Goal: Transaction & Acquisition: Purchase product/service

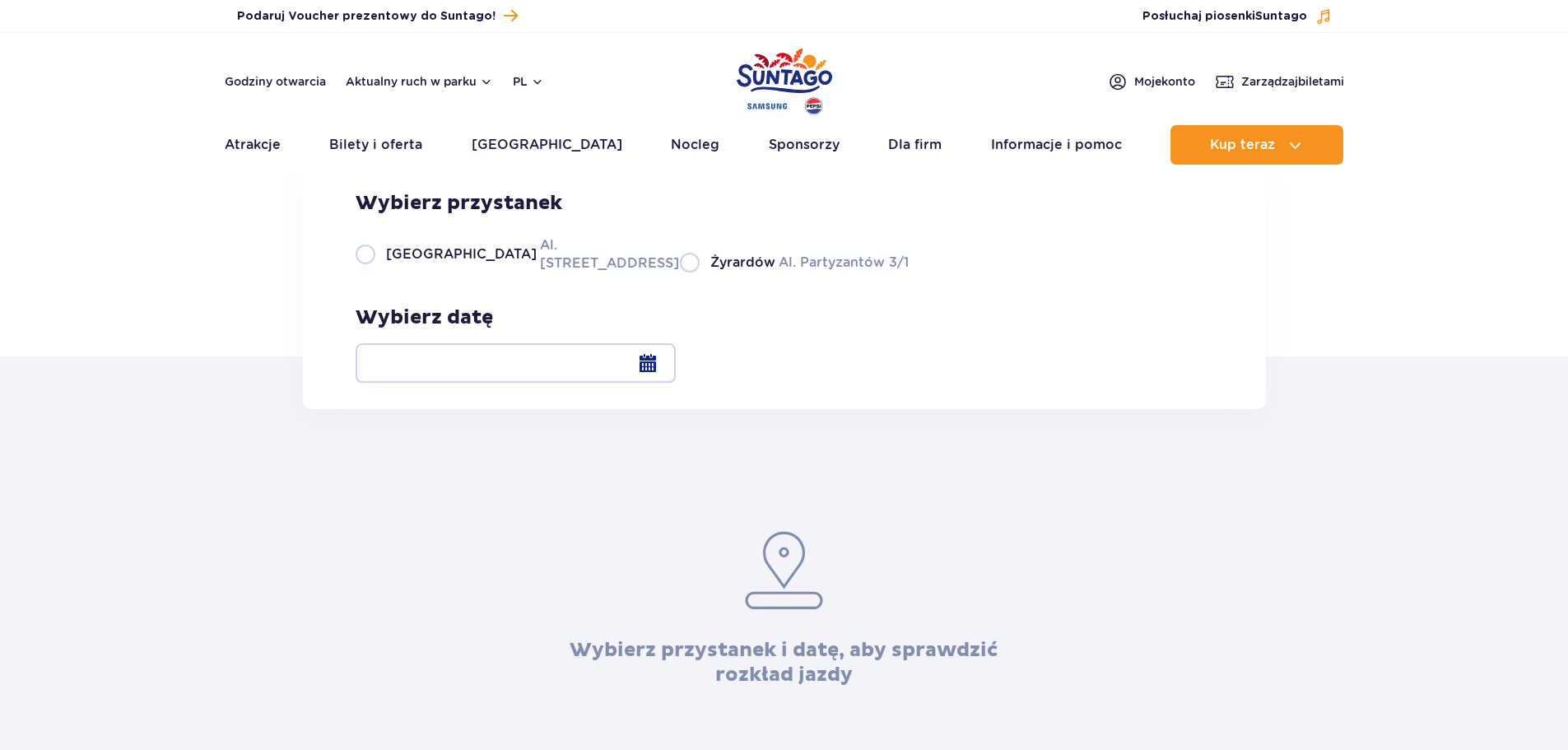
scroll to position [82, 0]
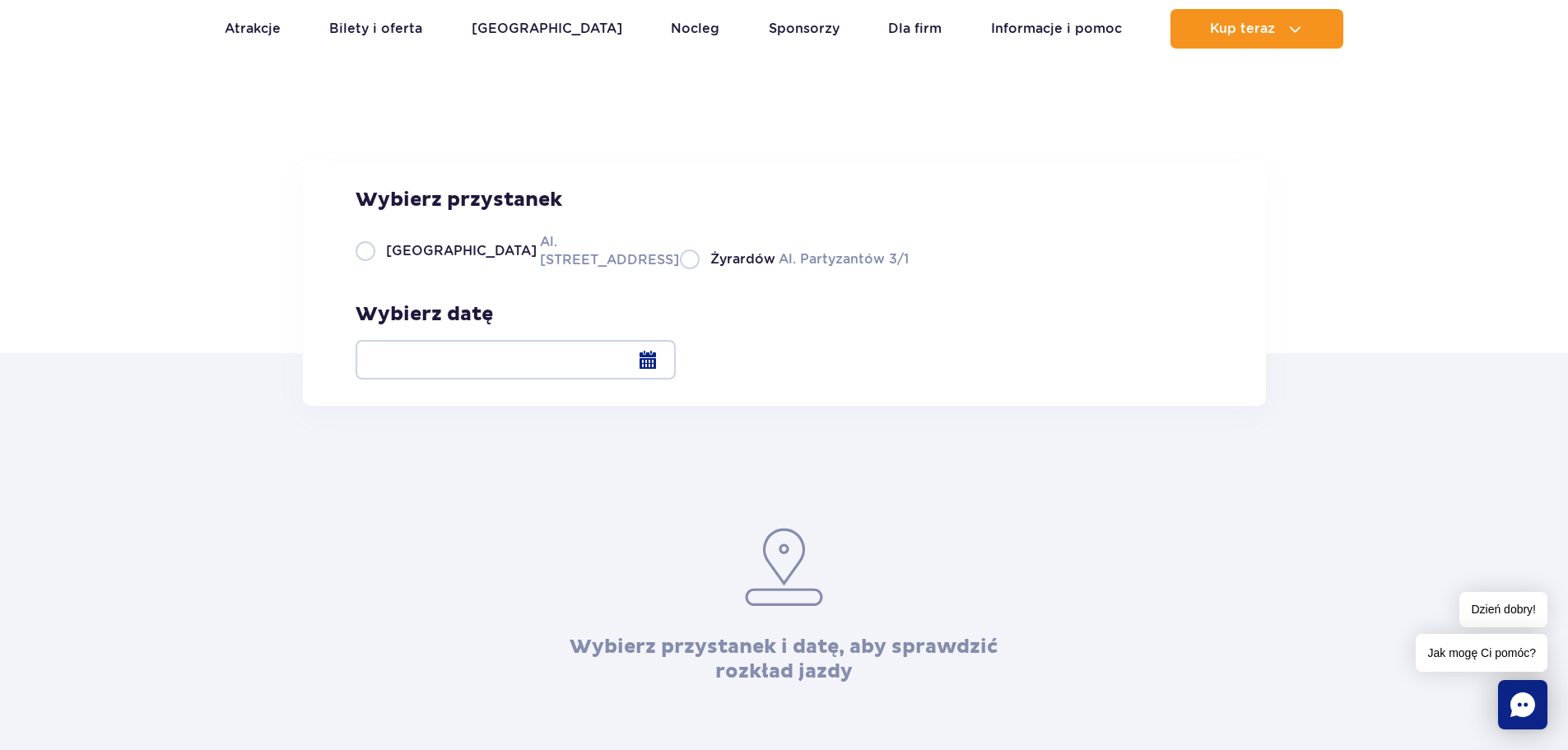
click at [363, 270] on div "Wybierz przystanek Warszawa Al. Jerozolimskie 56 Żyrardów Al. Partyzantów 3/1" at bounding box center [632, 228] width 553 height 81
drag, startPoint x: 369, startPoint y: 362, endPoint x: 379, endPoint y: 361, distance: 10.0
click at [371, 270] on label "Warszawa Al. Jerozolimskie 56" at bounding box center [508, 250] width 305 height 37
click at [371, 270] on input "Warszawa Al. Jerozolimskie 56" at bounding box center [365, 268] width 18 height 3
radio input "true"
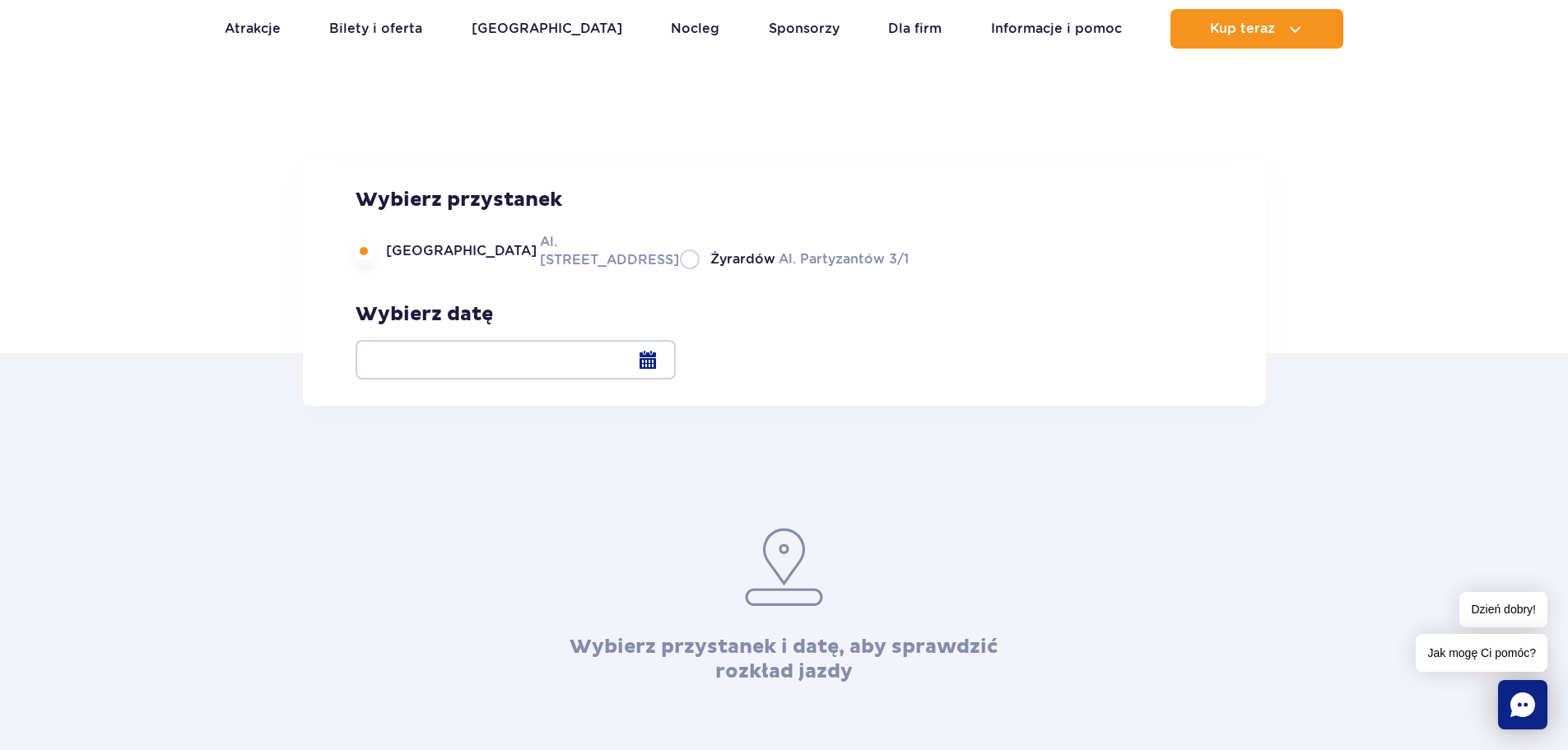
click at [676, 369] on div at bounding box center [516, 359] width 320 height 39
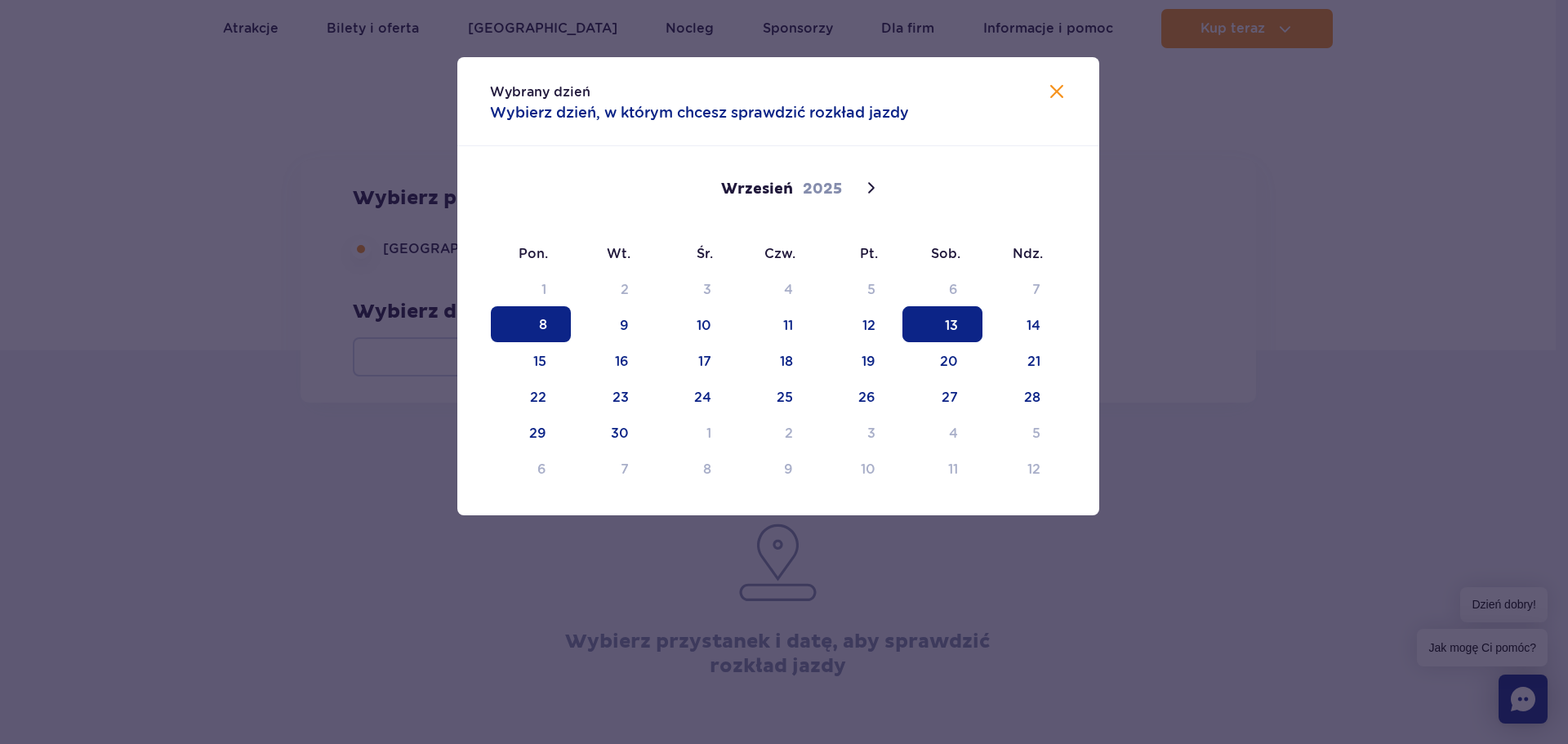
click at [958, 334] on span "13" at bounding box center [942, 324] width 80 height 36
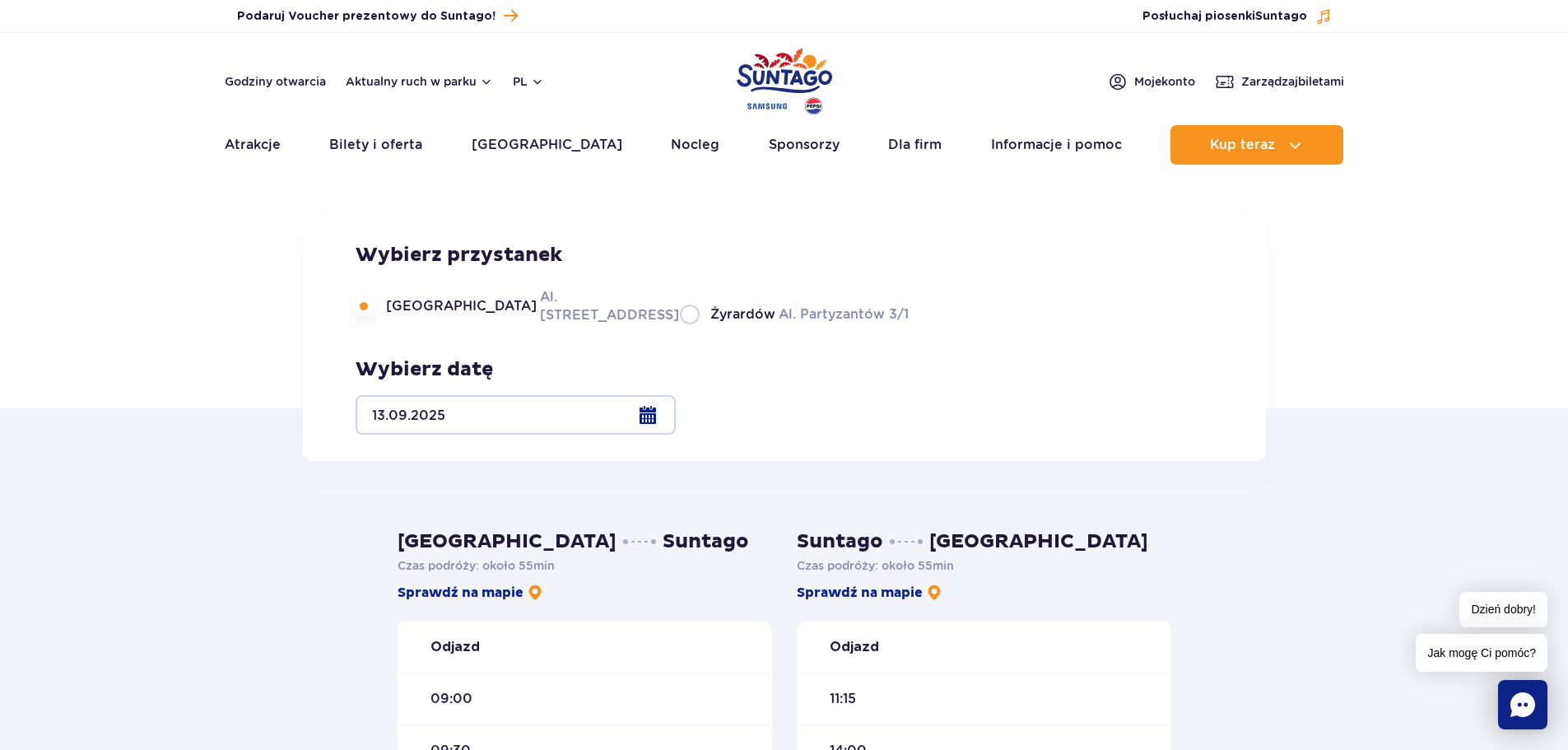
scroll to position [0, 0]
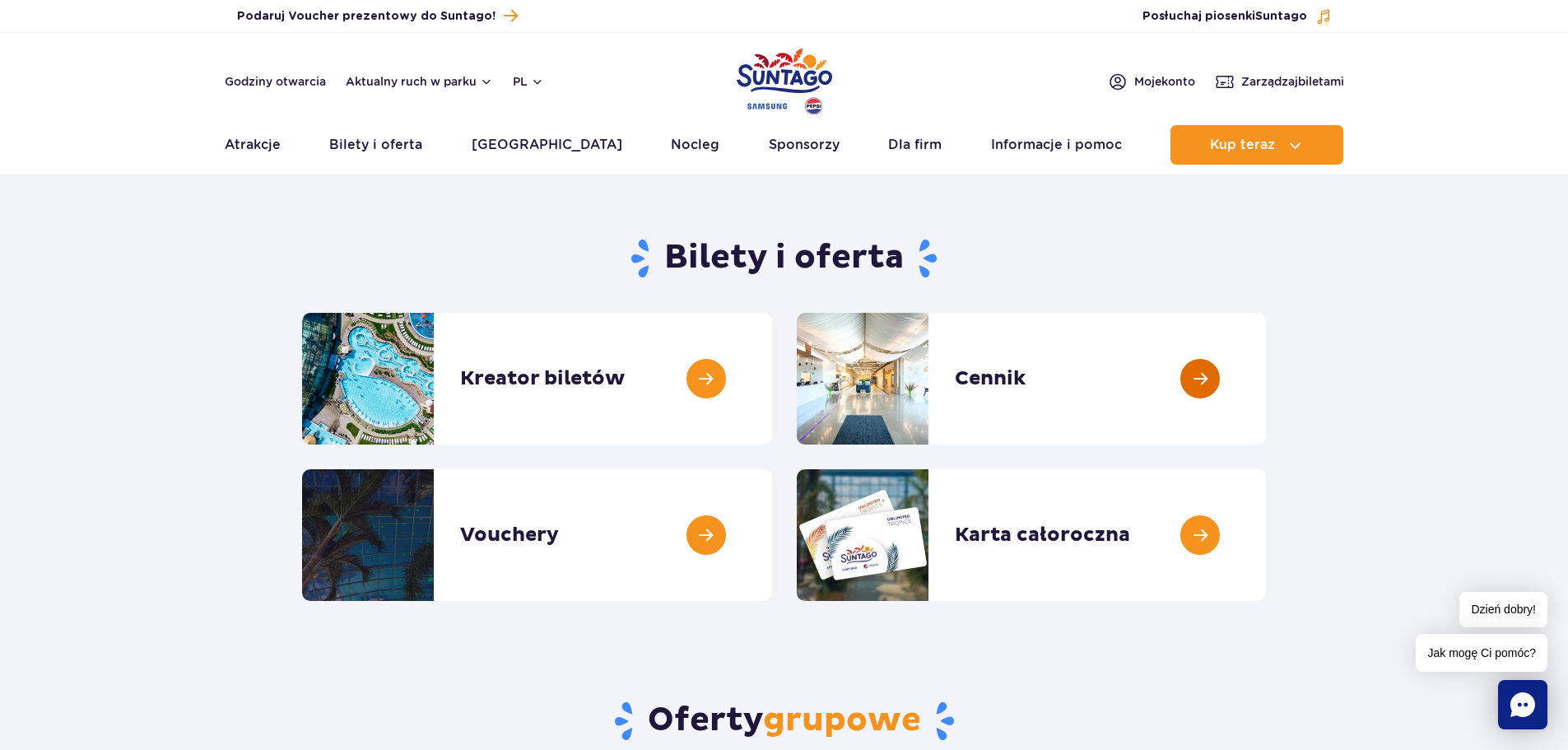
click at [1266, 378] on link at bounding box center [1266, 378] width 0 height 131
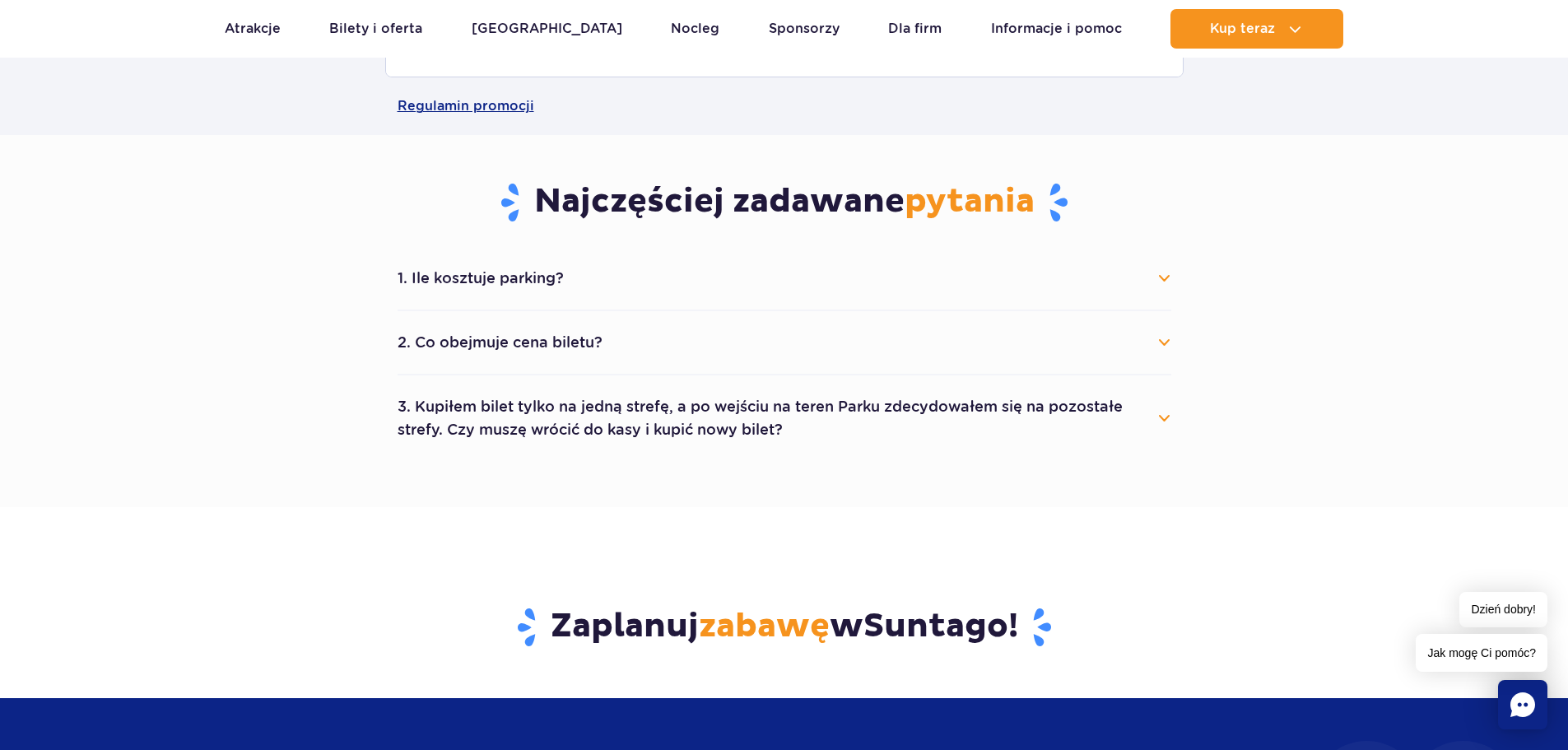
scroll to position [741, 0]
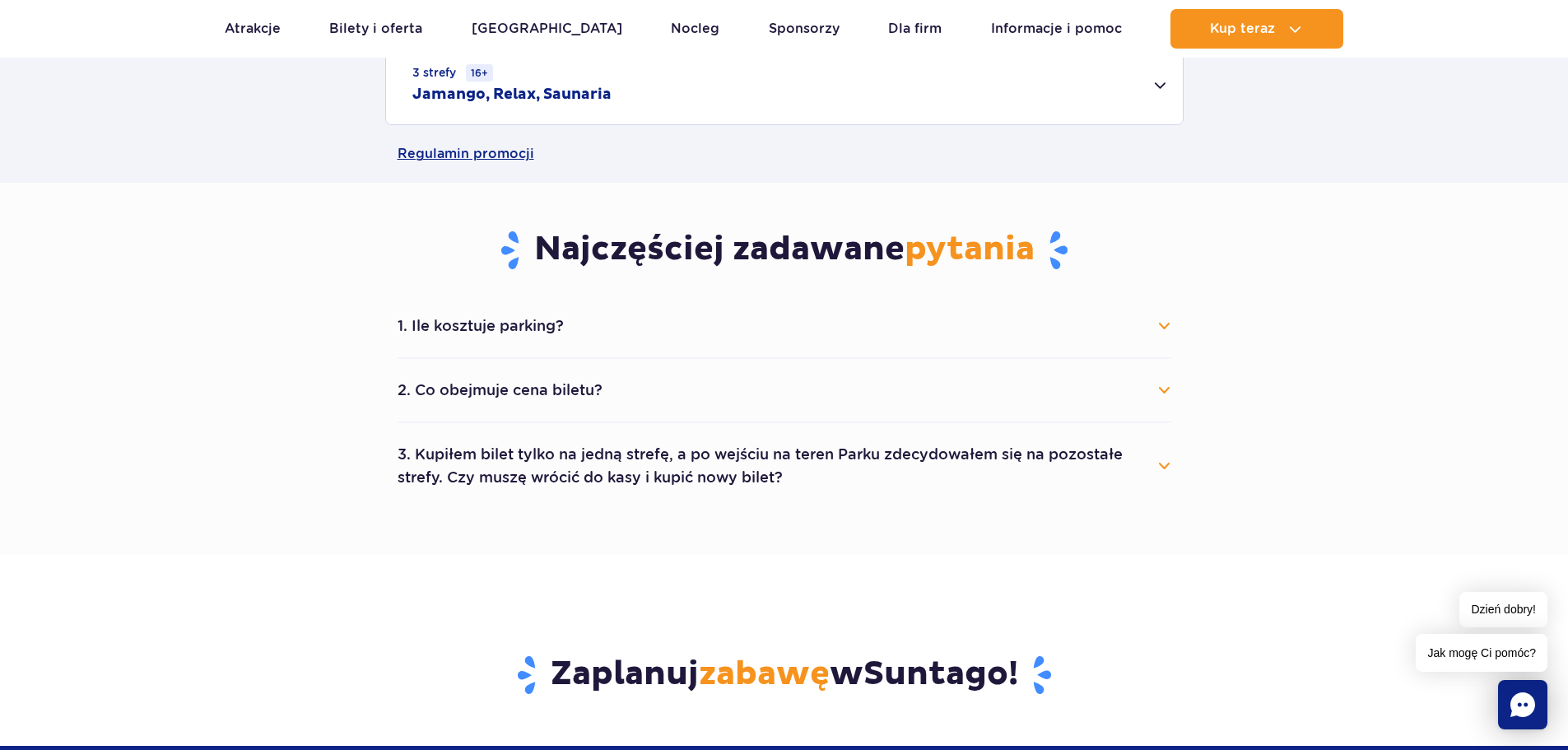
click at [1166, 326] on button "1. Ile kosztuje parking?" at bounding box center [784, 326] width 774 height 36
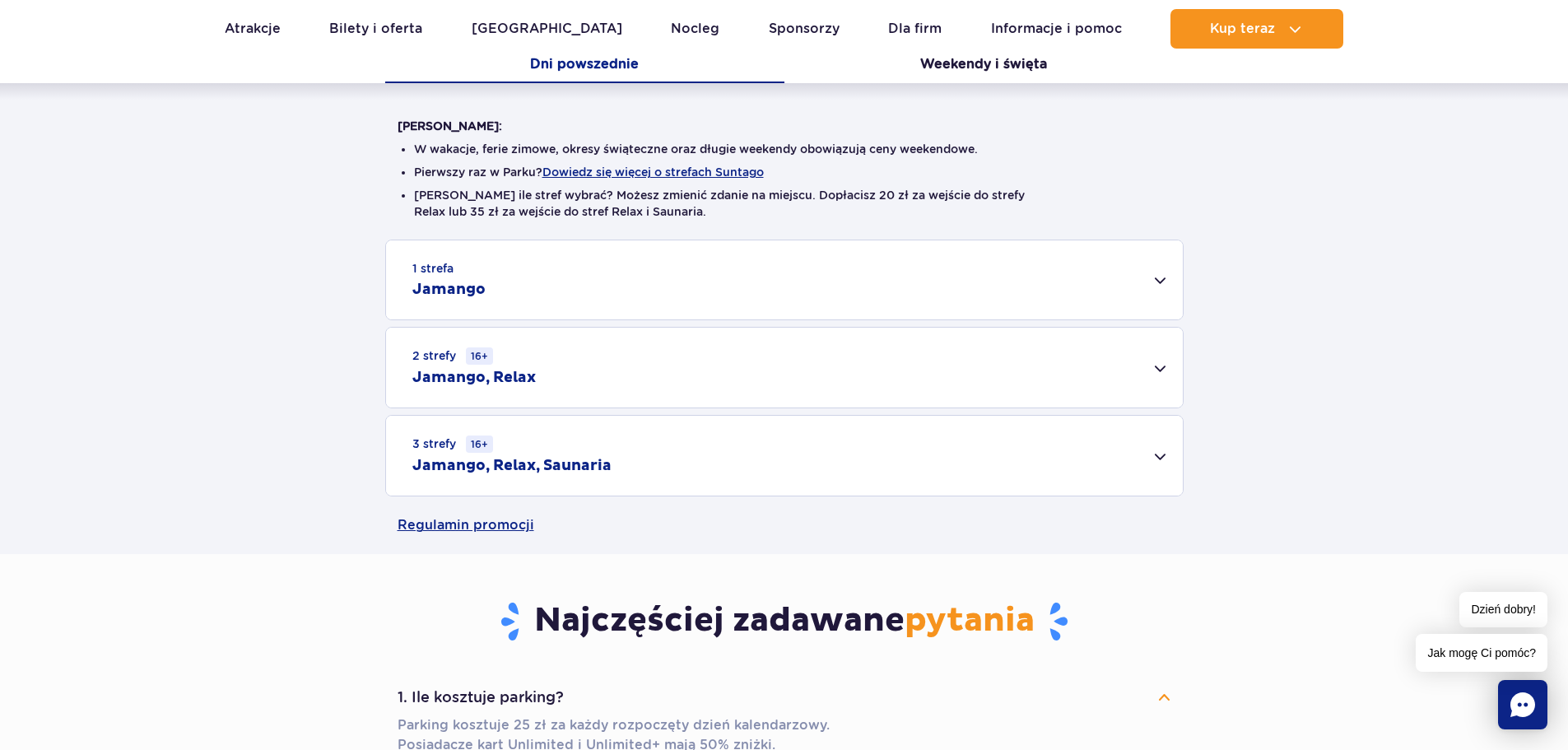
scroll to position [329, 0]
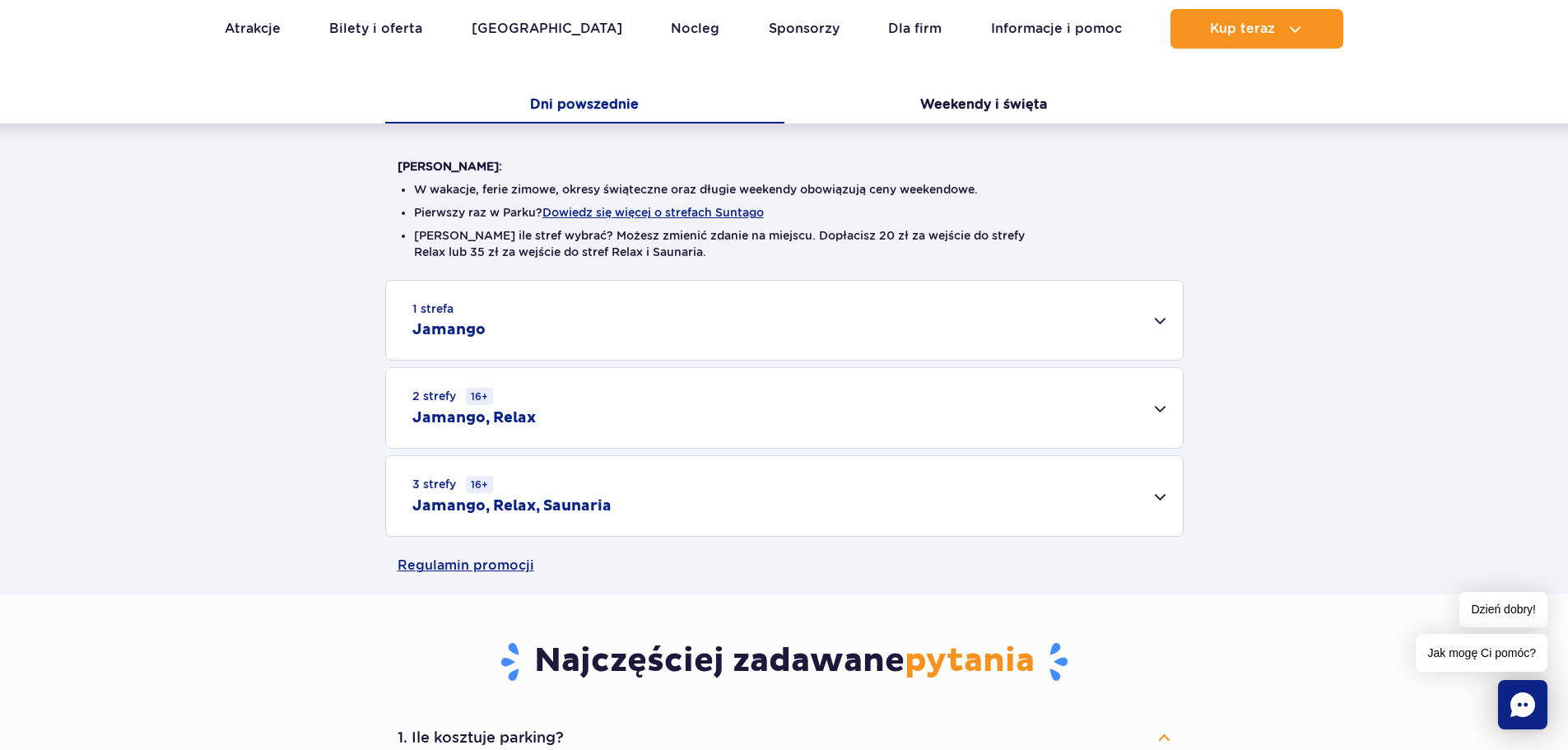
click at [1162, 321] on div "1 strefa Jamango" at bounding box center [784, 320] width 797 height 79
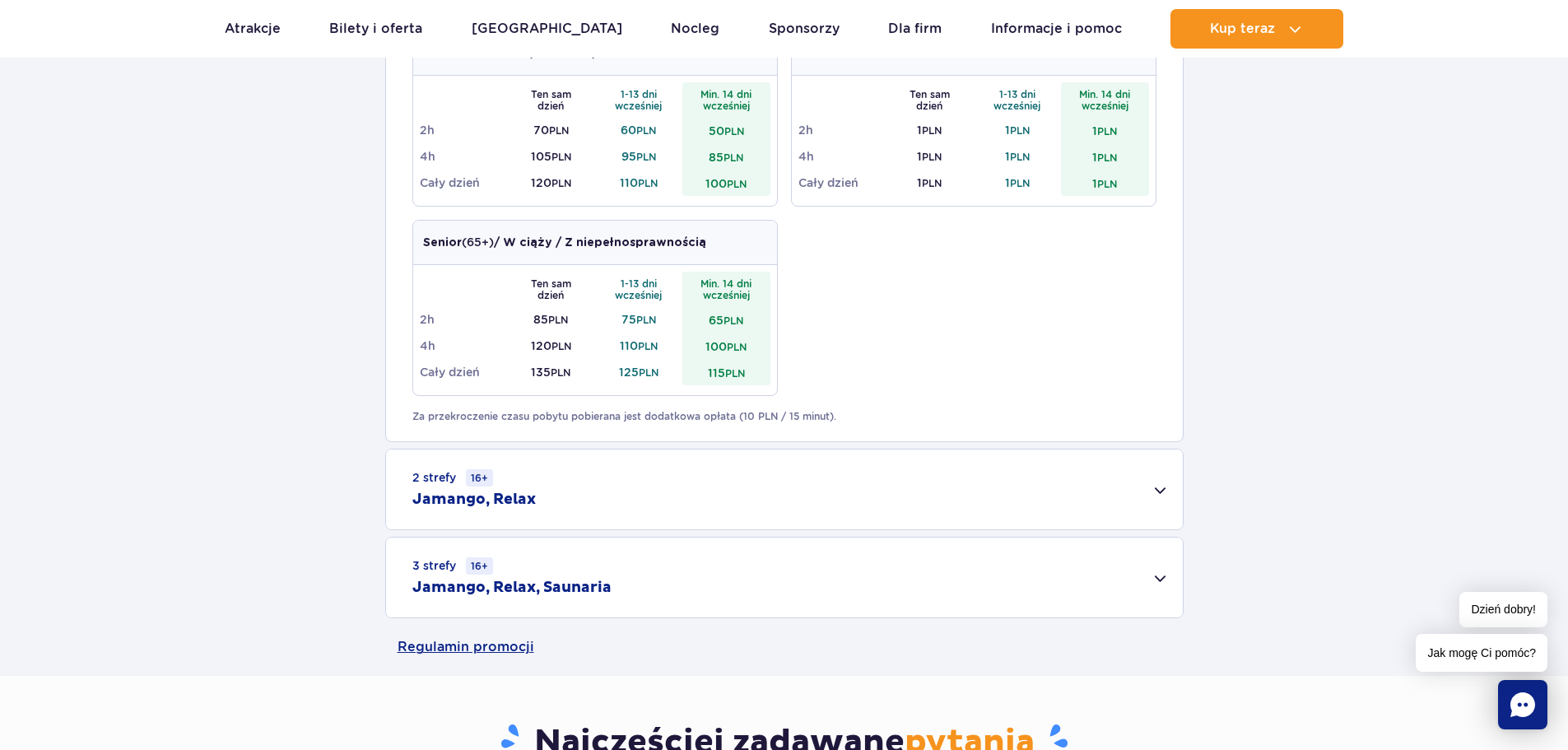
scroll to position [906, 0]
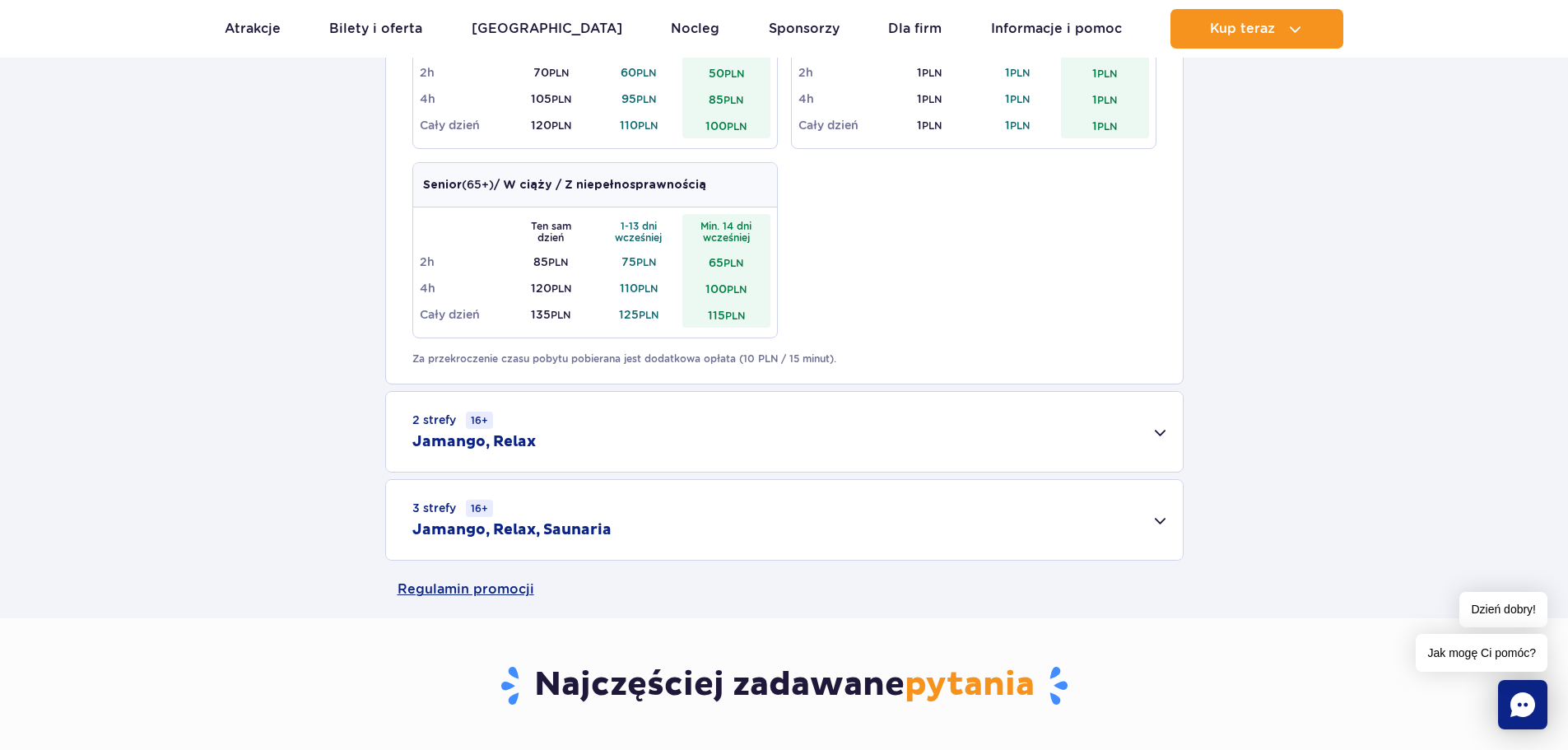
click at [1160, 440] on div "2 strefy 16+ Jamango, Relax" at bounding box center [784, 431] width 797 height 80
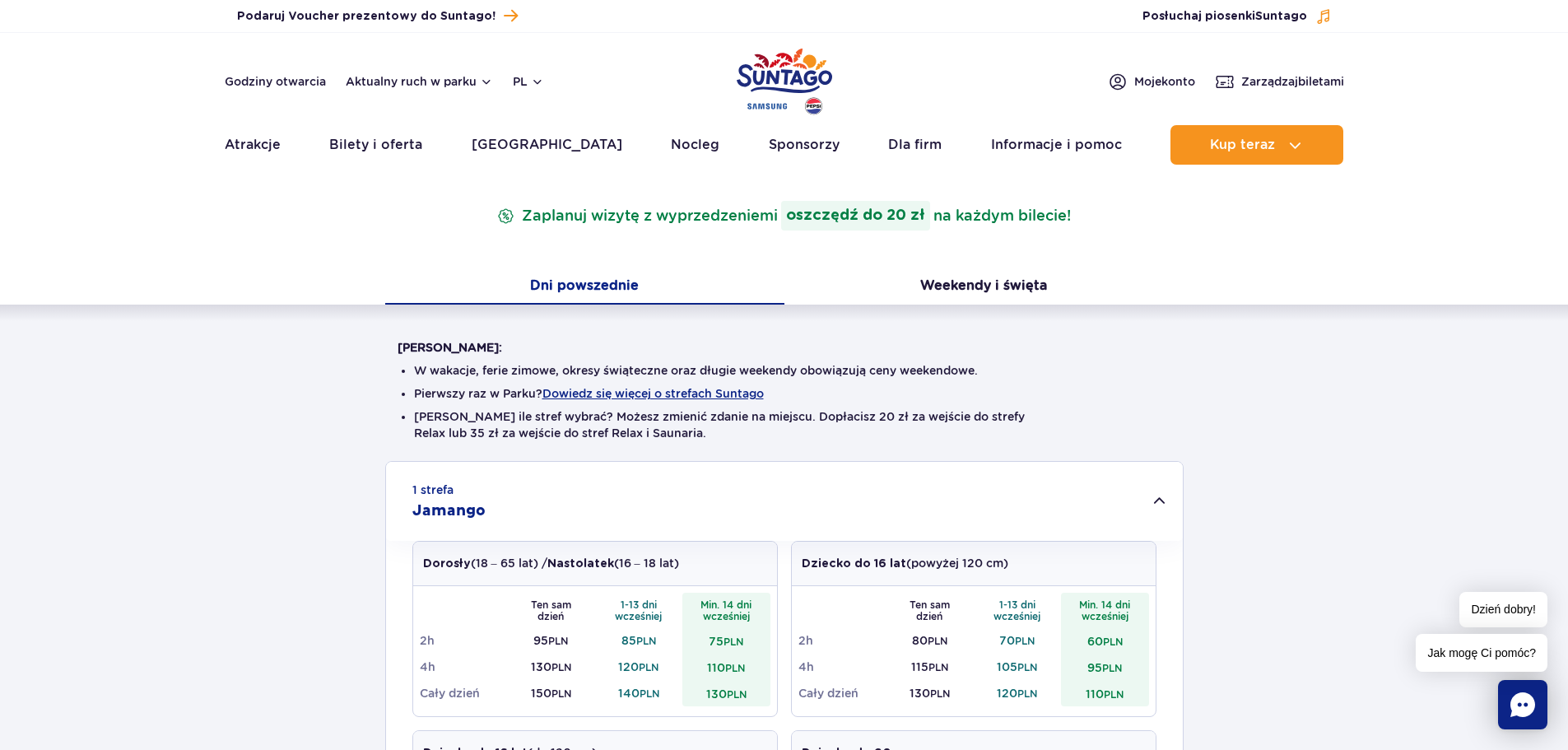
scroll to position [0, 0]
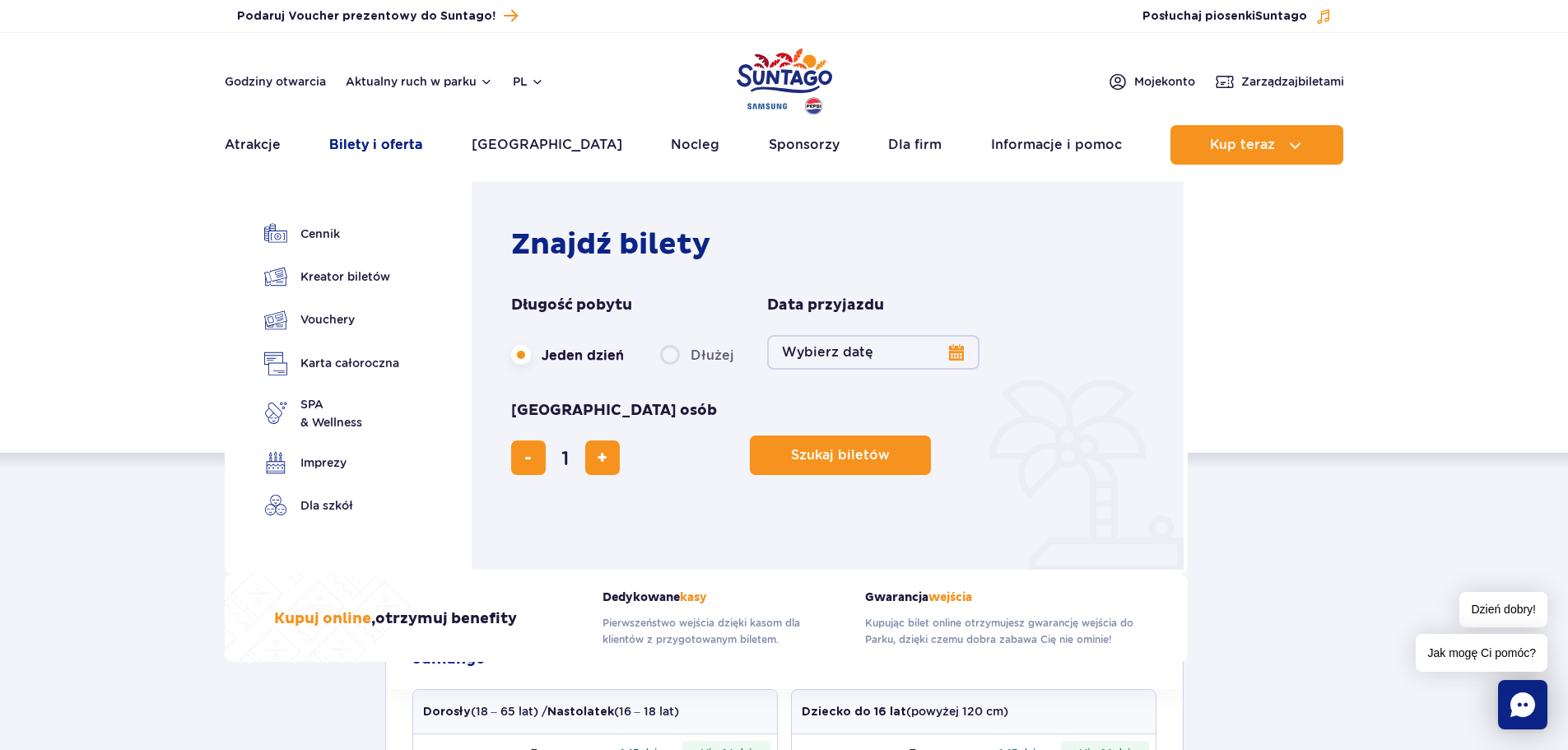
click at [404, 150] on link "Bilety i oferta" at bounding box center [375, 144] width 93 height 39
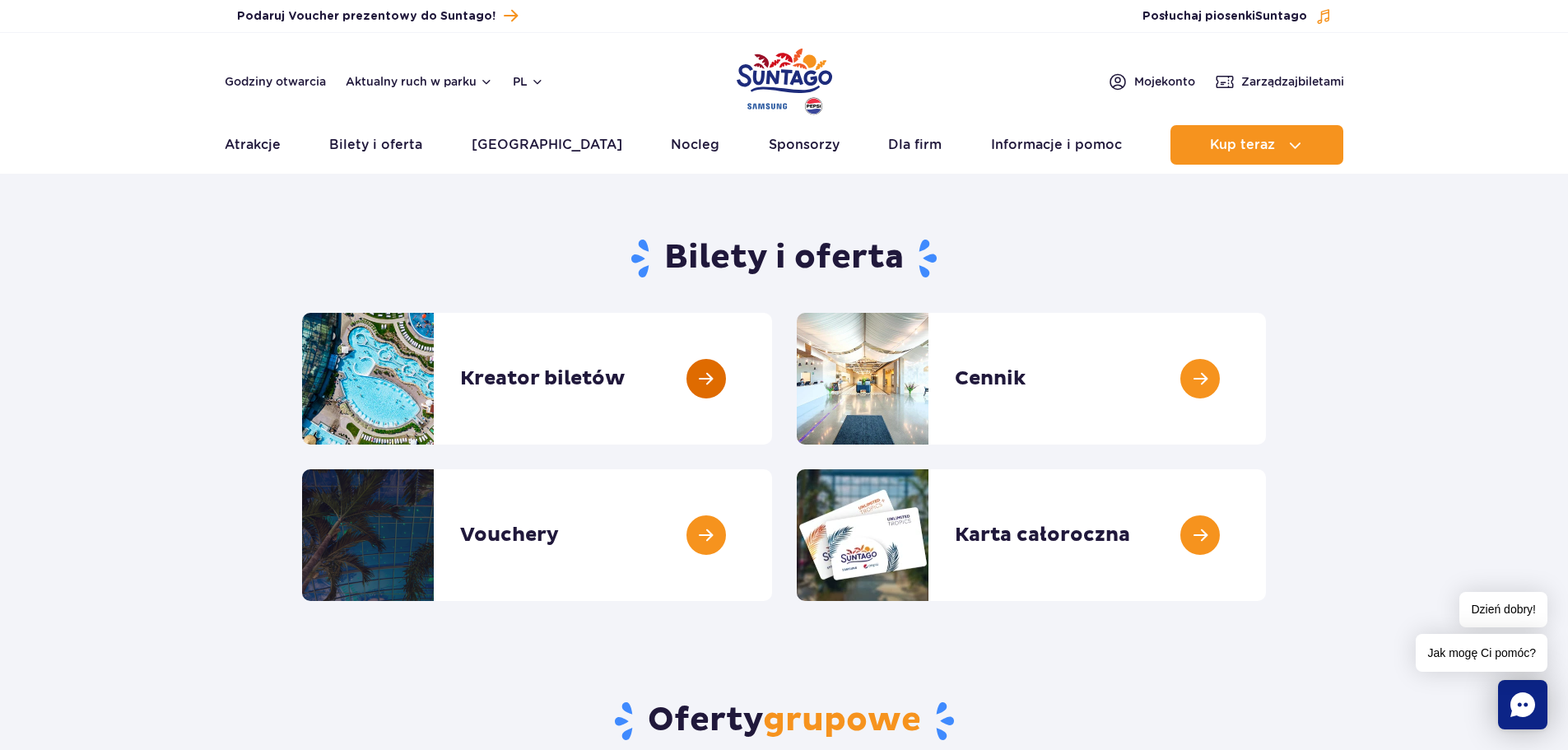
click at [772, 381] on link at bounding box center [772, 378] width 0 height 131
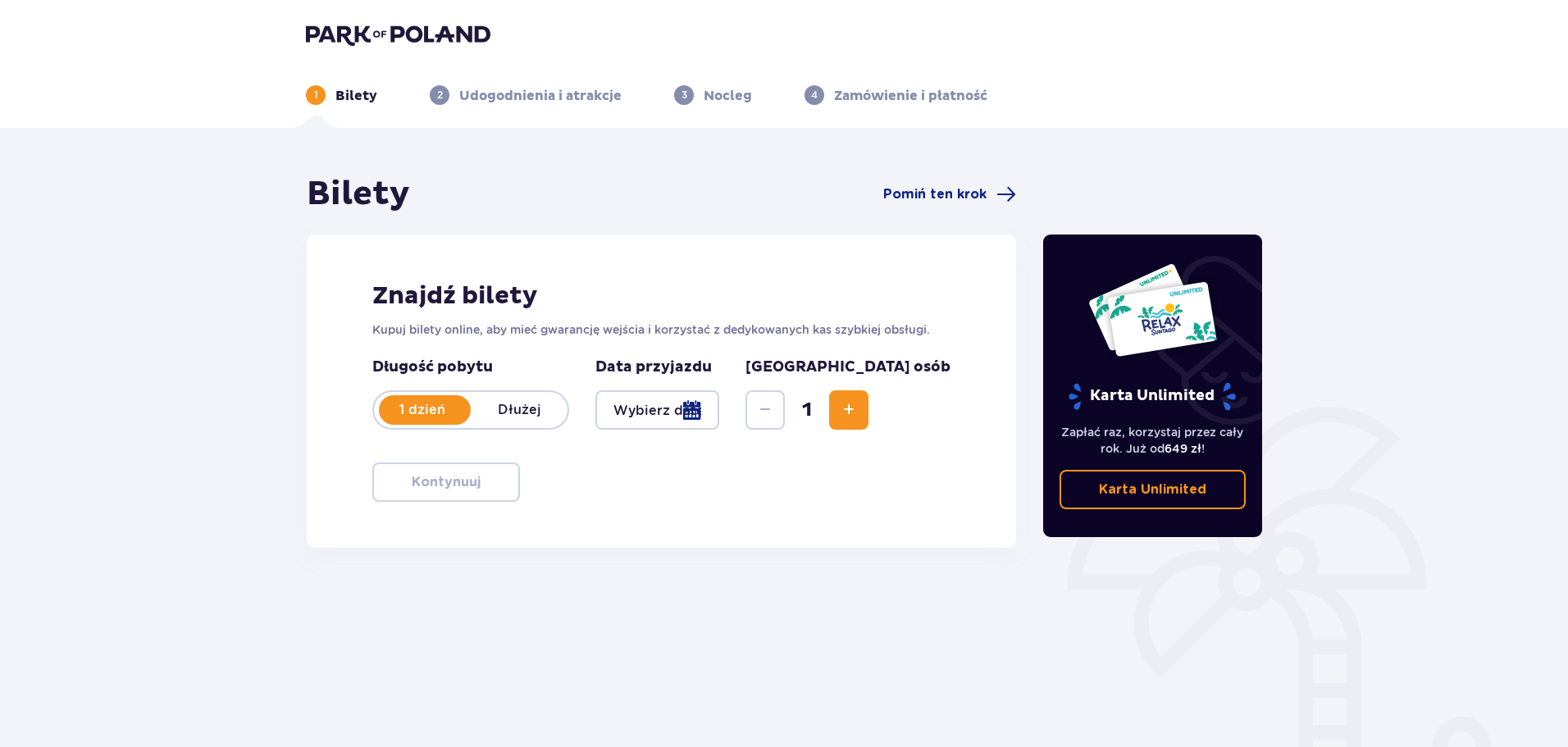
click at [719, 411] on div at bounding box center [657, 409] width 123 height 39
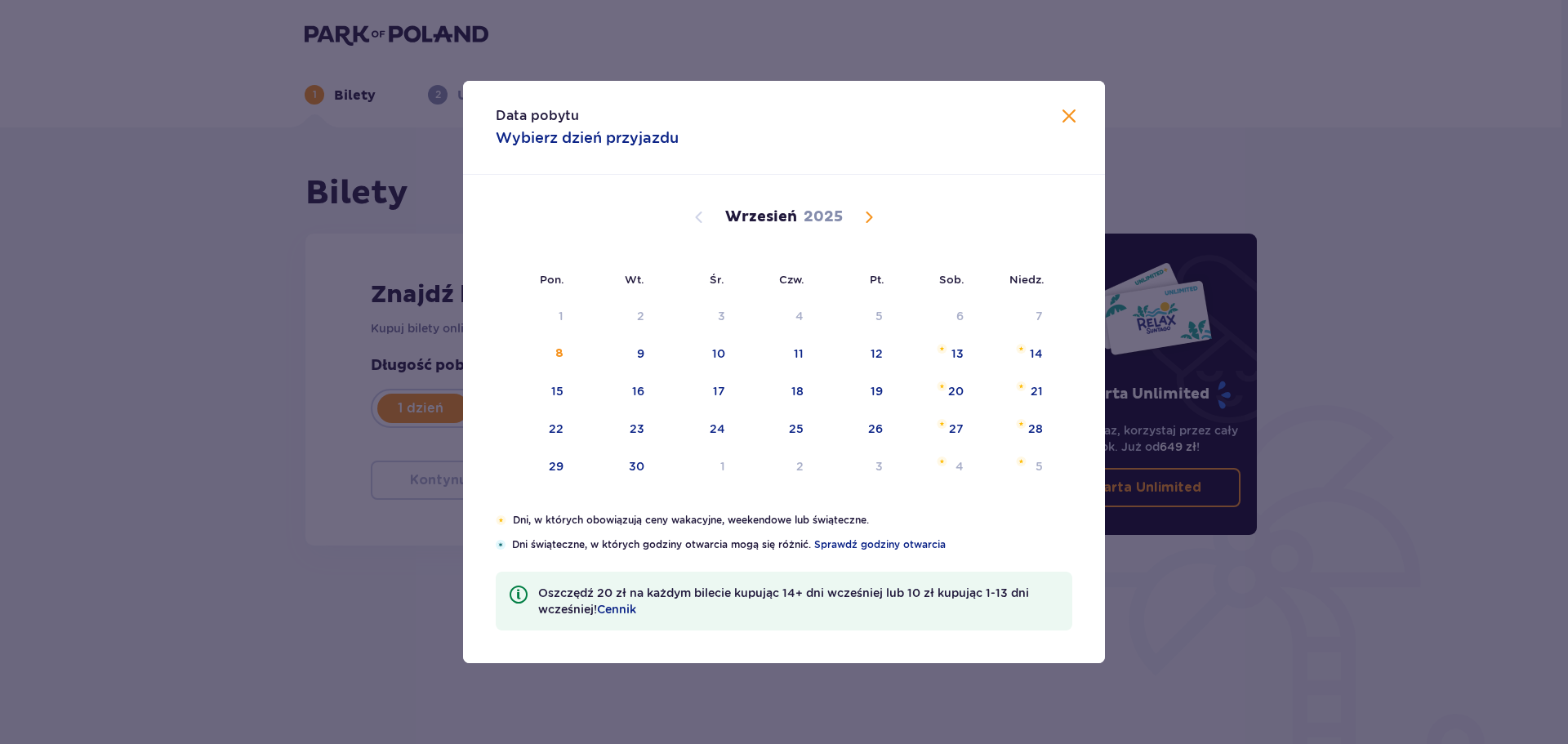
click at [865, 214] on span "Calendar" at bounding box center [869, 218] width 20 height 20
click at [966, 468] on div "1" at bounding box center [936, 467] width 79 height 36
type input "[DATE]"
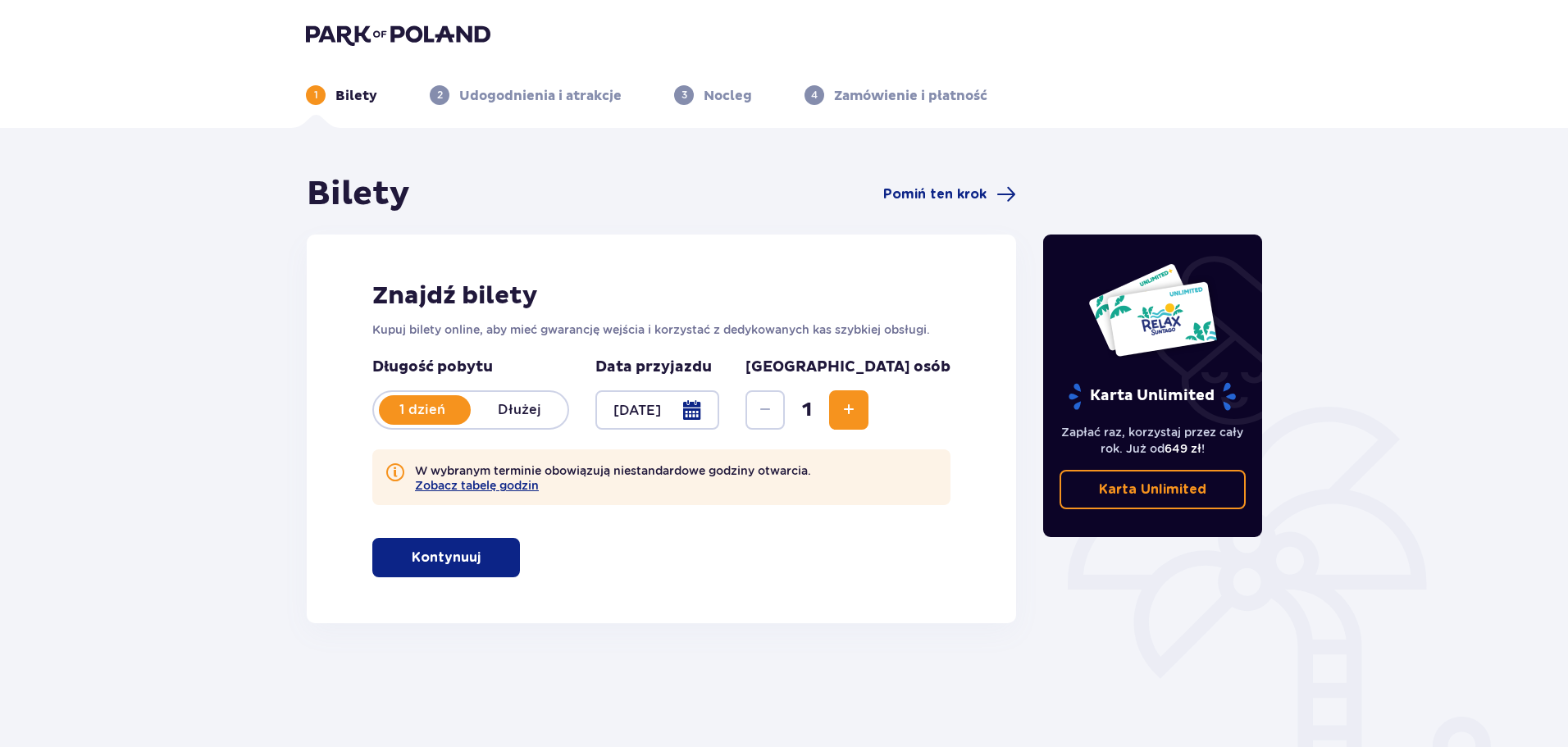
click at [858, 408] on span "Increase" at bounding box center [849, 410] width 20 height 20
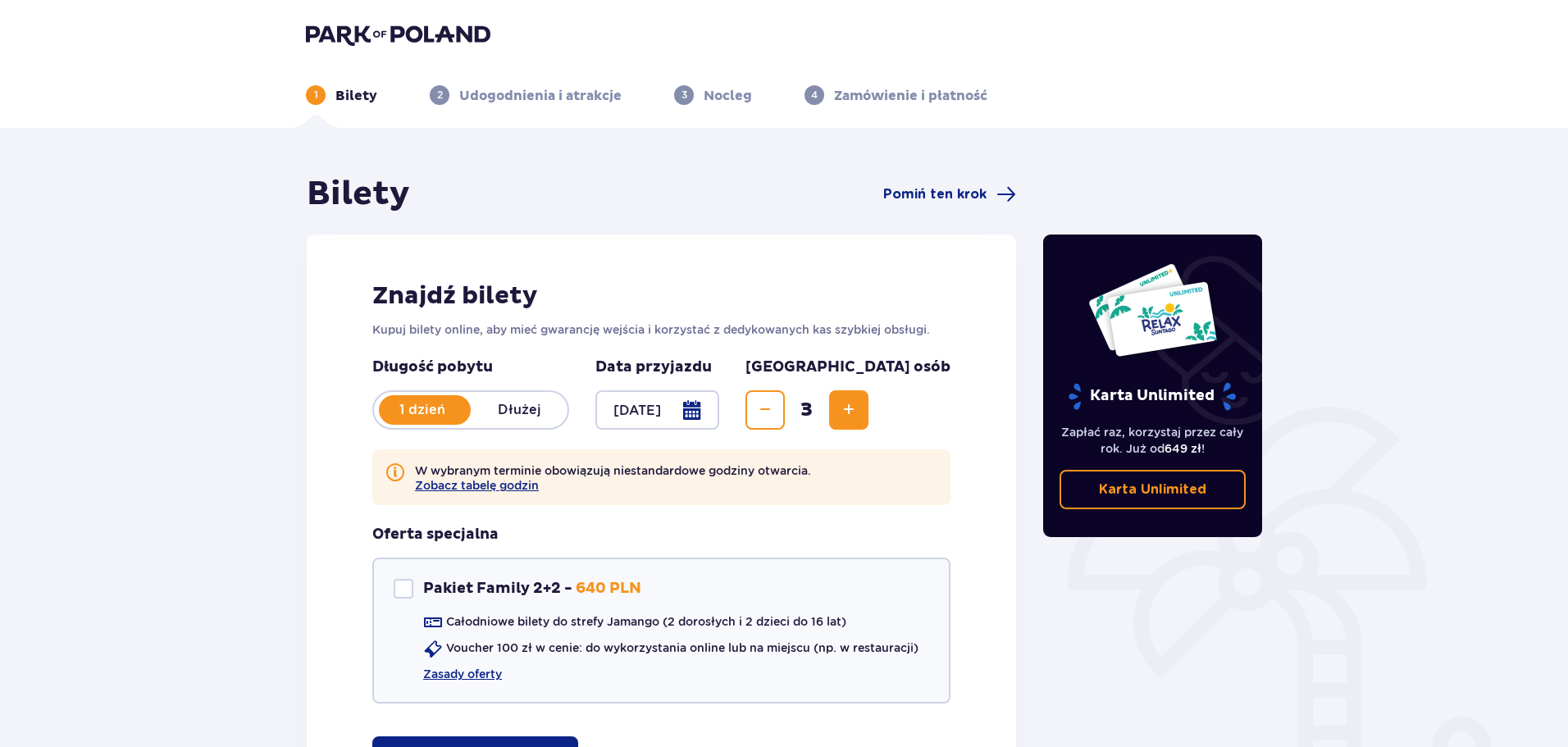
click at [858, 408] on span "Increase" at bounding box center [849, 410] width 20 height 20
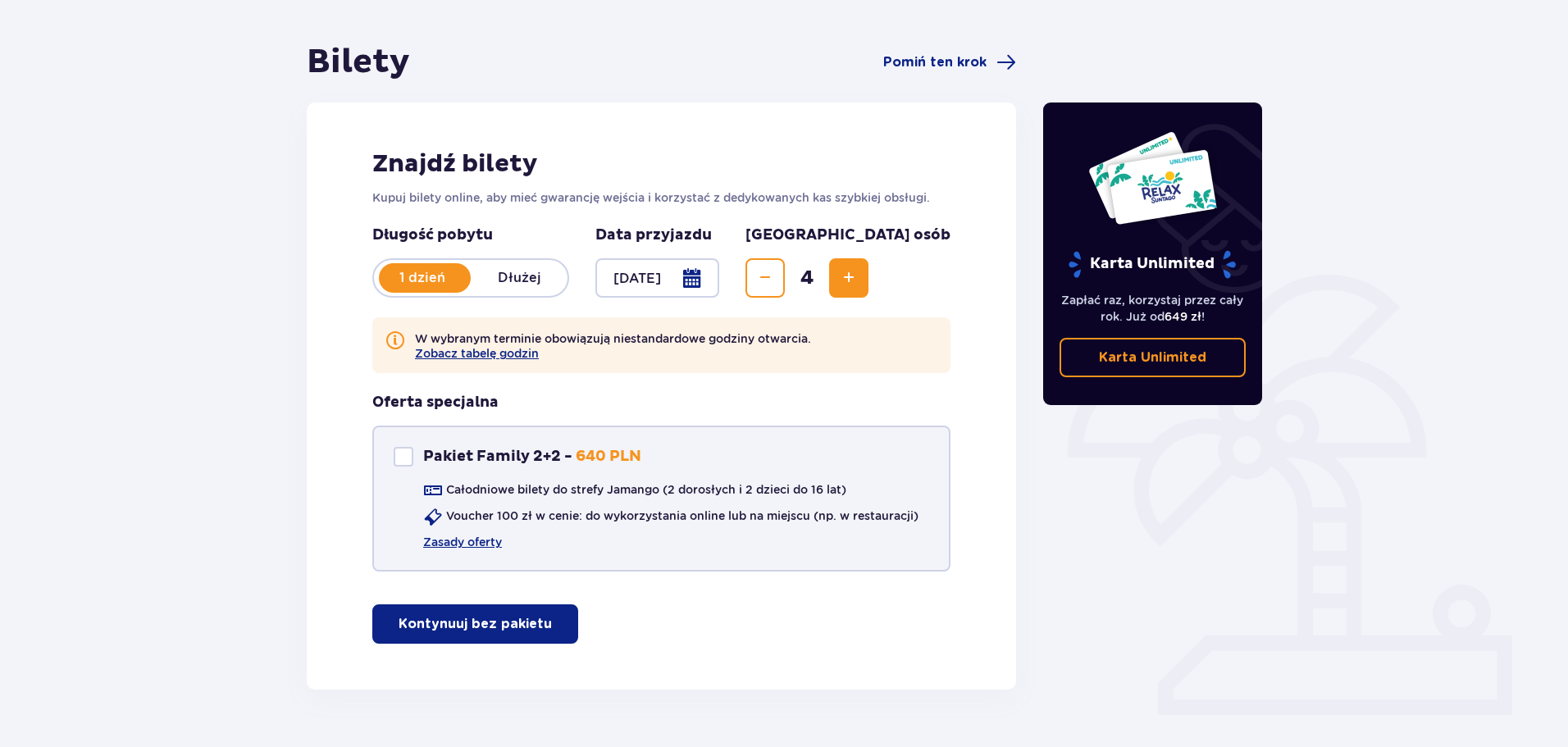
scroll to position [164, 0]
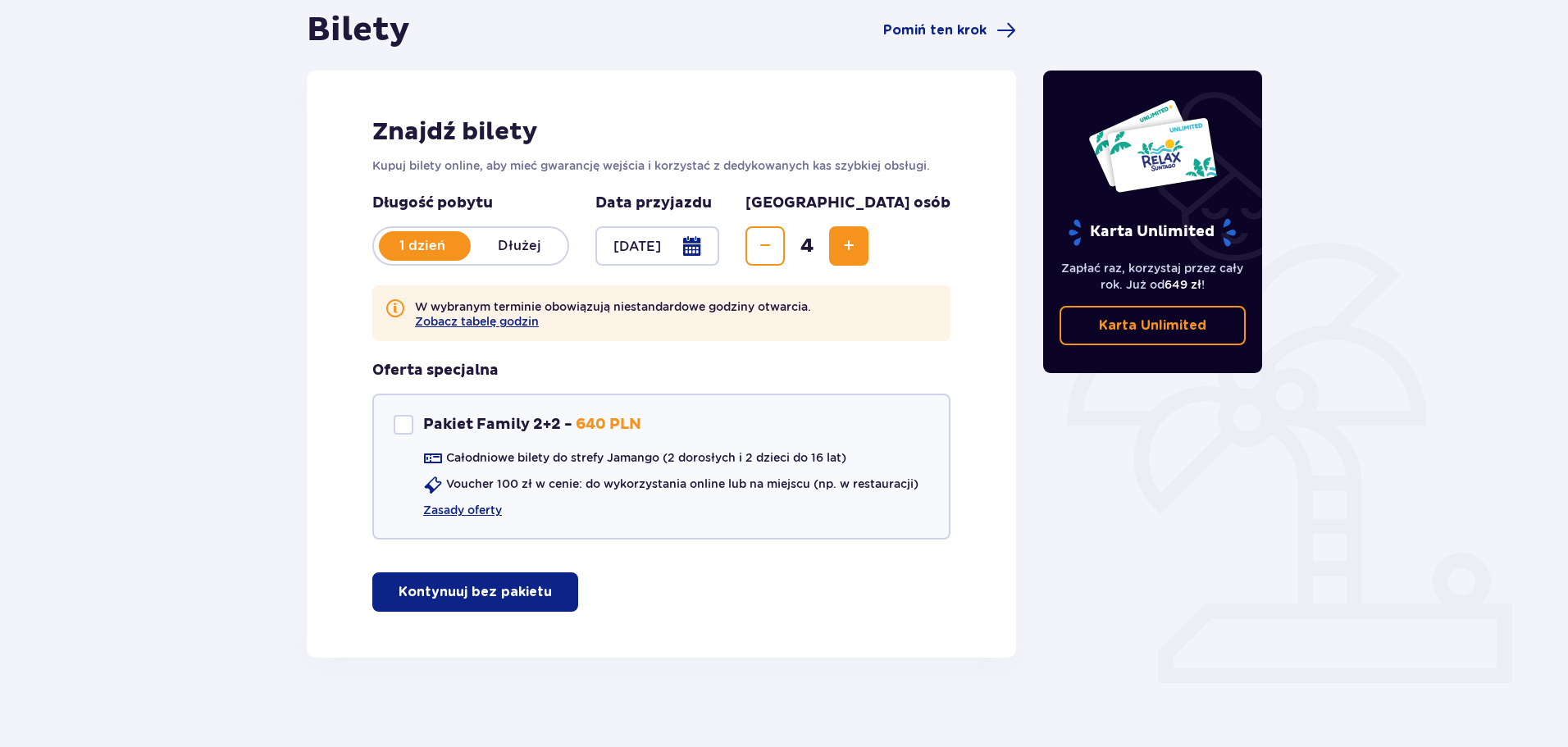
click at [858, 251] on span "Increase" at bounding box center [849, 246] width 20 height 20
click at [858, 248] on span "Increase" at bounding box center [849, 246] width 20 height 20
click at [501, 599] on p "Kontynuuj bez pakietu" at bounding box center [475, 592] width 153 height 18
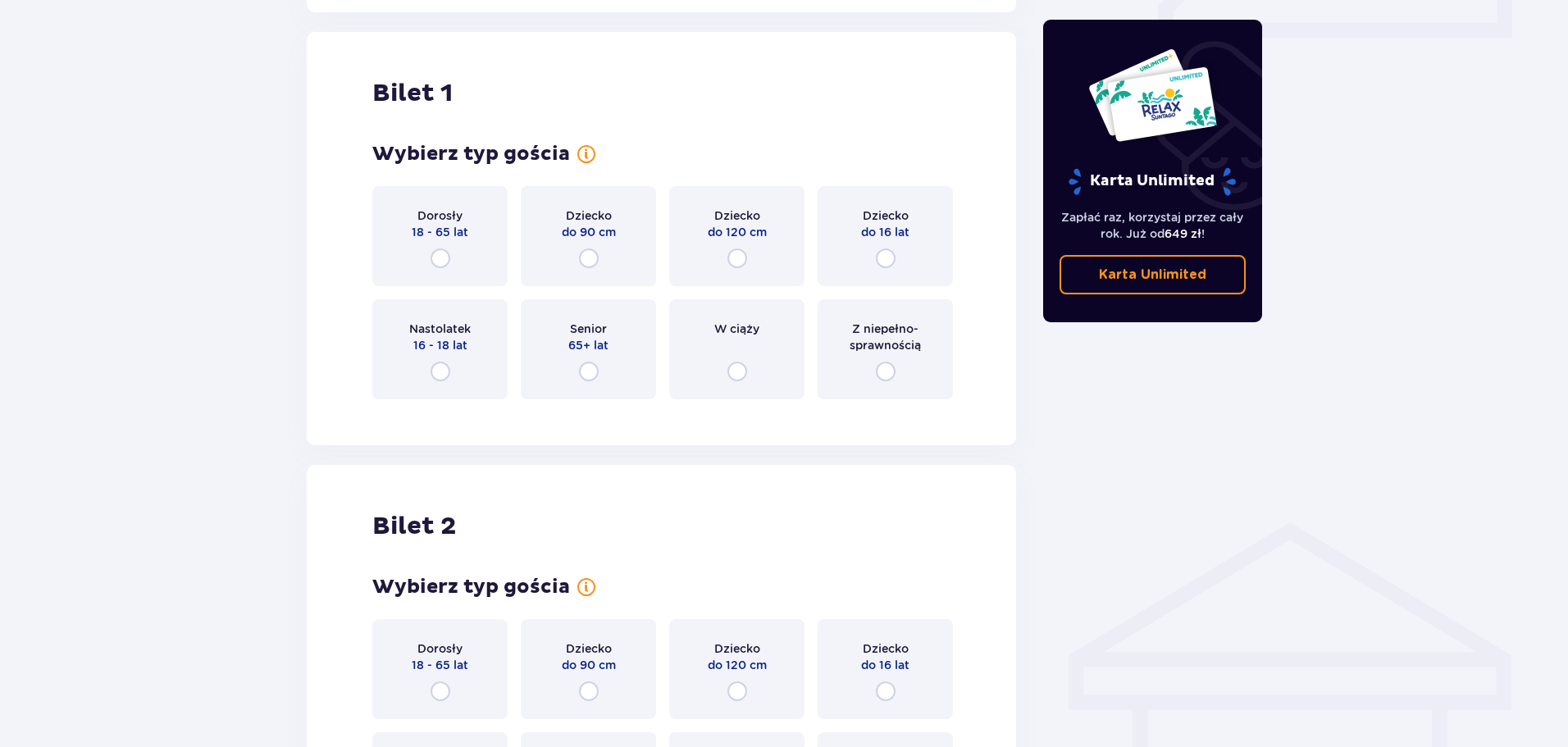
scroll to position [821, 0]
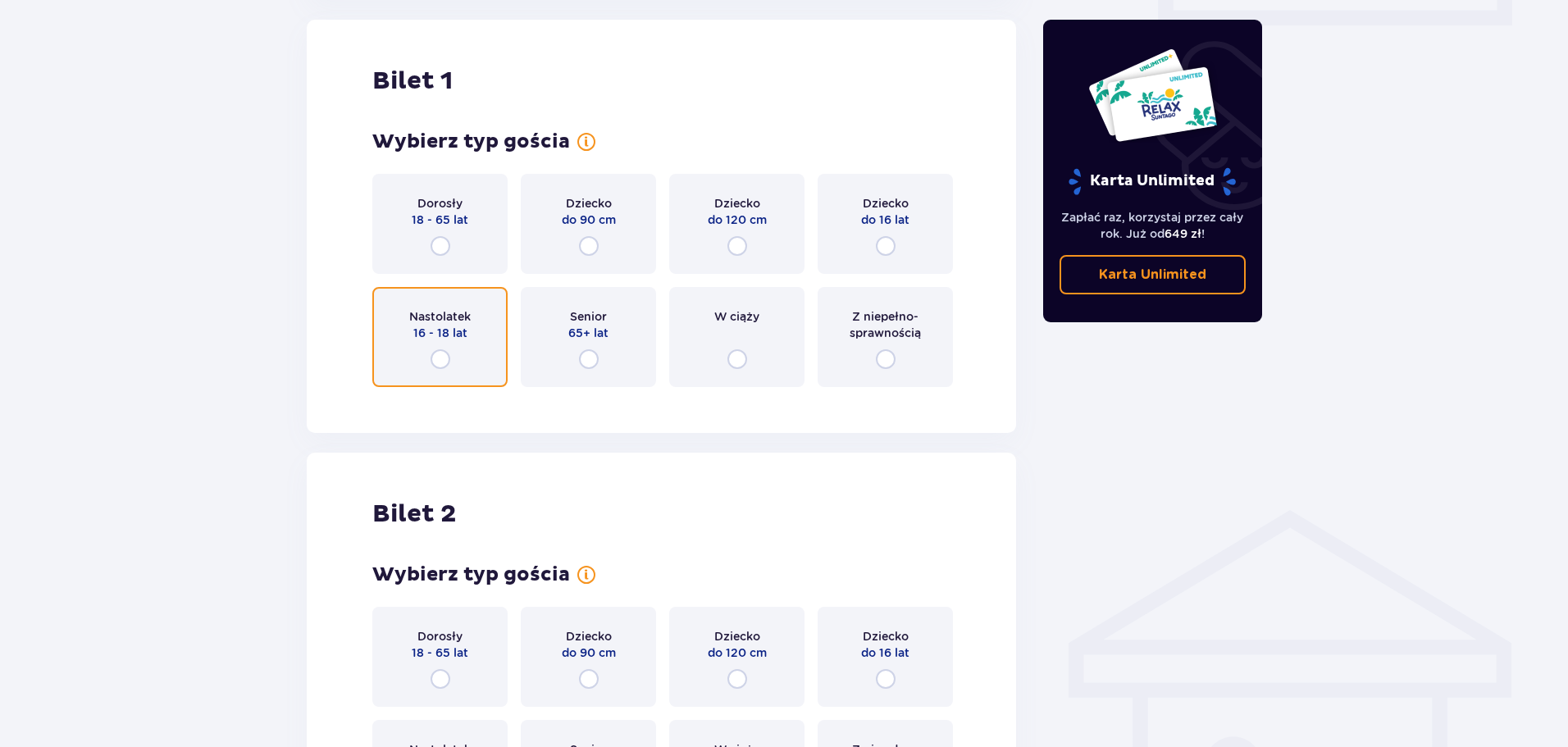
click at [437, 363] on input "radio" at bounding box center [440, 359] width 20 height 20
radio input "true"
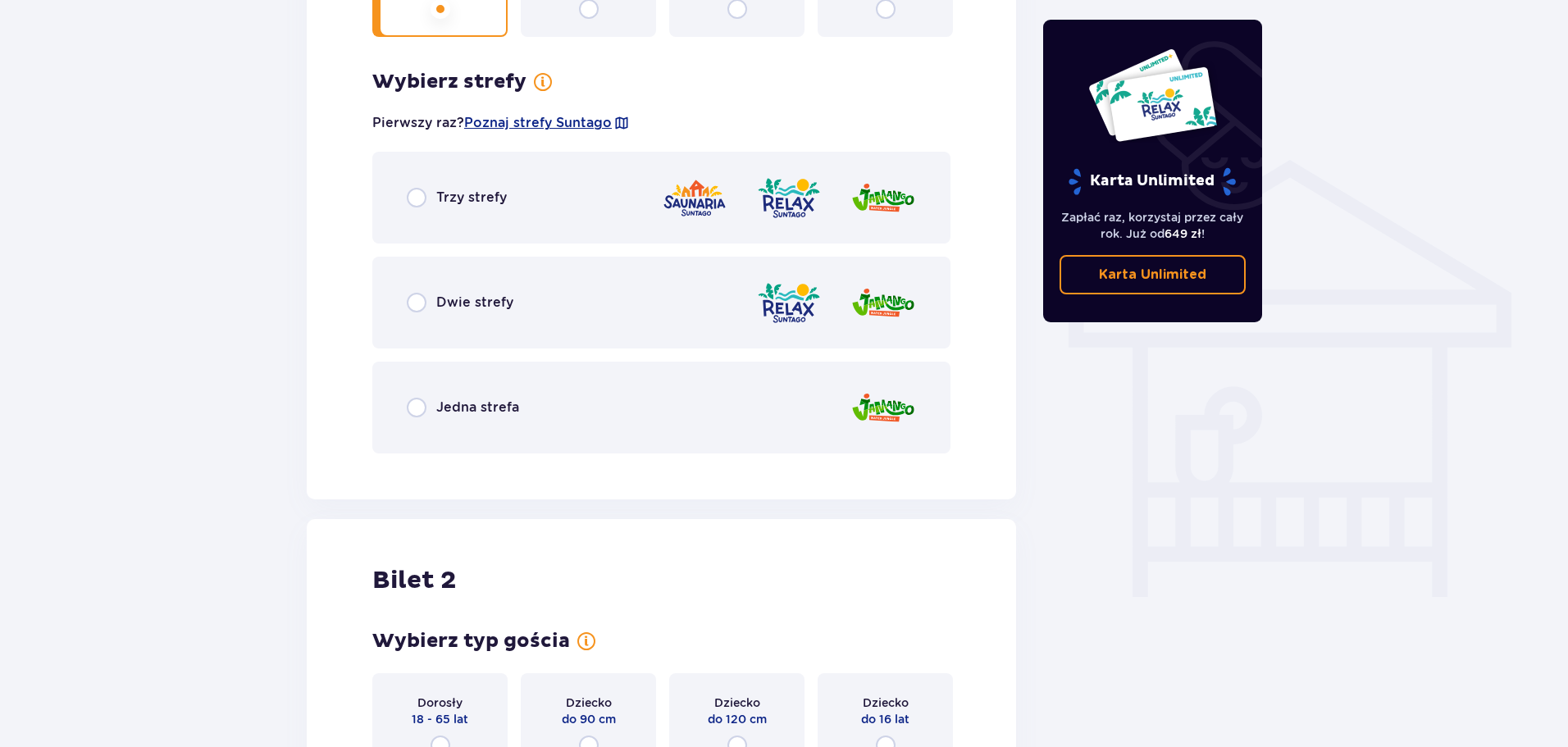
scroll to position [1221, 0]
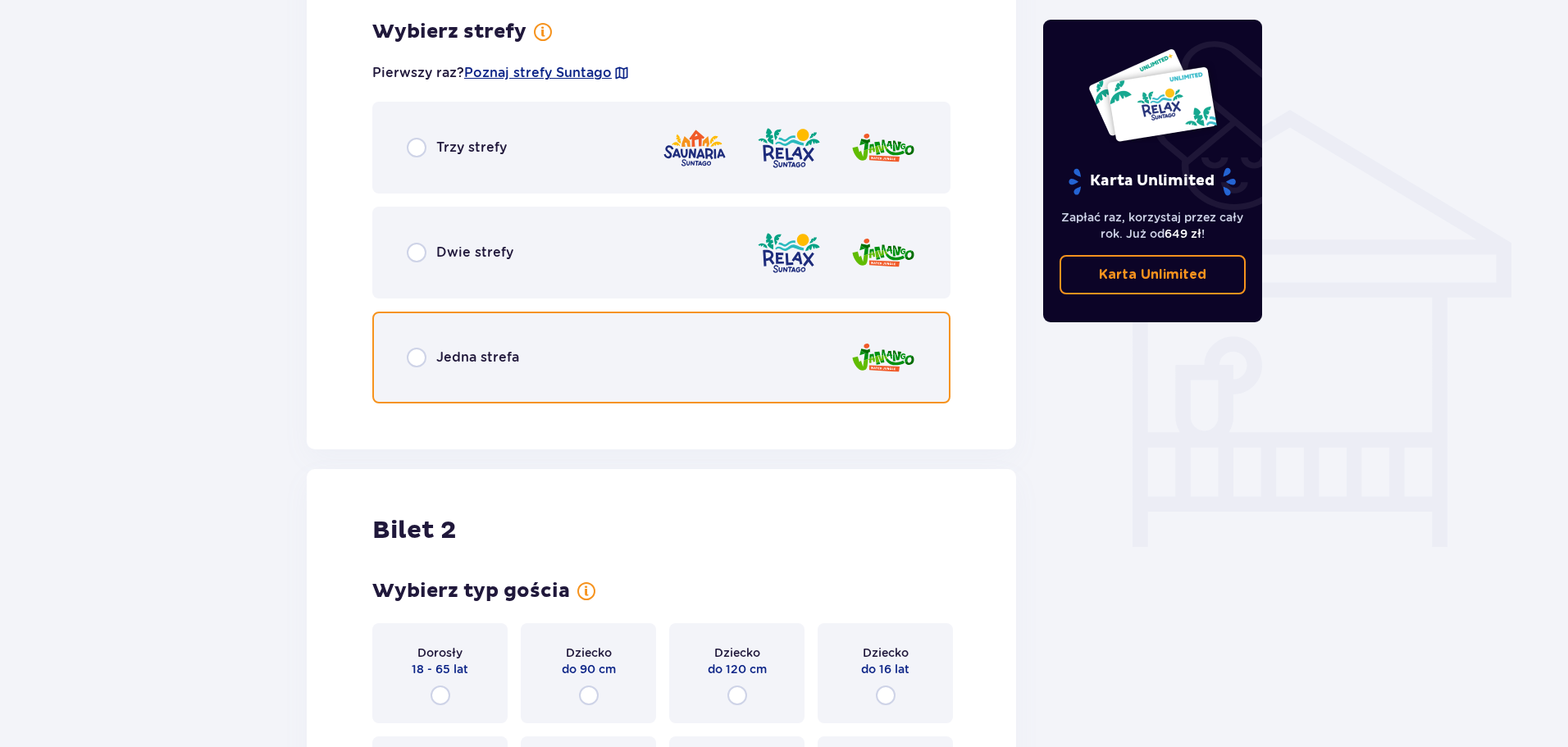
click at [423, 358] on input "radio" at bounding box center [417, 358] width 20 height 20
radio input "true"
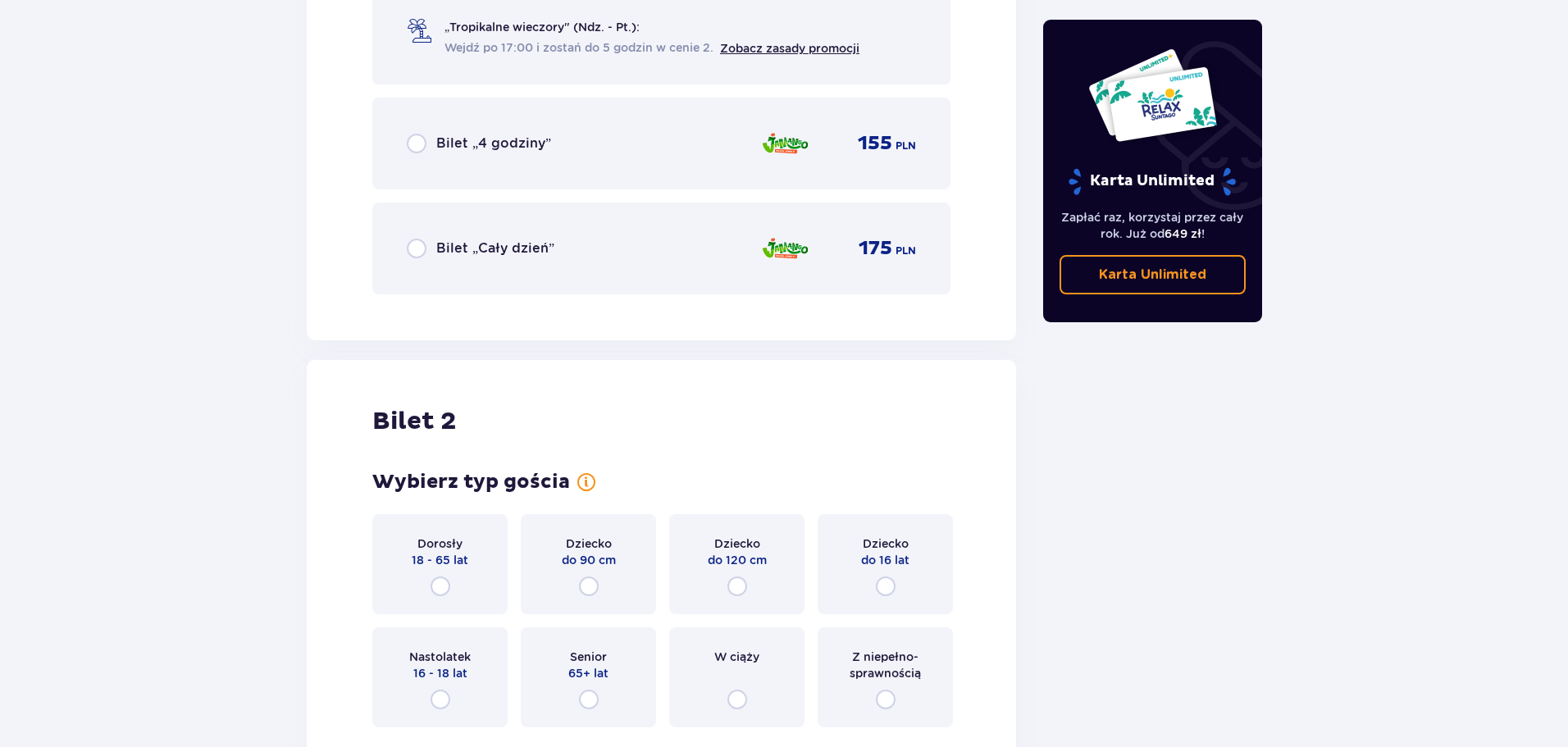
scroll to position [1883, 0]
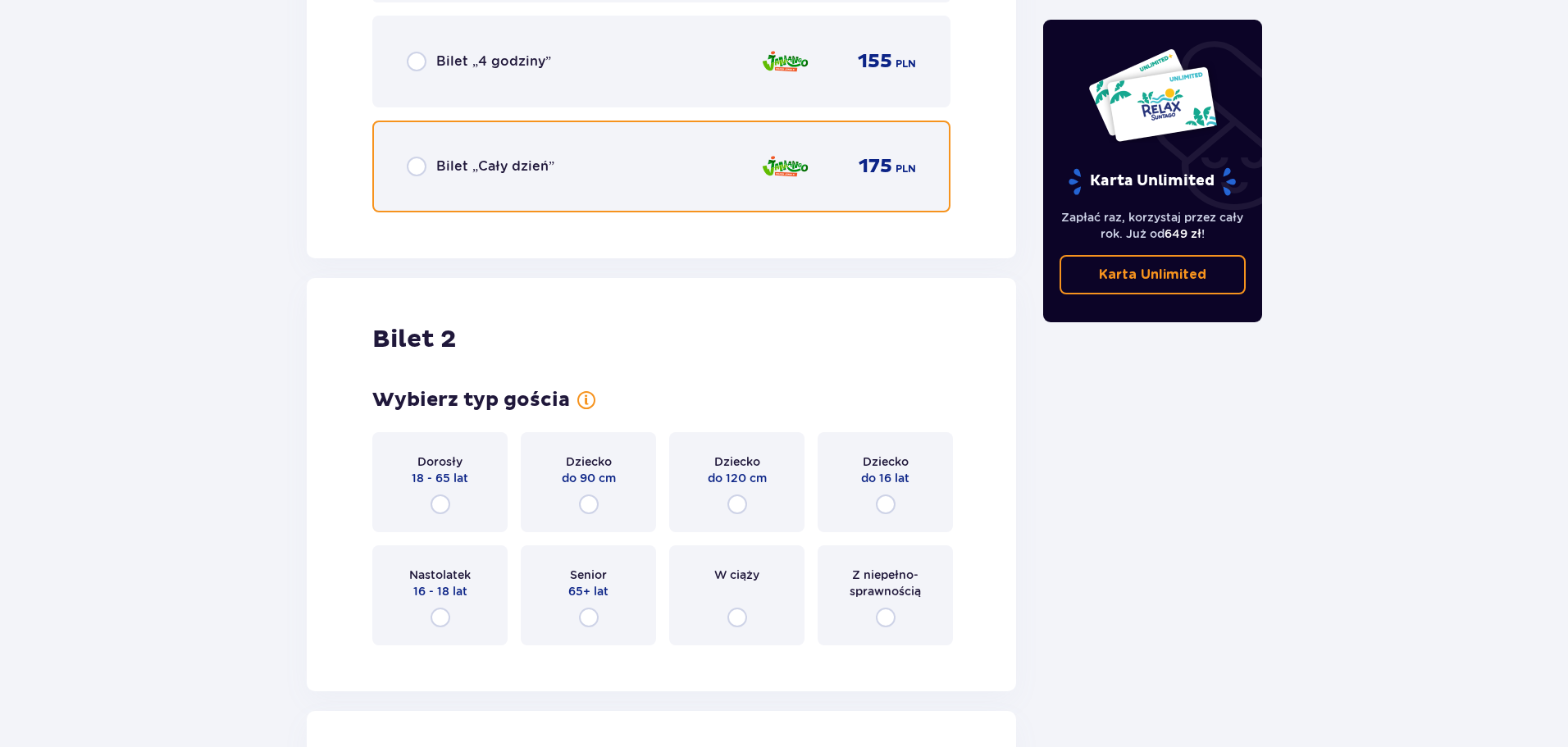
click at [420, 171] on input "radio" at bounding box center [417, 167] width 20 height 20
radio input "true"
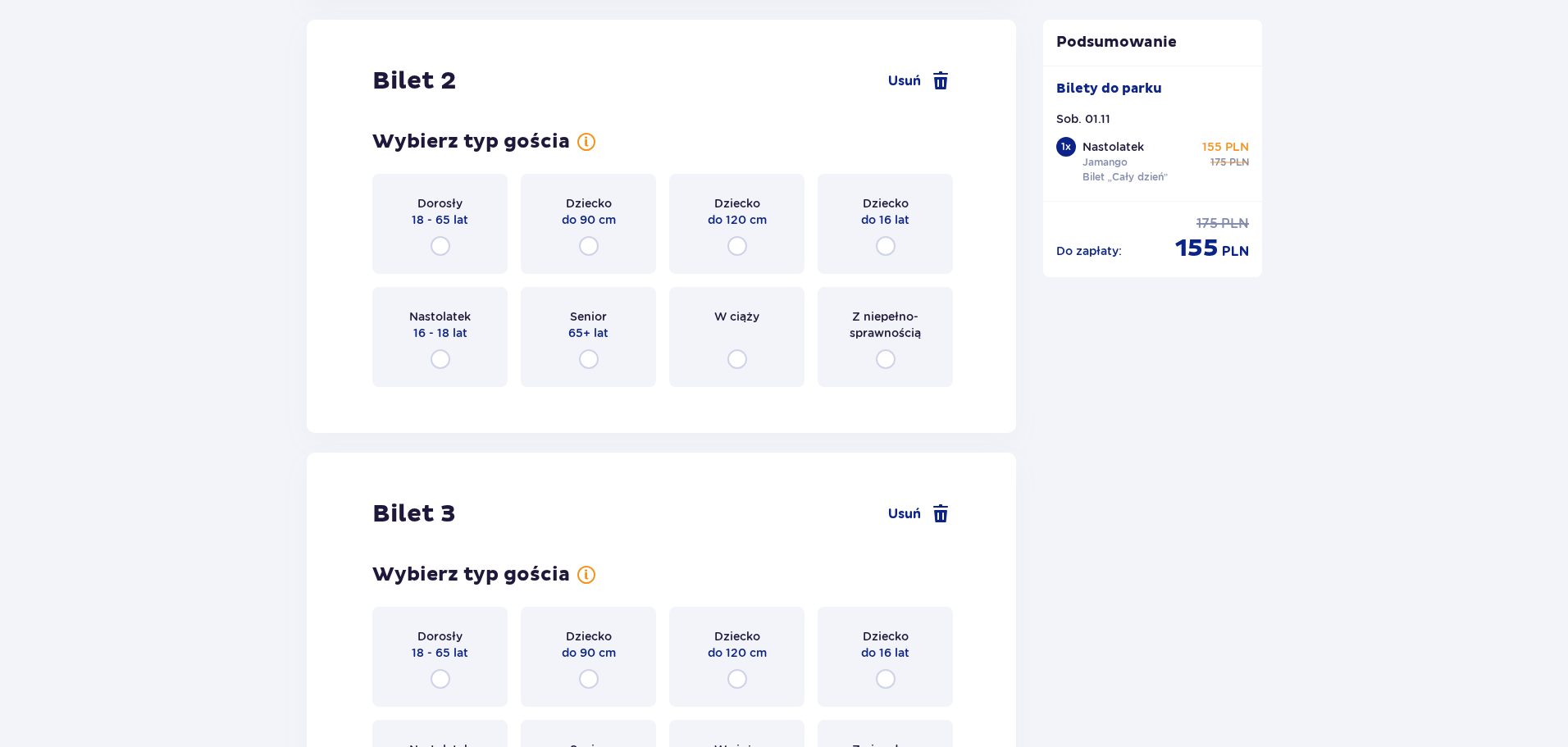
scroll to position [2224, 0]
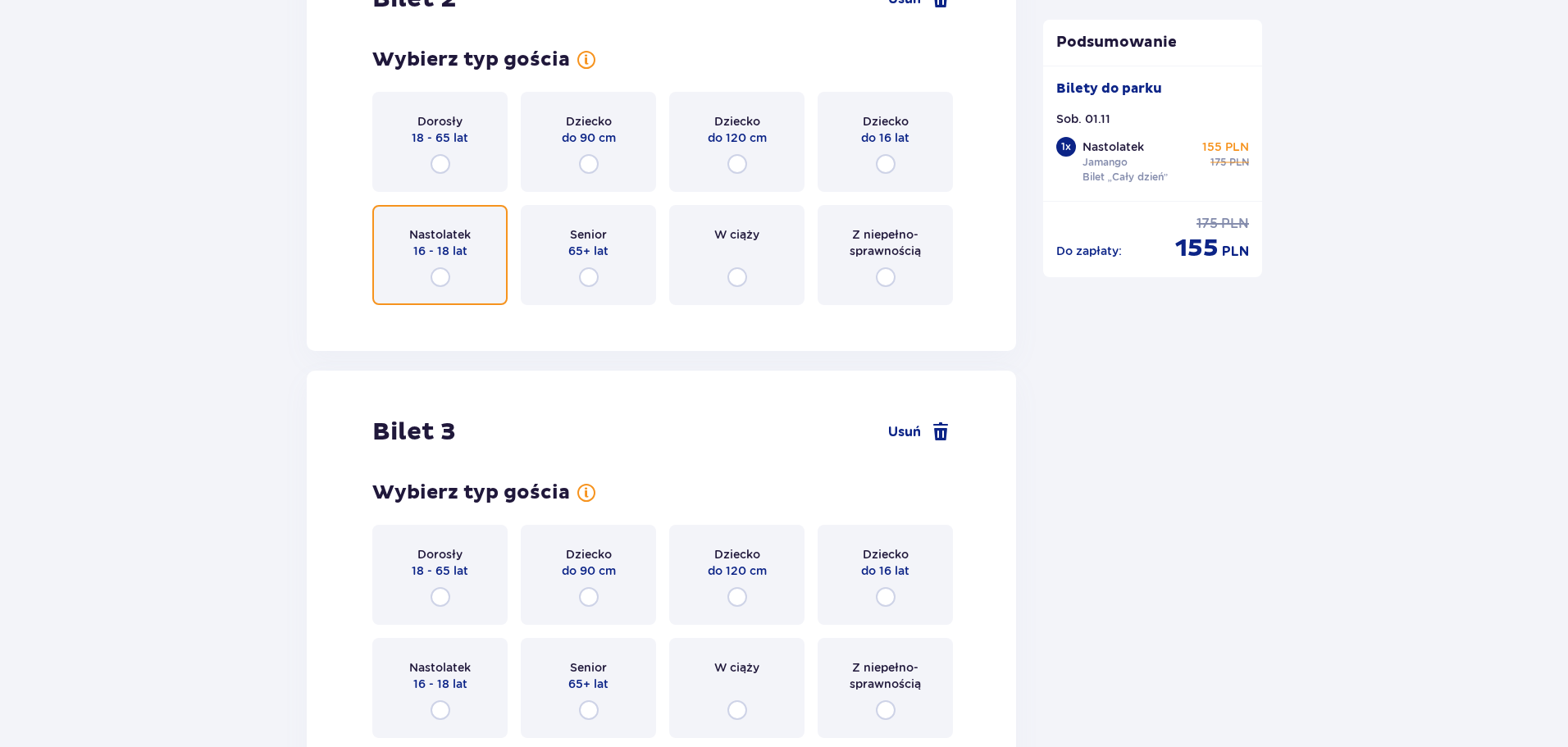
click at [440, 277] on input "radio" at bounding box center [440, 278] width 20 height 20
radio input "true"
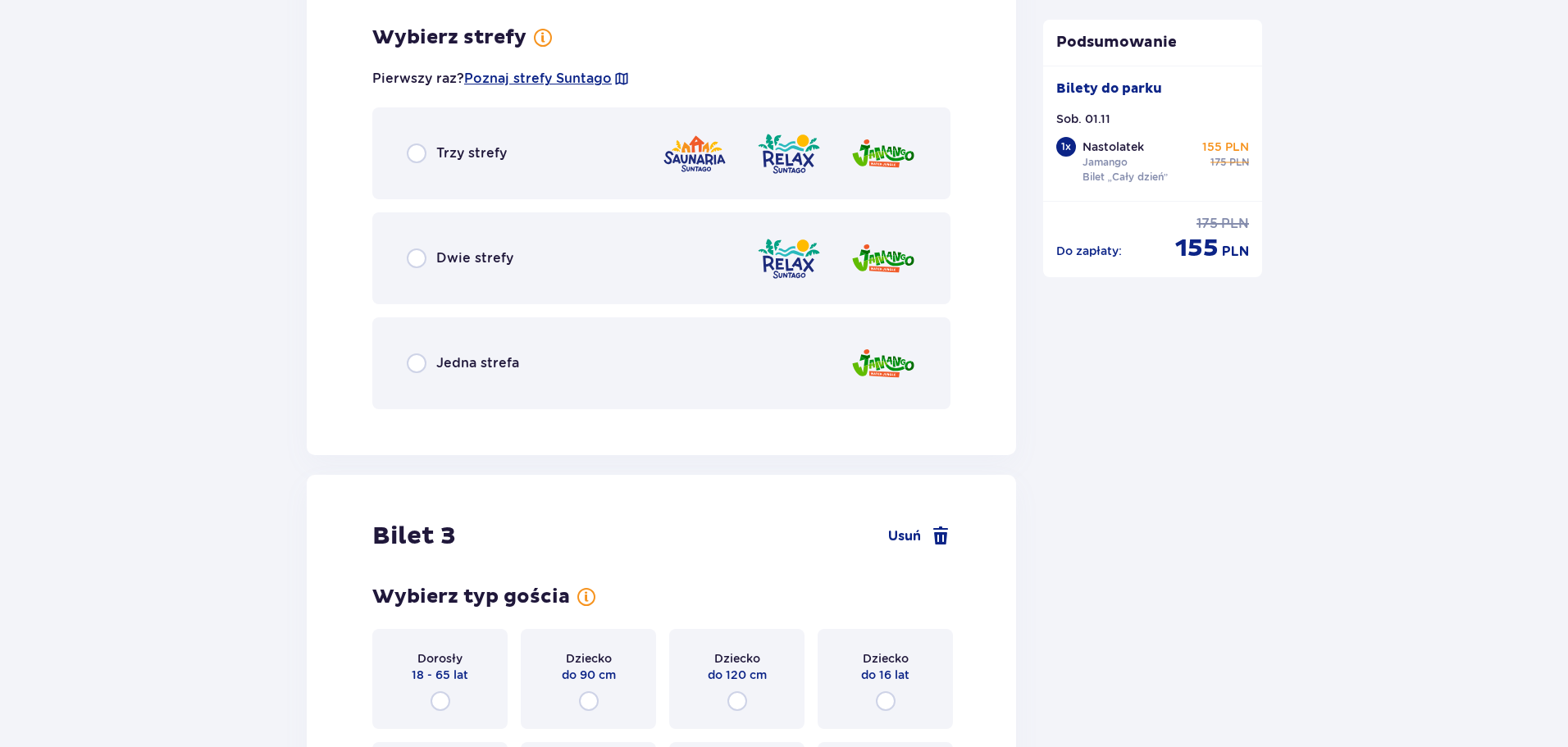
scroll to position [2542, 0]
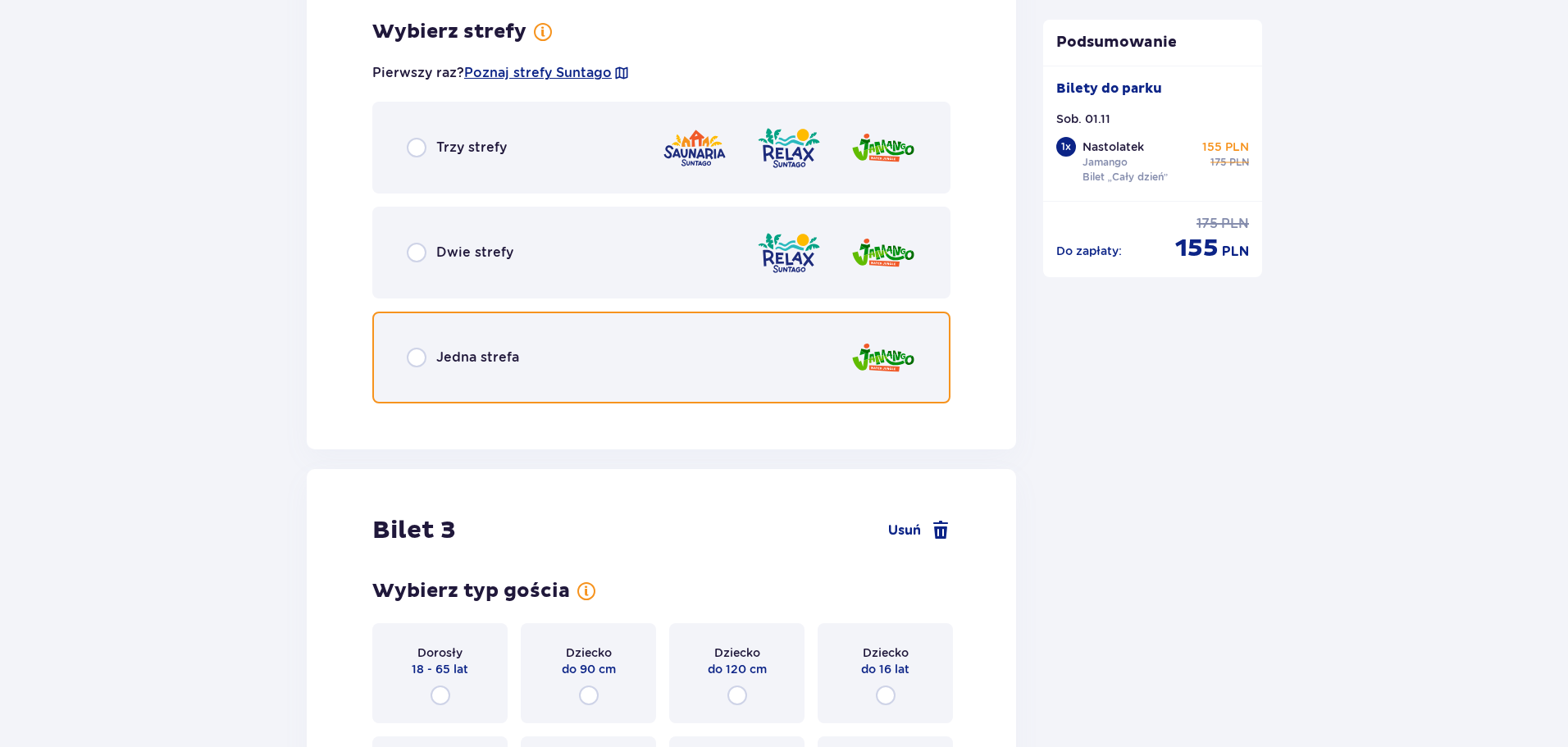
click at [417, 363] on input "radio" at bounding box center [417, 358] width 20 height 20
radio input "true"
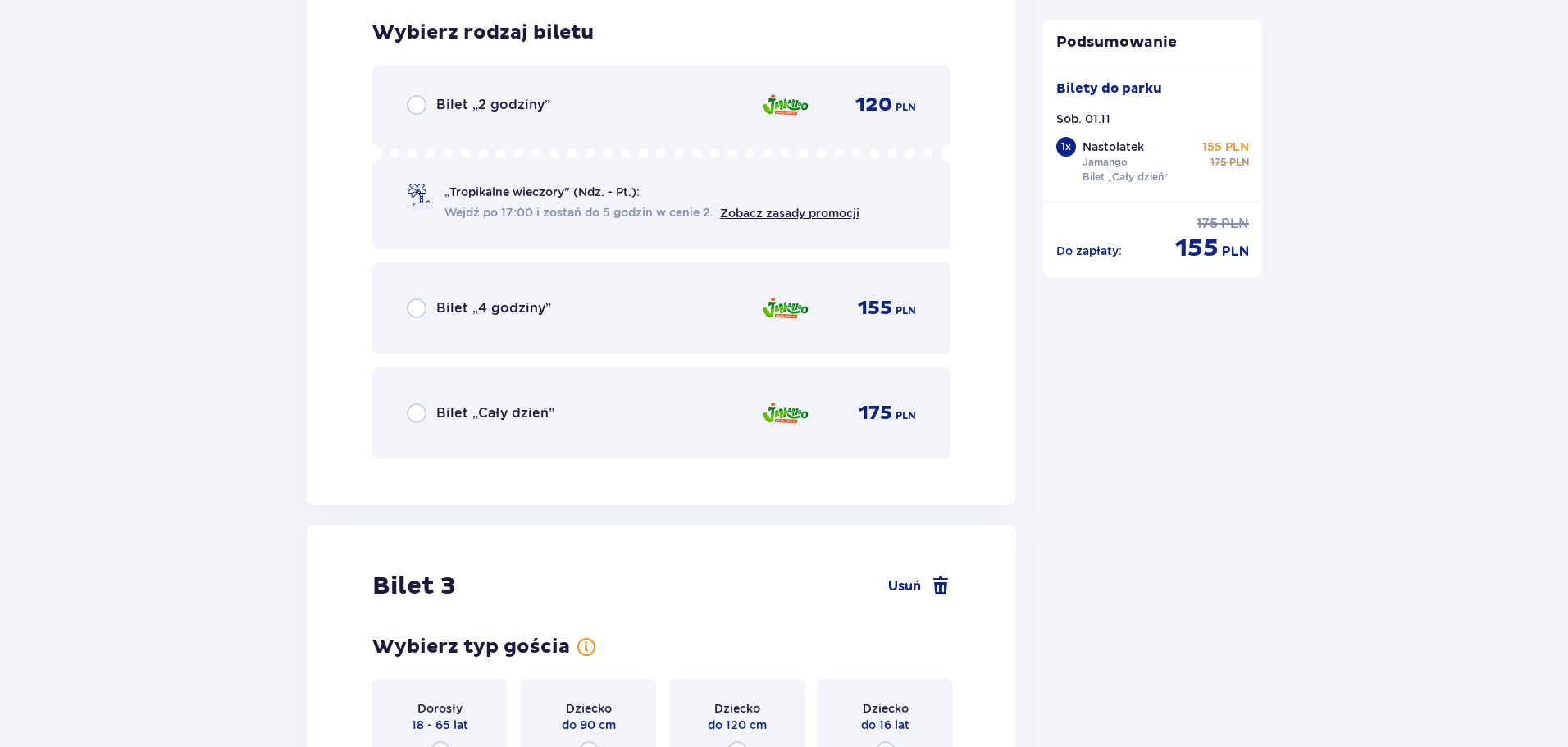
scroll to position [2959, 0]
click at [426, 409] on div "Bilet „Cały dzień”" at bounding box center [480, 413] width 148 height 20
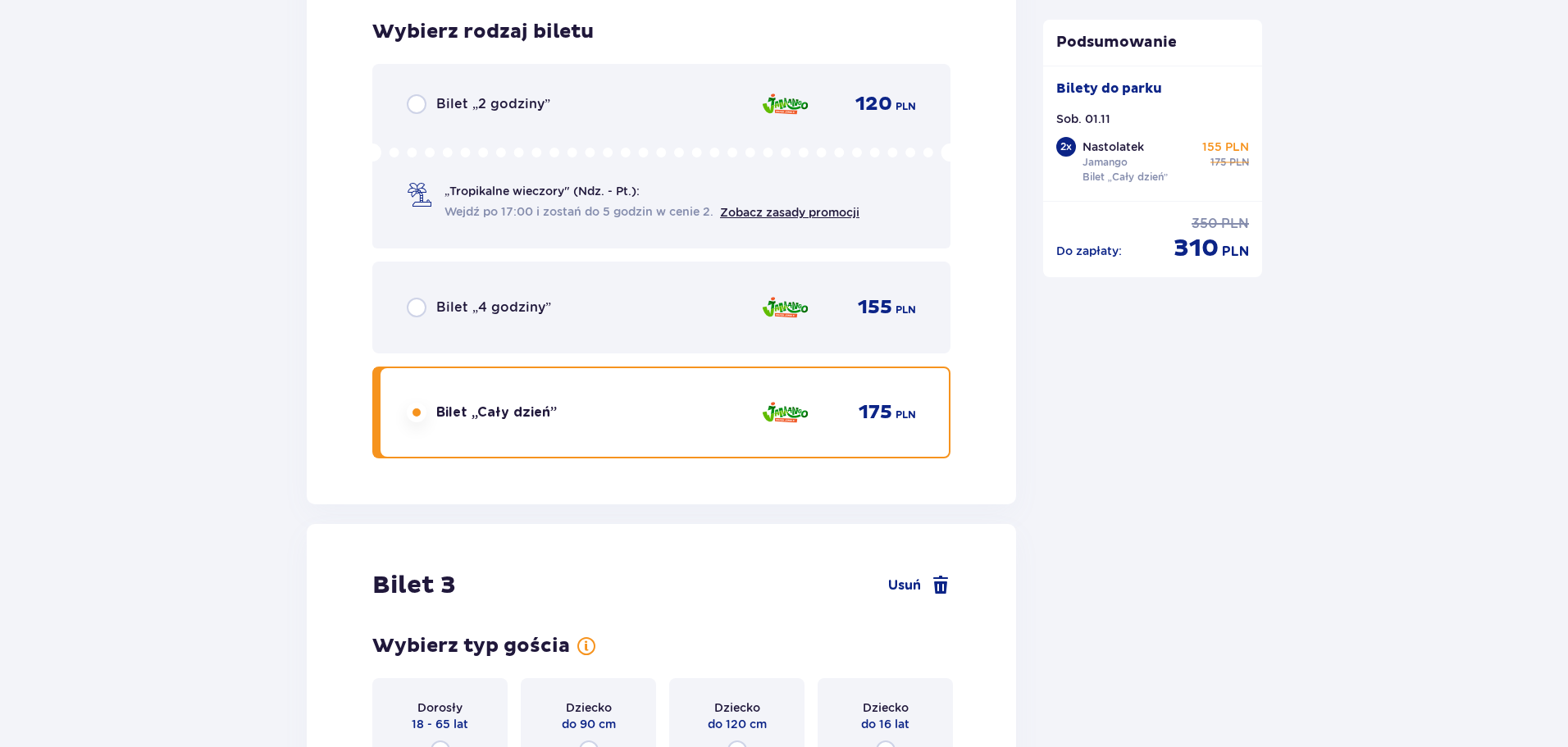
scroll to position [3462, 0]
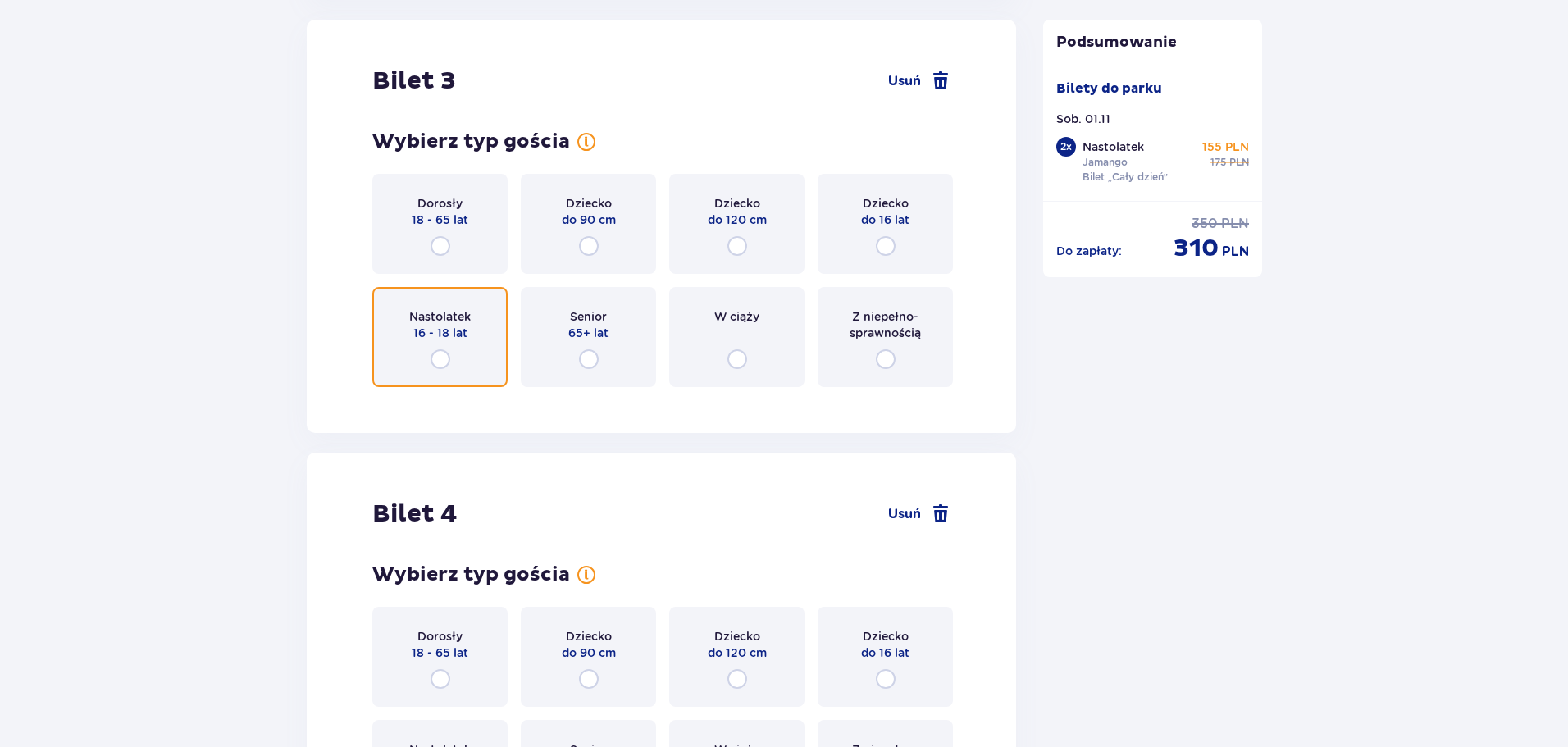
click at [447, 353] on input "radio" at bounding box center [440, 359] width 20 height 20
radio input "true"
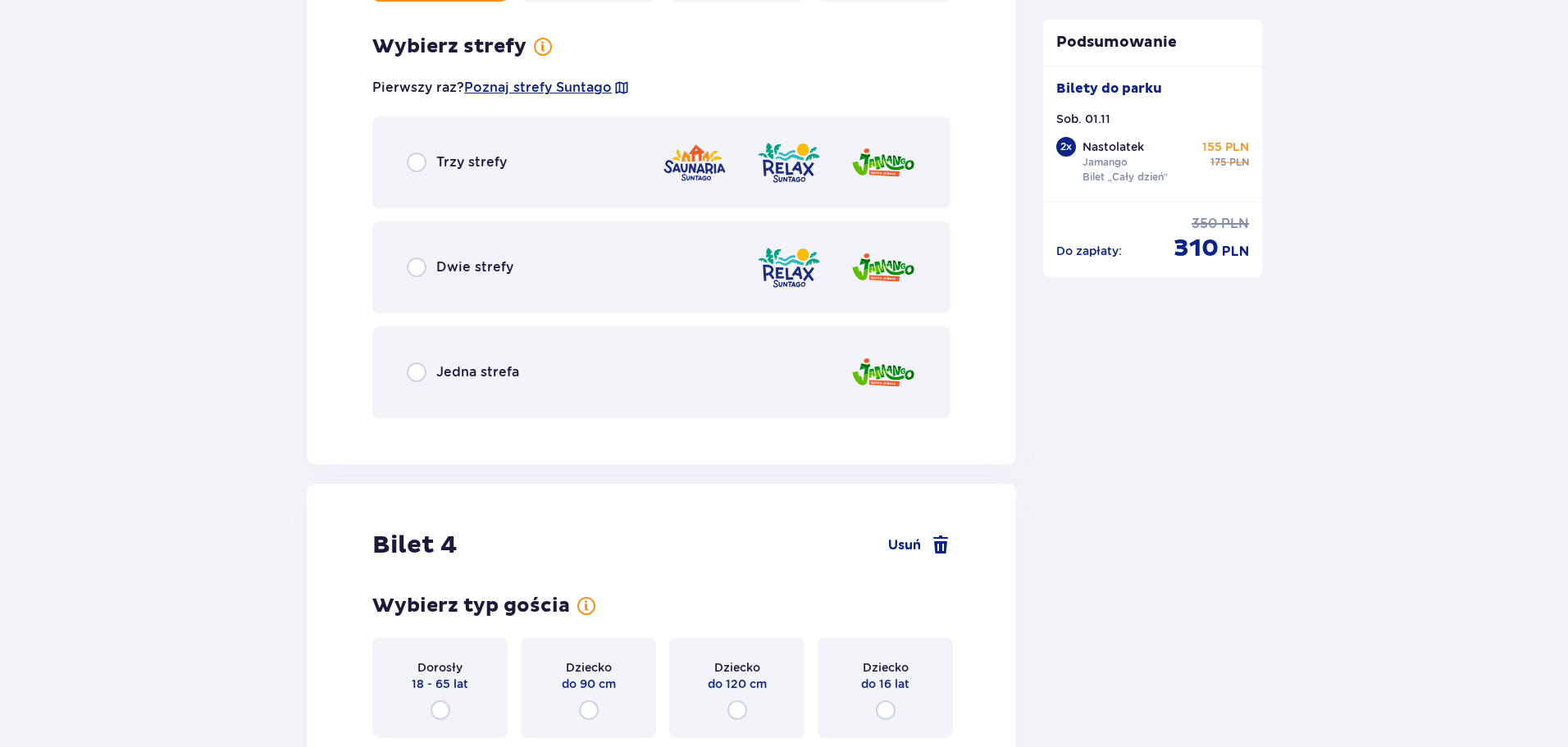
scroll to position [3863, 0]
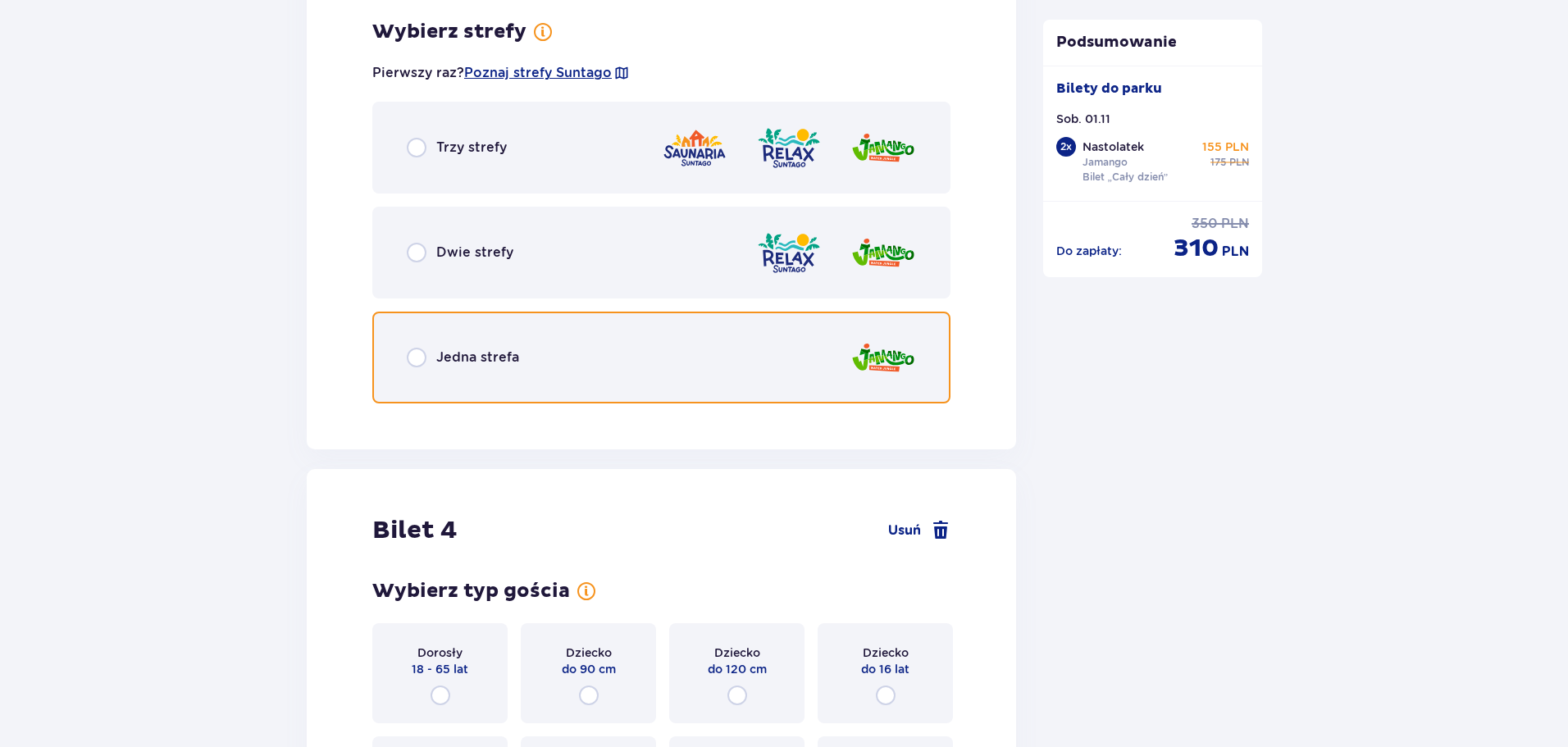
click at [418, 358] on input "radio" at bounding box center [417, 358] width 20 height 20
radio input "true"
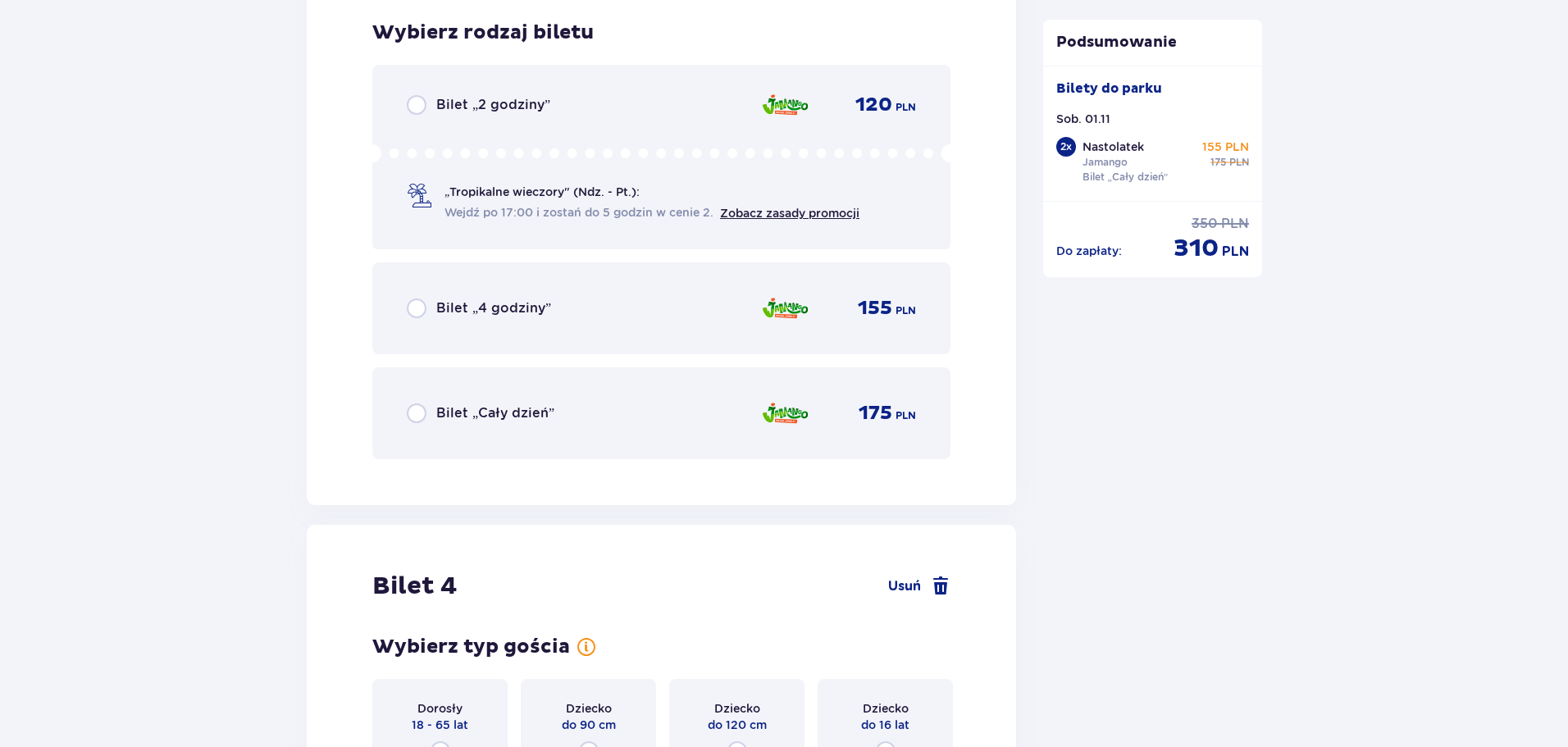
scroll to position [4279, 0]
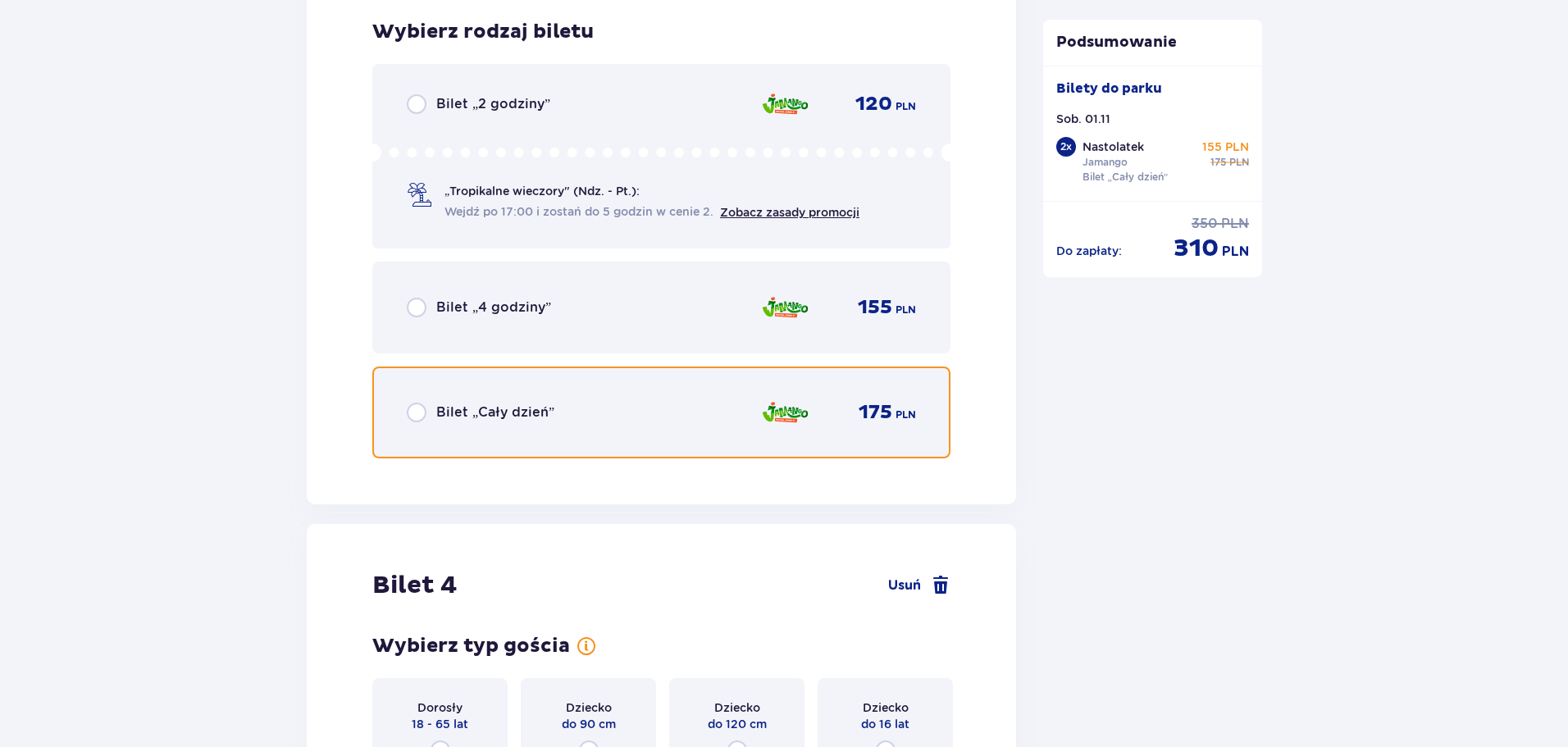
click at [424, 416] on input "radio" at bounding box center [417, 413] width 20 height 20
radio input "true"
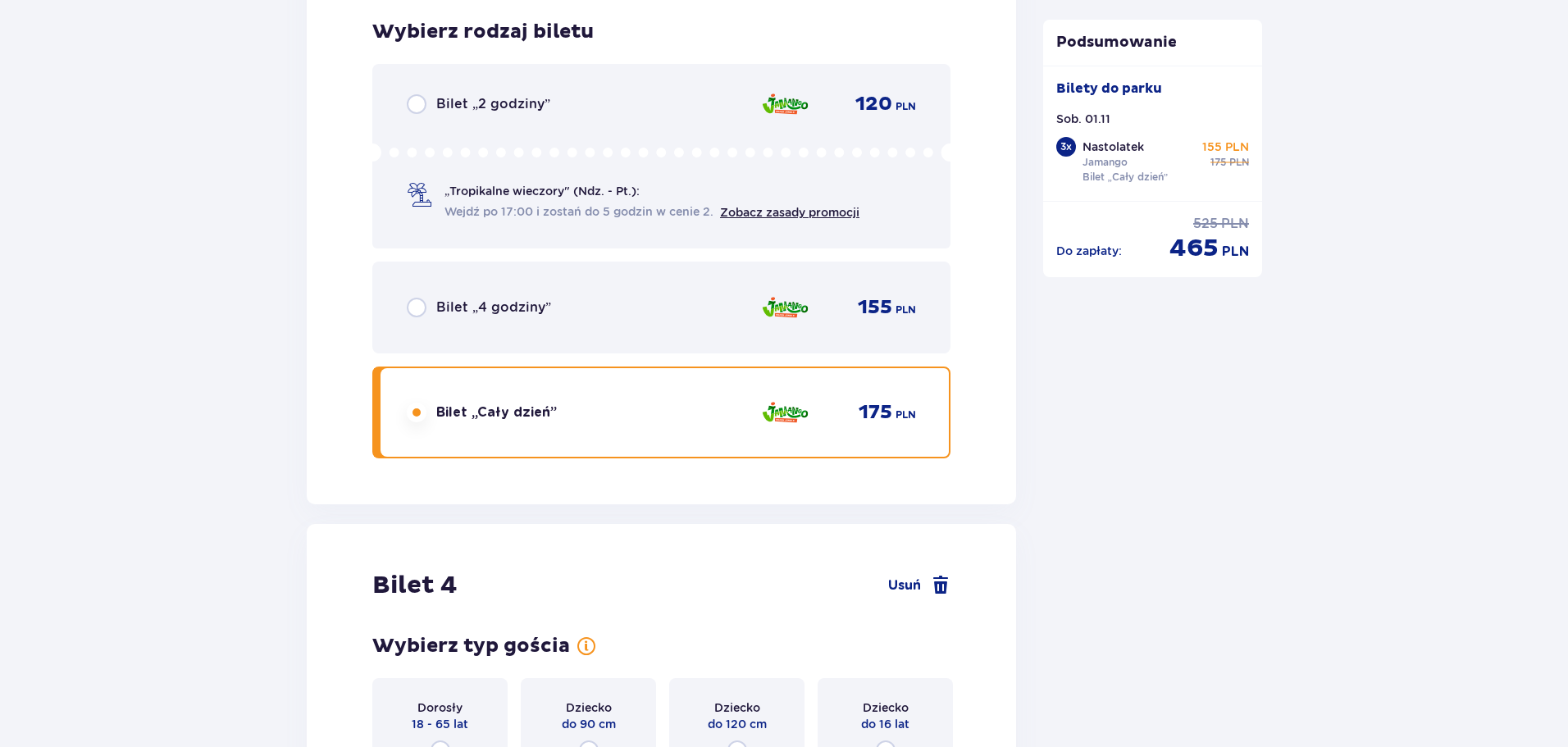
scroll to position [4783, 0]
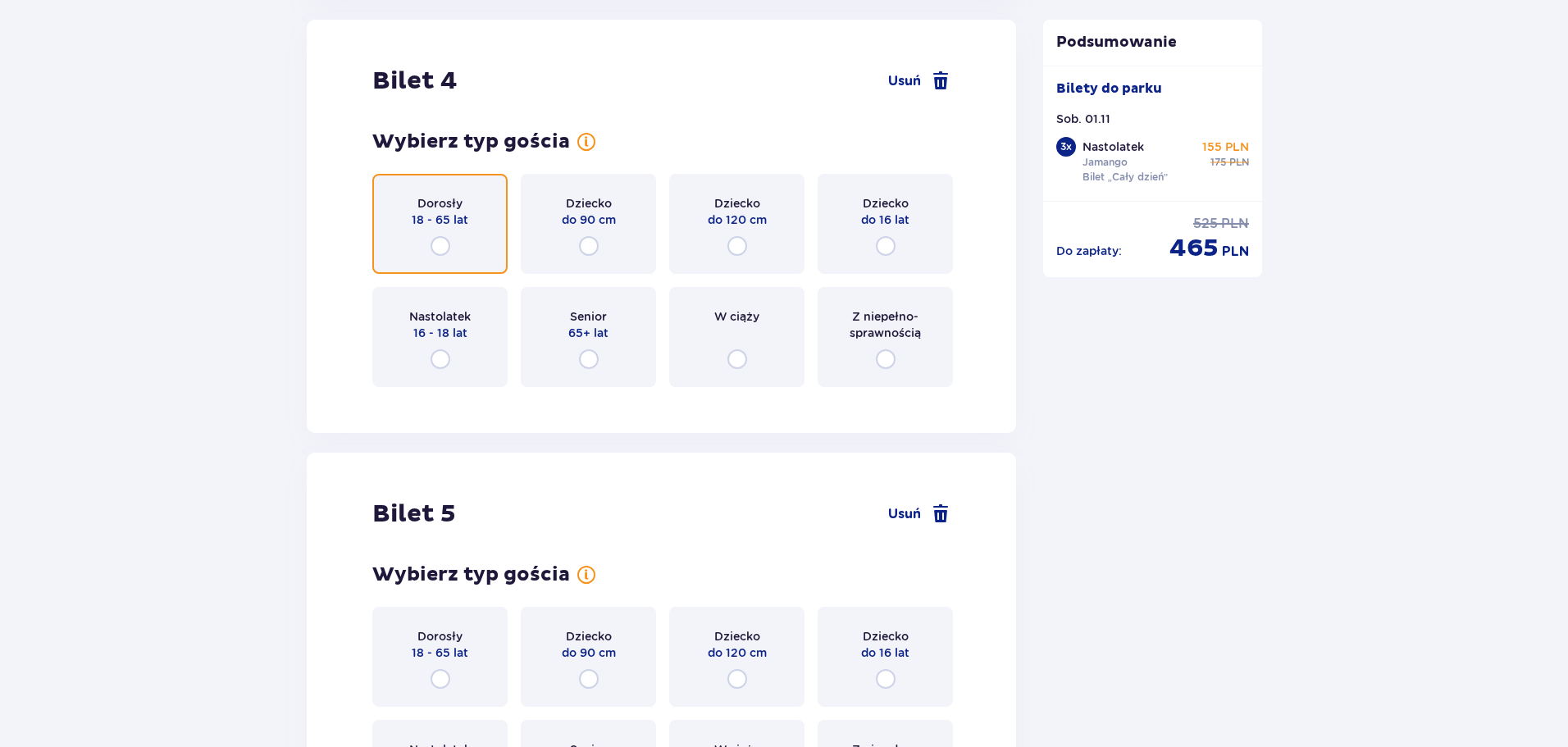
click at [444, 247] on input "radio" at bounding box center [440, 246] width 20 height 20
radio input "true"
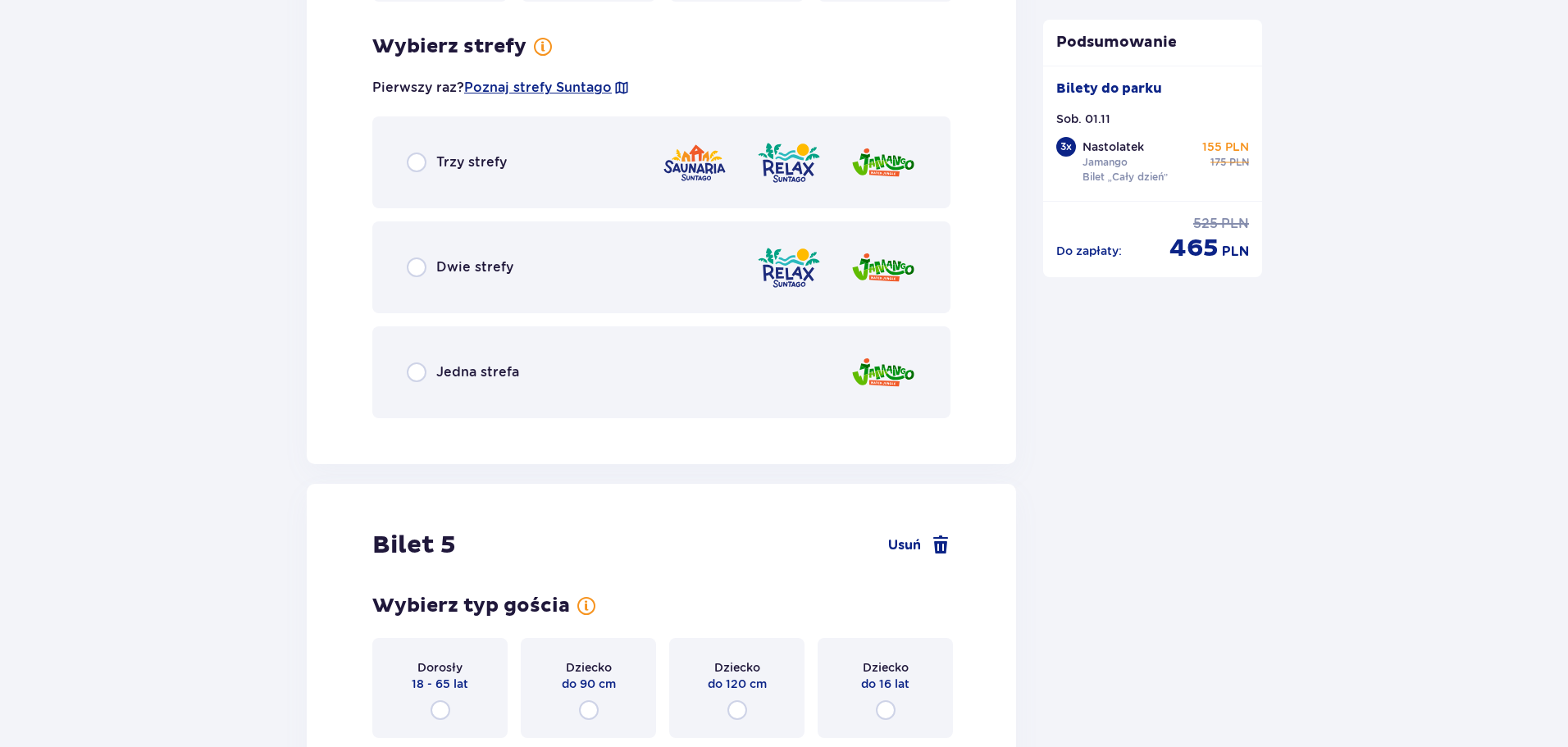
scroll to position [5183, 0]
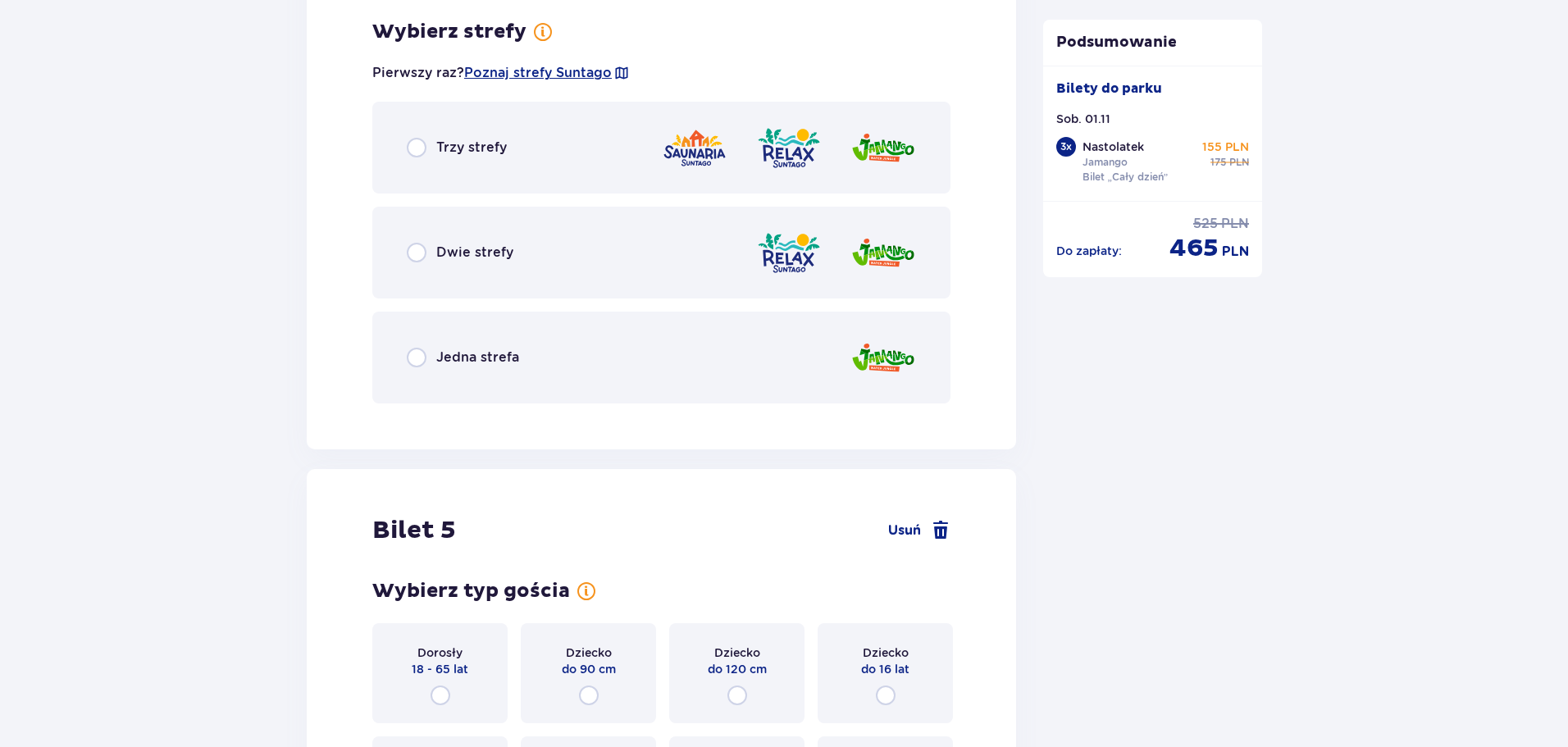
click at [426, 360] on div "Jedna strefa" at bounding box center [463, 358] width 113 height 20
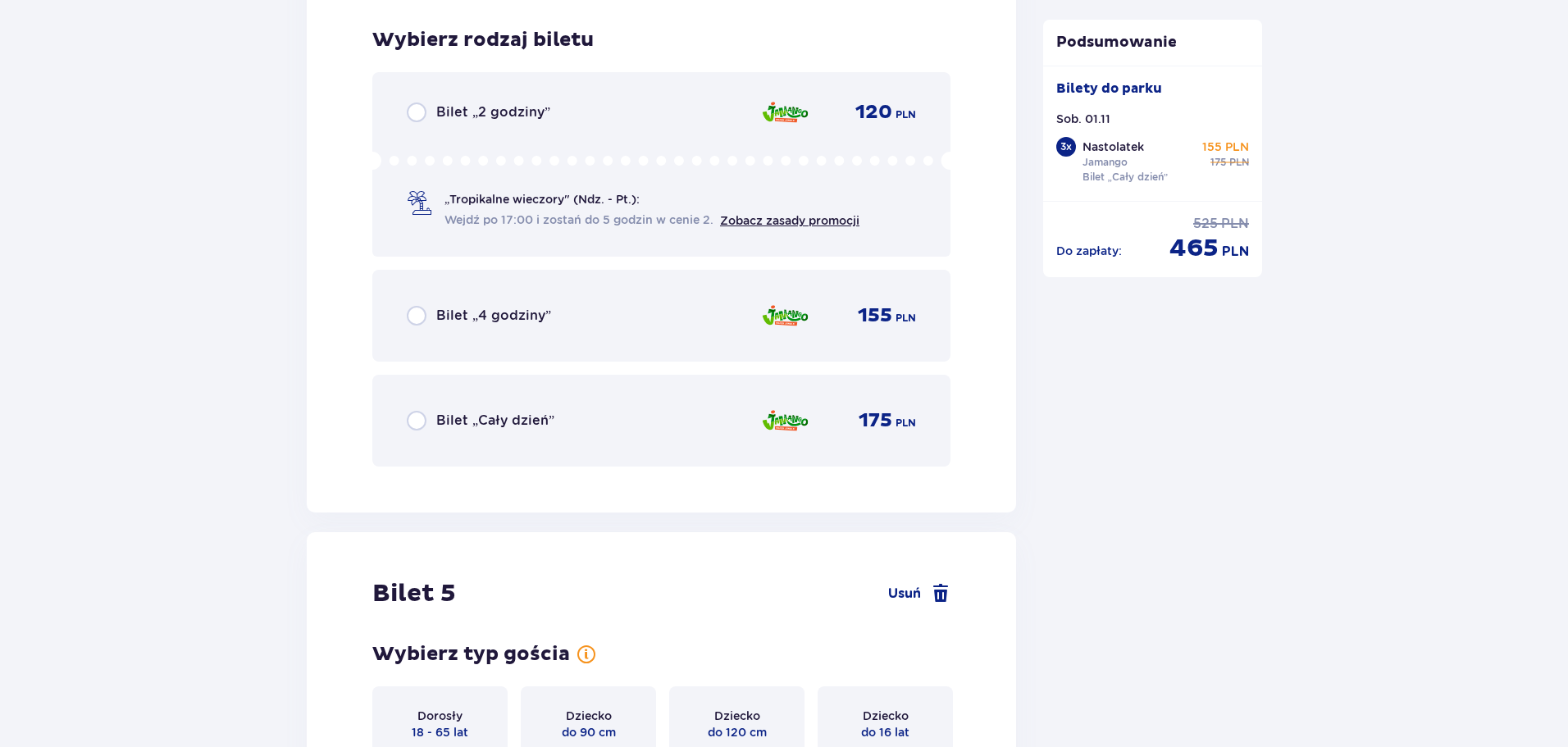
scroll to position [5600, 0]
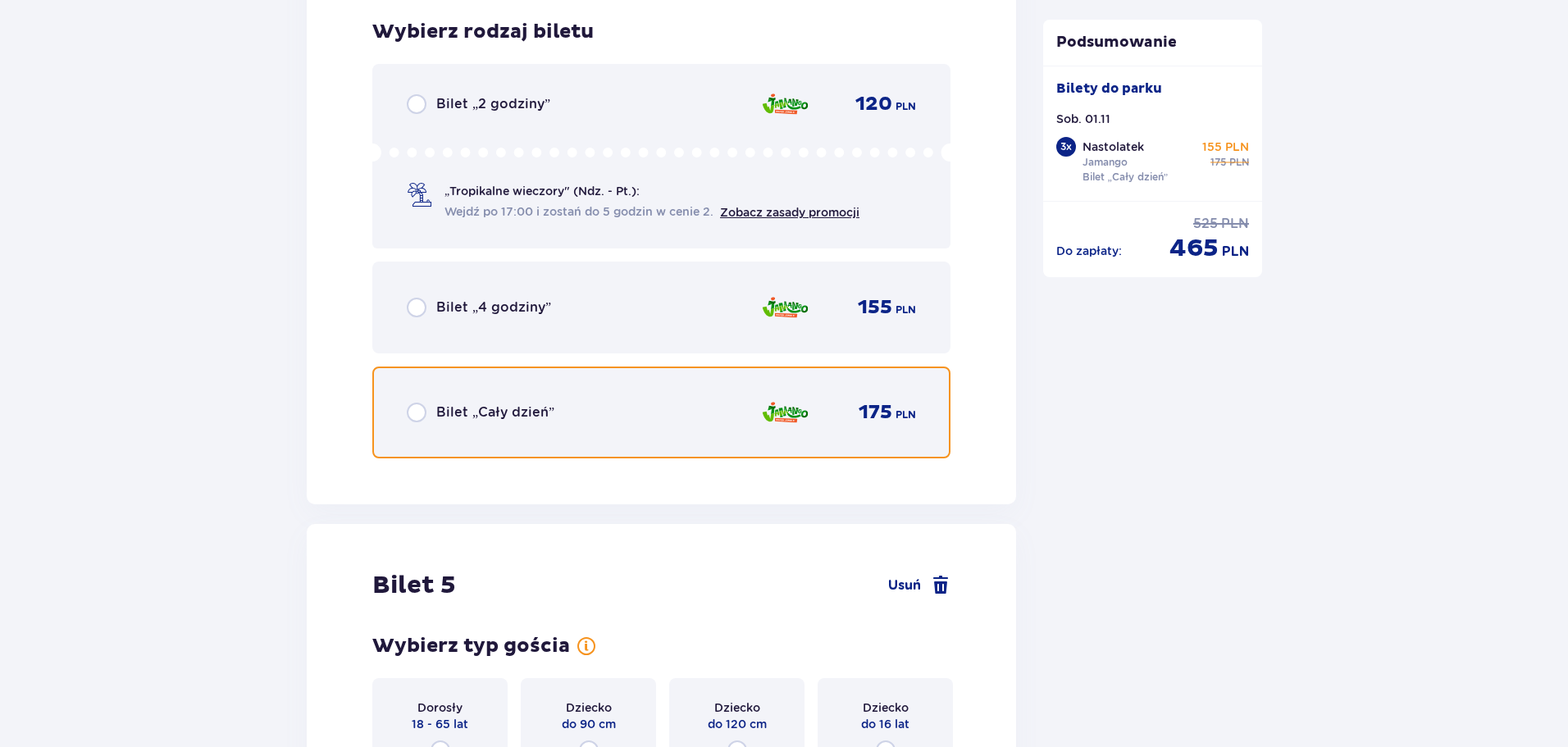
click at [420, 416] on input "radio" at bounding box center [417, 413] width 20 height 20
radio input "true"
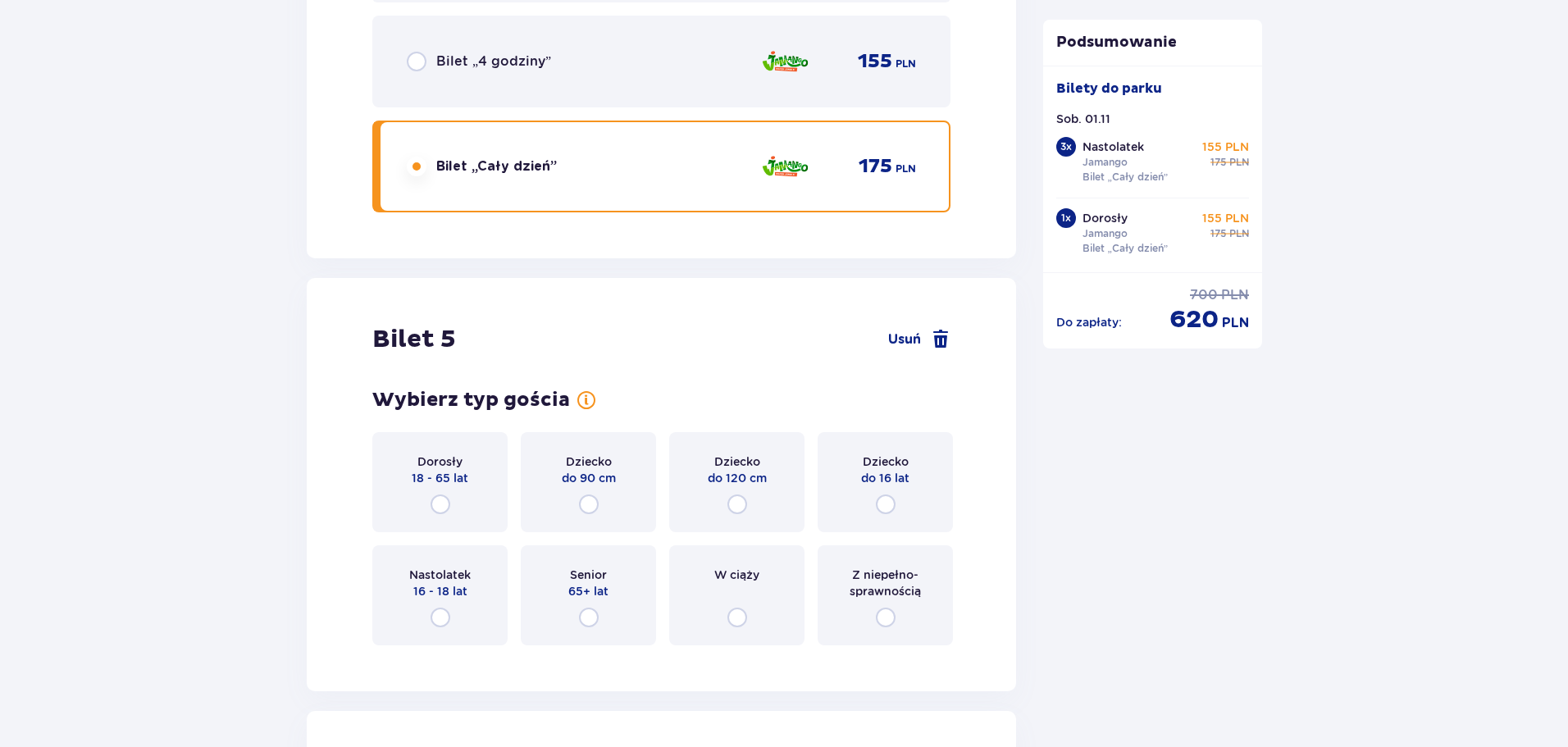
scroll to position [6104, 0]
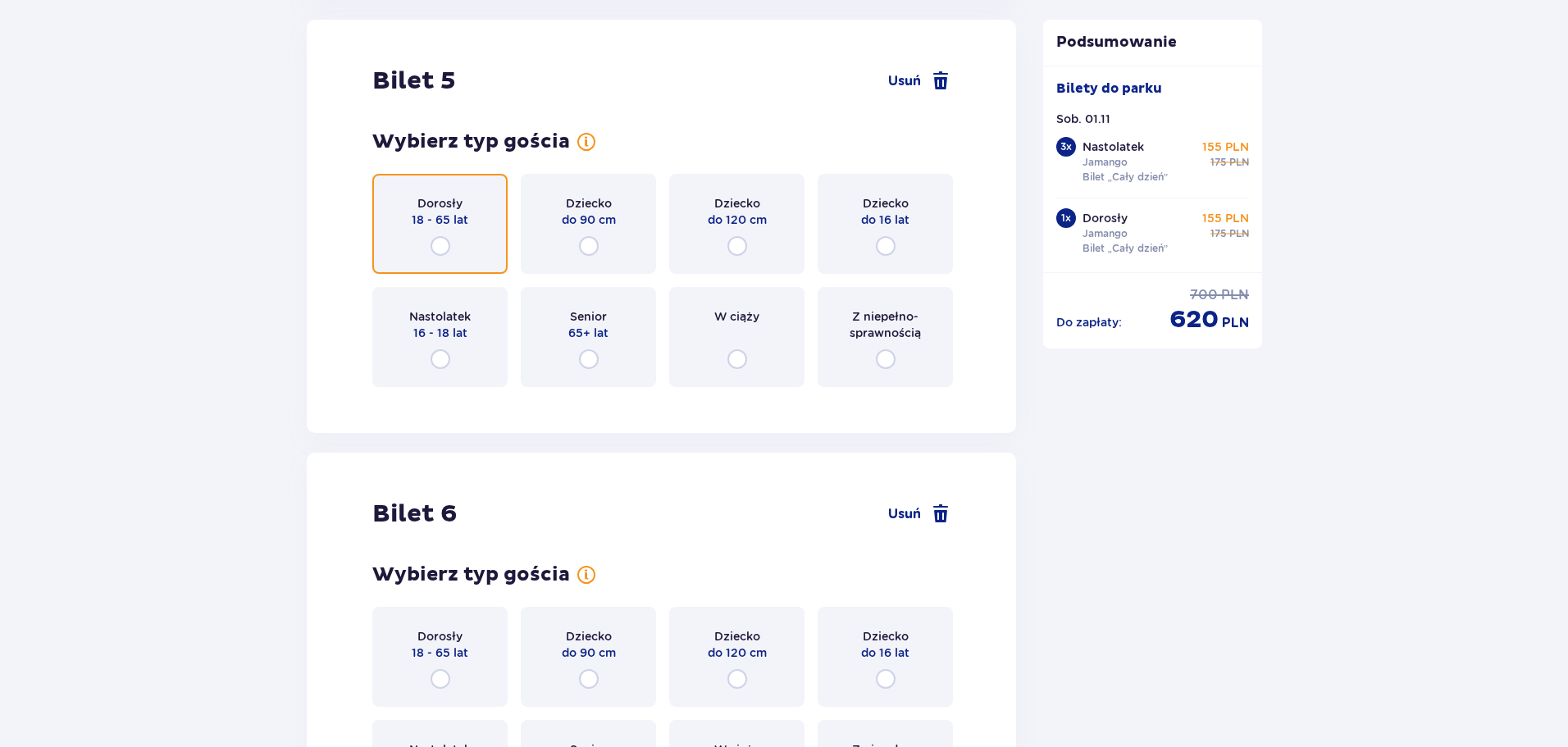
click at [445, 237] on input "radio" at bounding box center [440, 246] width 20 height 20
radio input "true"
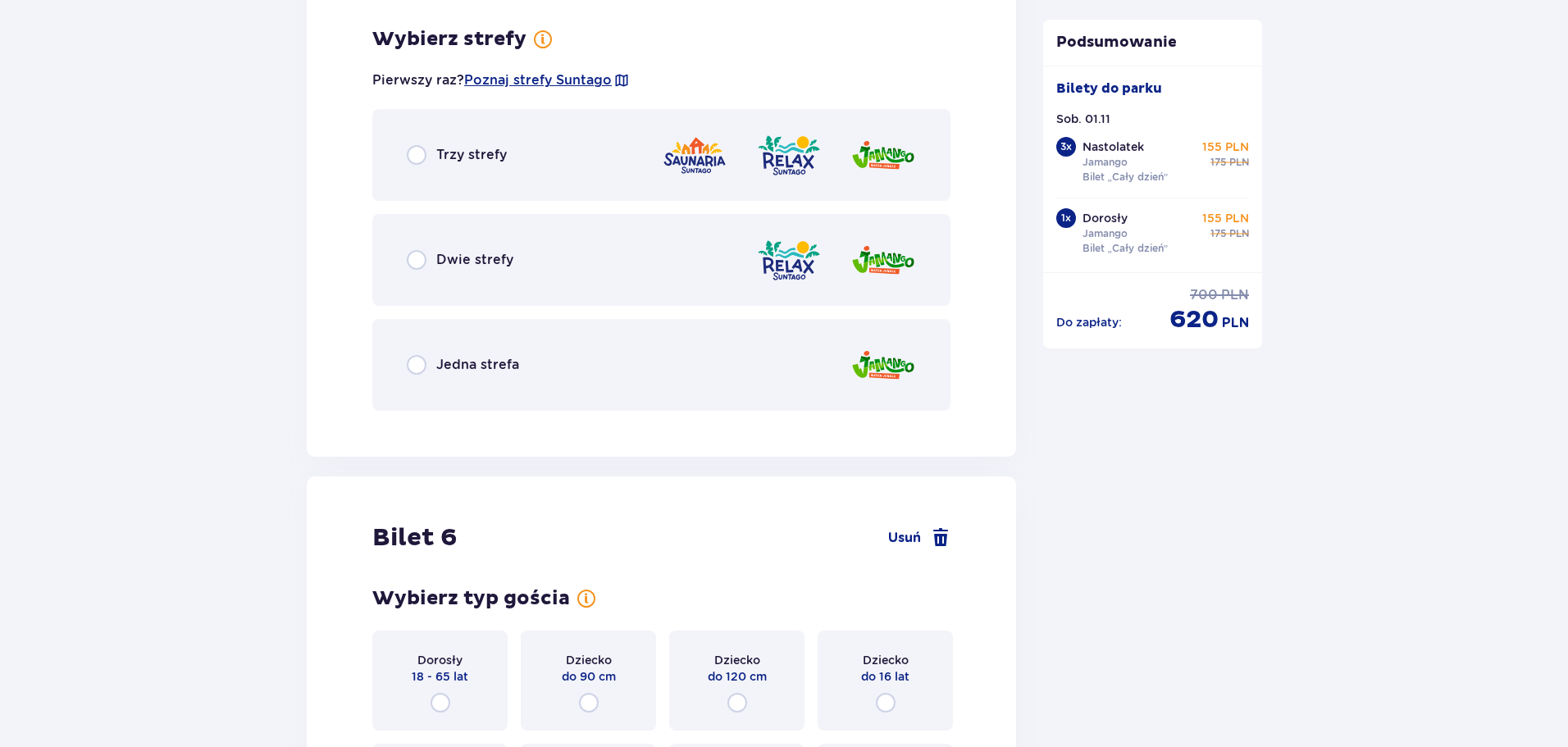
scroll to position [6504, 0]
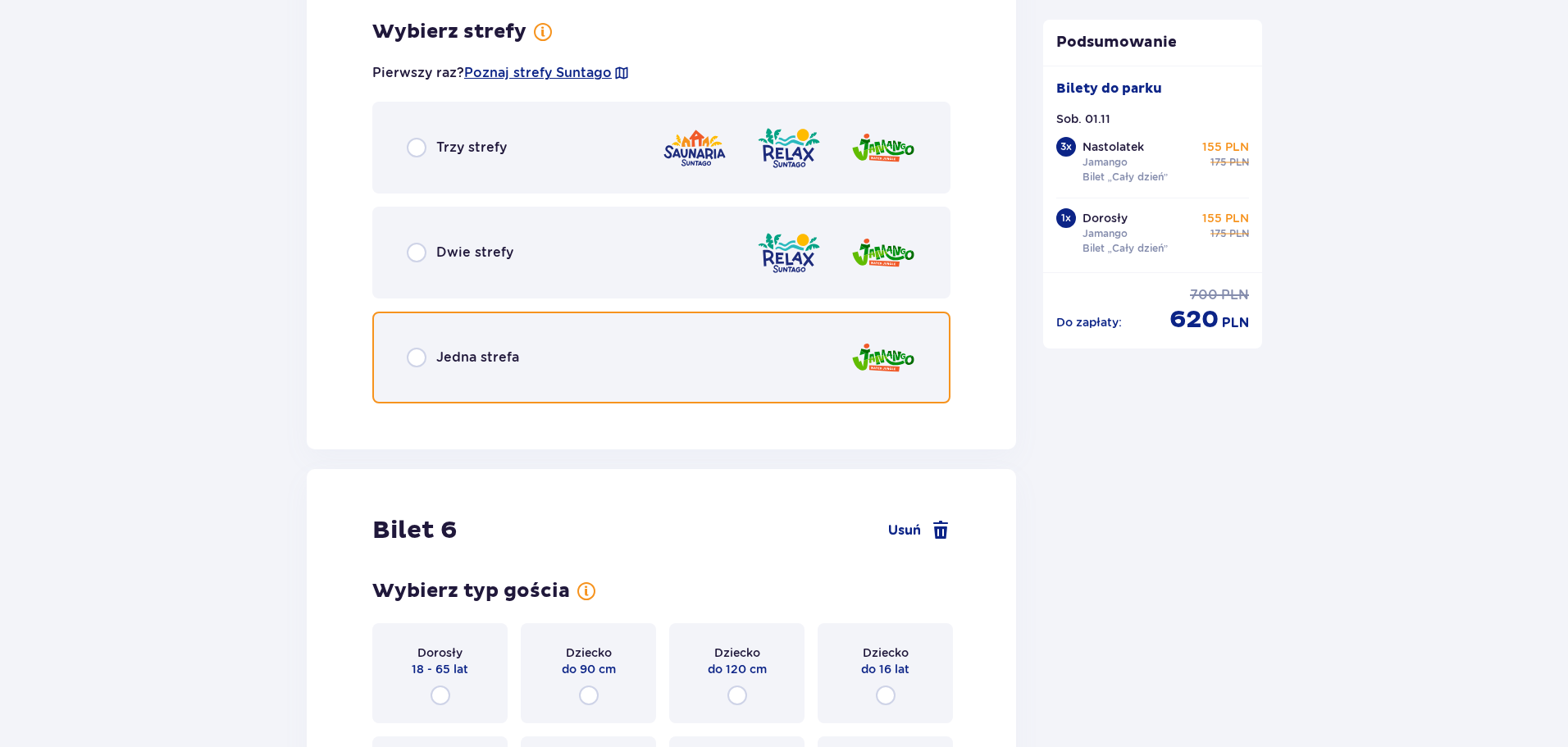
click at [424, 356] on input "radio" at bounding box center [417, 358] width 20 height 20
radio input "true"
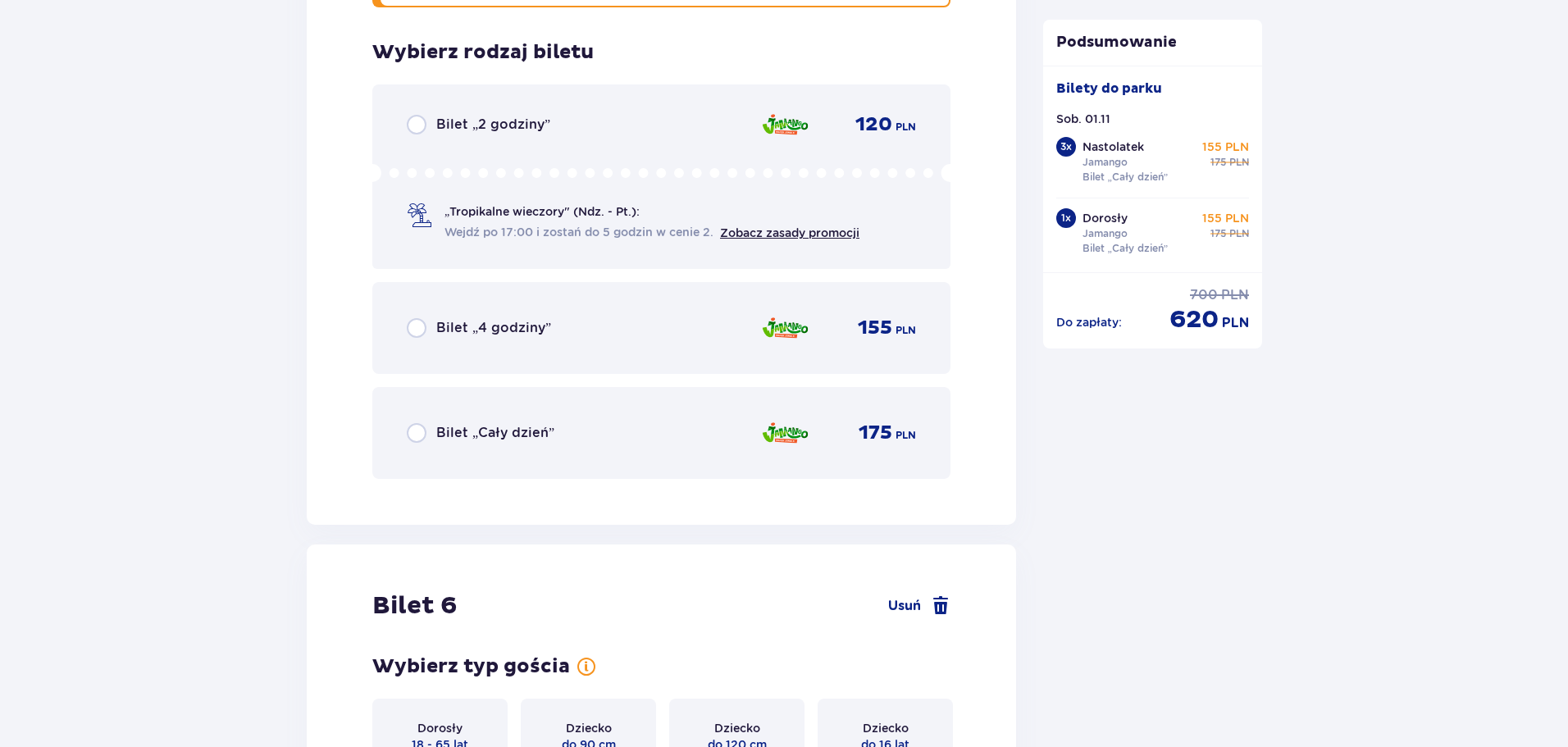
scroll to position [6921, 0]
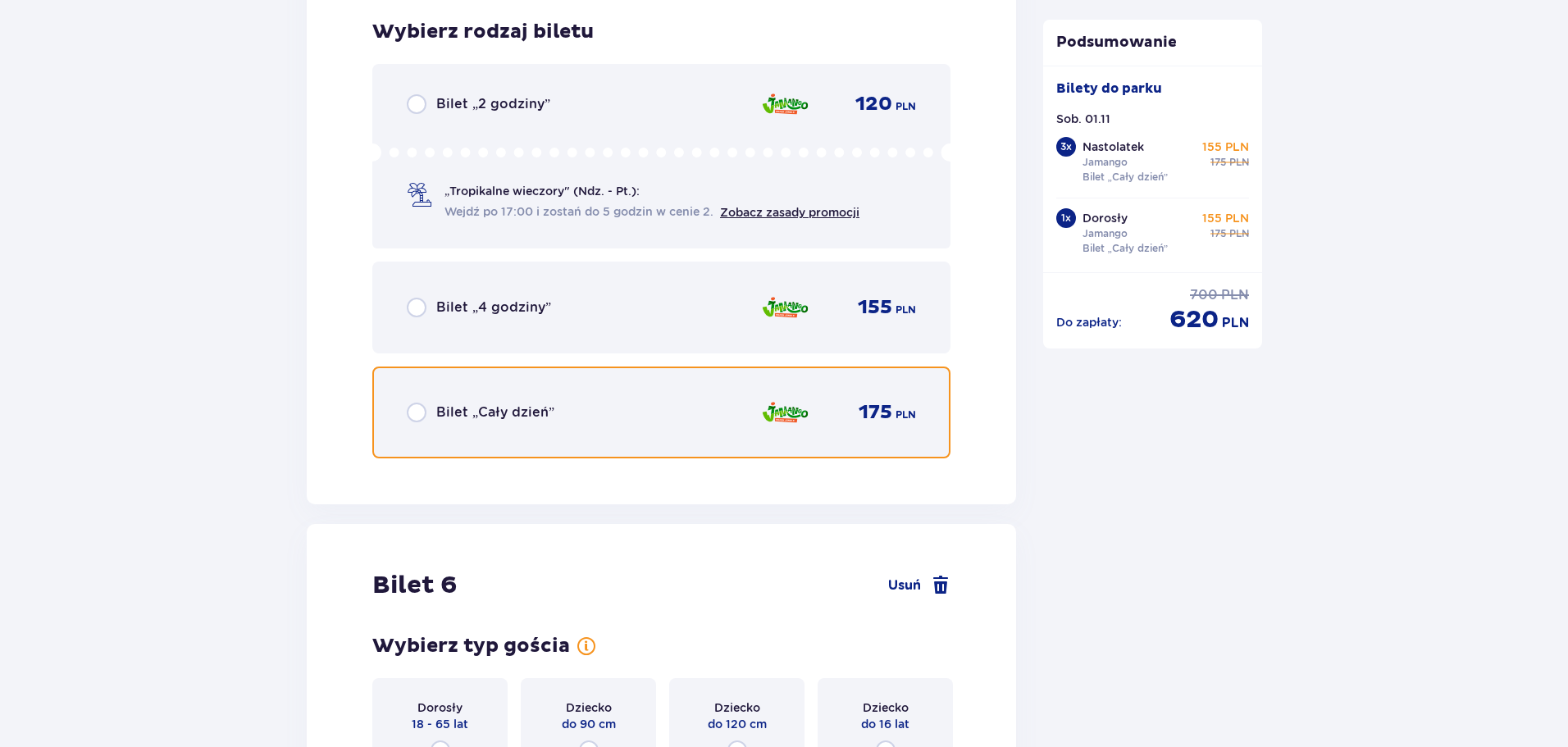
click at [414, 411] on input "radio" at bounding box center [417, 413] width 20 height 20
radio input "true"
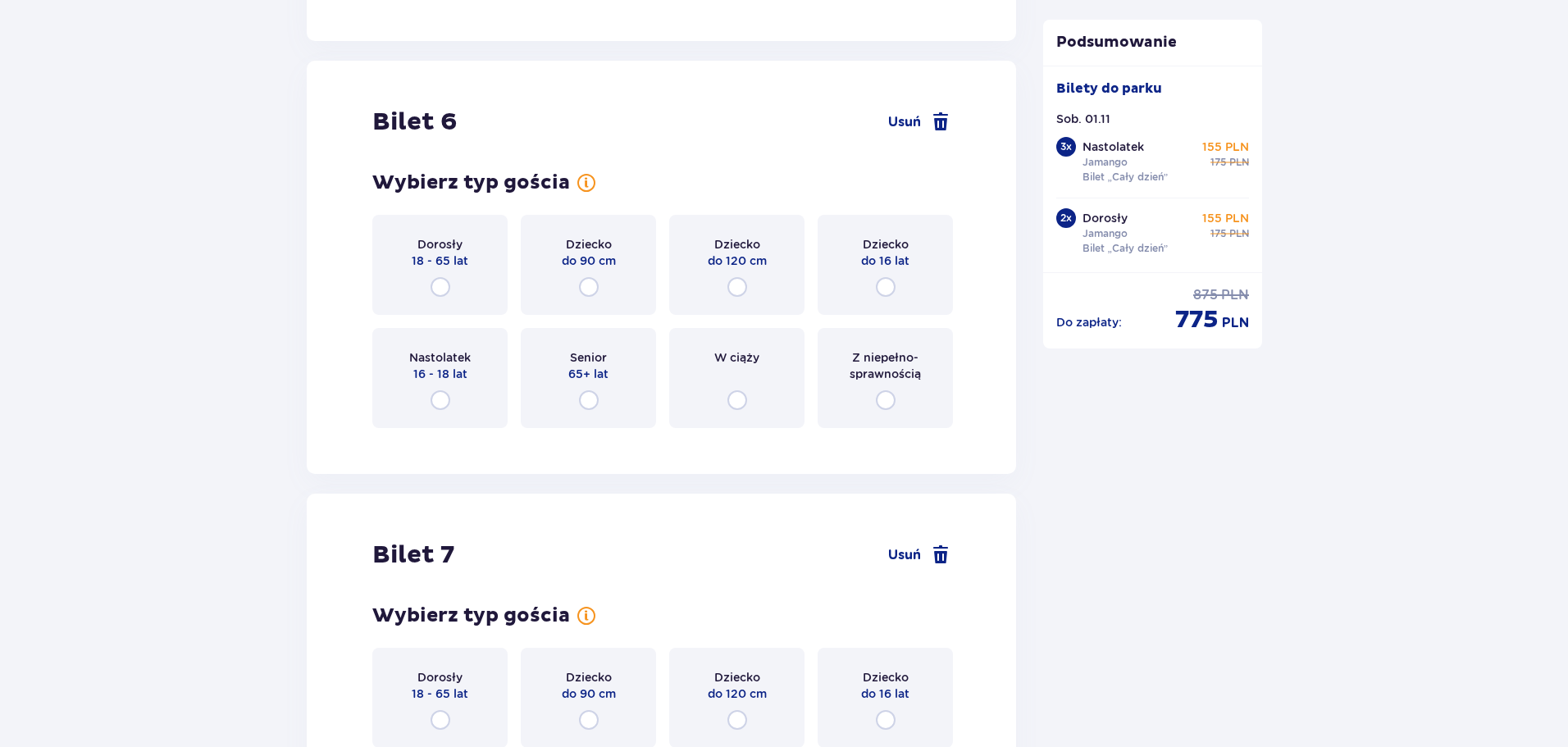
scroll to position [7424, 0]
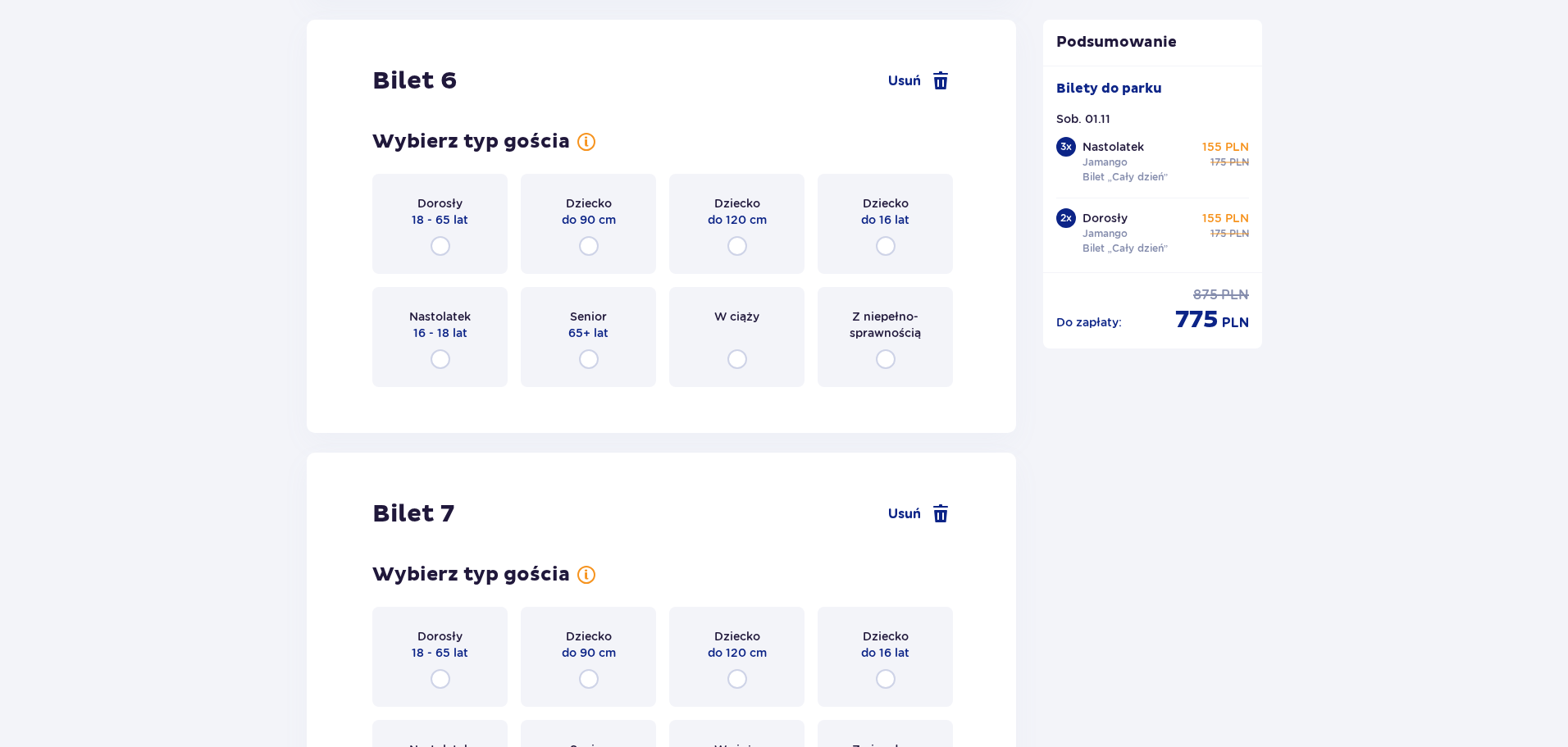
click at [437, 284] on div "Dorosły 18 - 65 lat Dziecko do 90 cm Dziecko do 120 cm Dziecko do 16 lat Nastol…" at bounding box center [661, 280] width 578 height 213
click at [454, 245] on div "Dorosły 18 - 65 lat" at bounding box center [440, 223] width 135 height 100
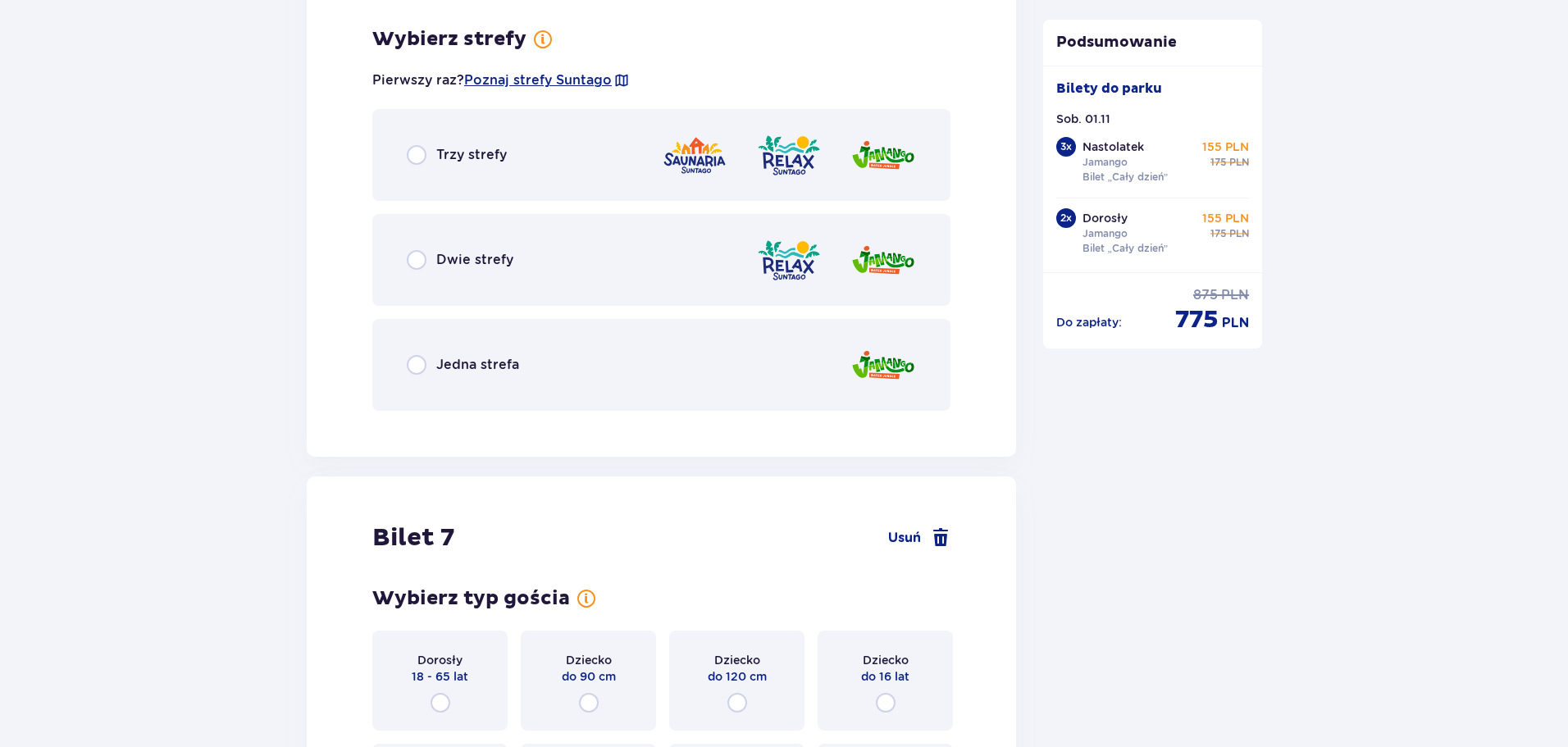
scroll to position [7824, 0]
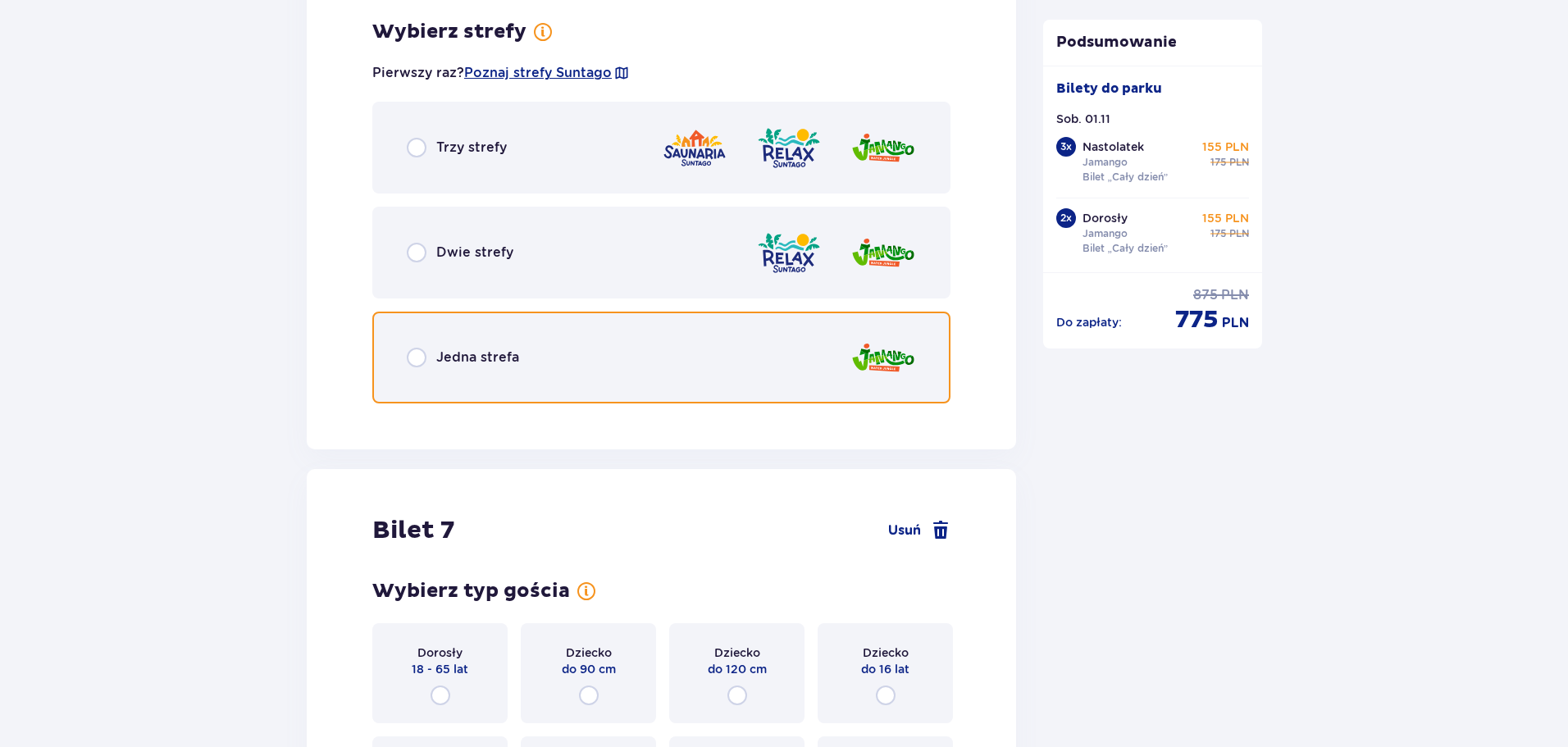
click at [425, 354] on input "radio" at bounding box center [417, 358] width 20 height 20
radio input "true"
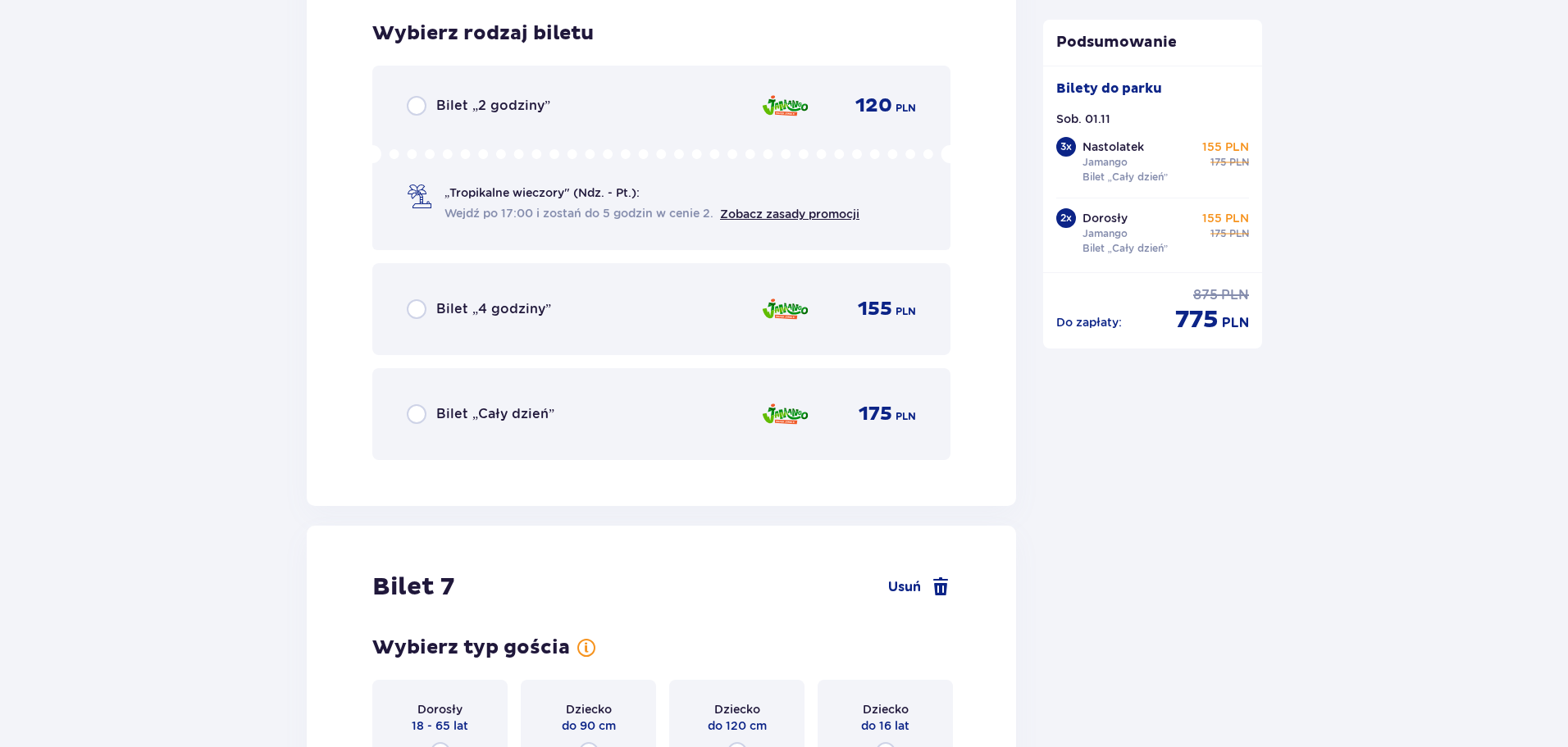
scroll to position [8241, 0]
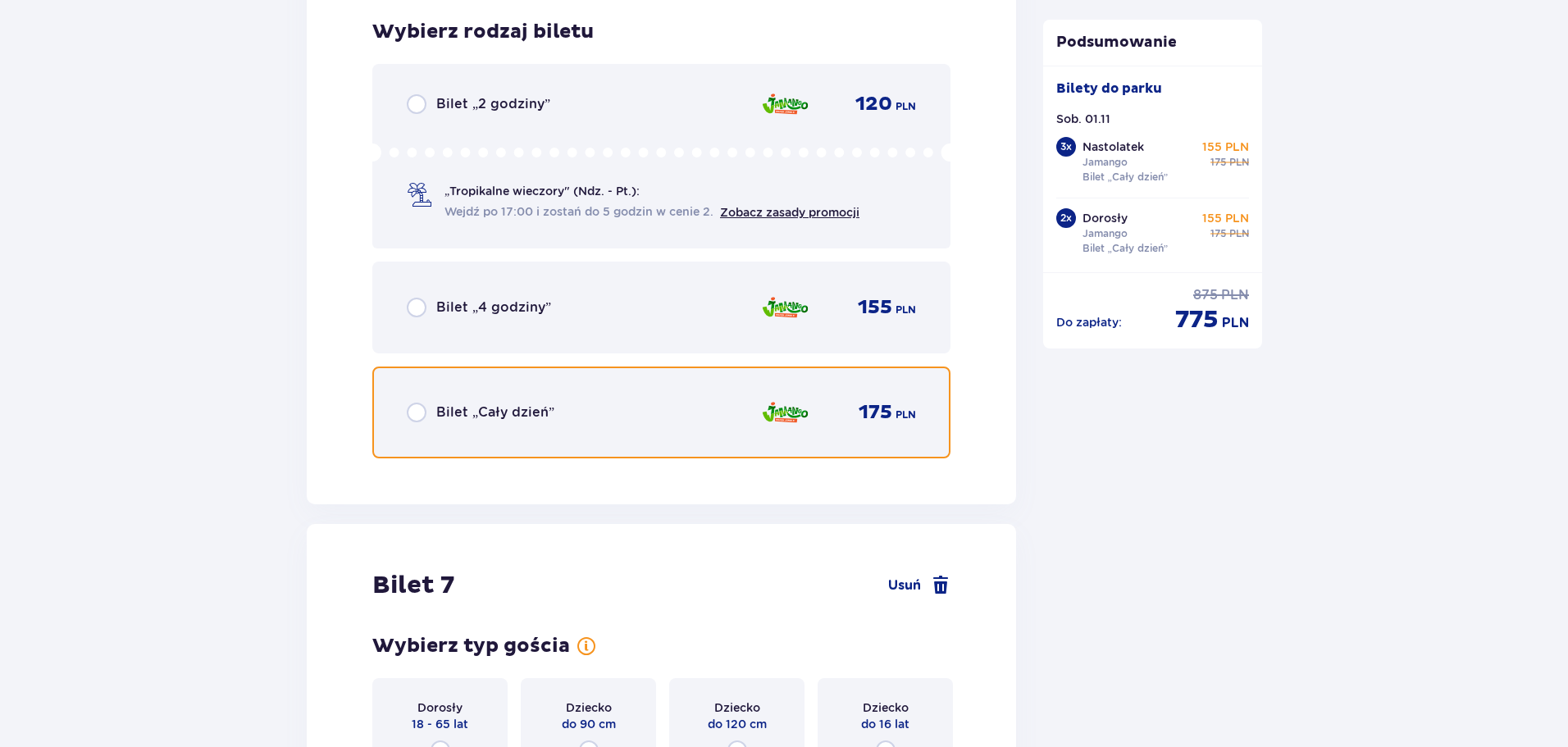
click at [414, 414] on input "radio" at bounding box center [417, 413] width 20 height 20
radio input "true"
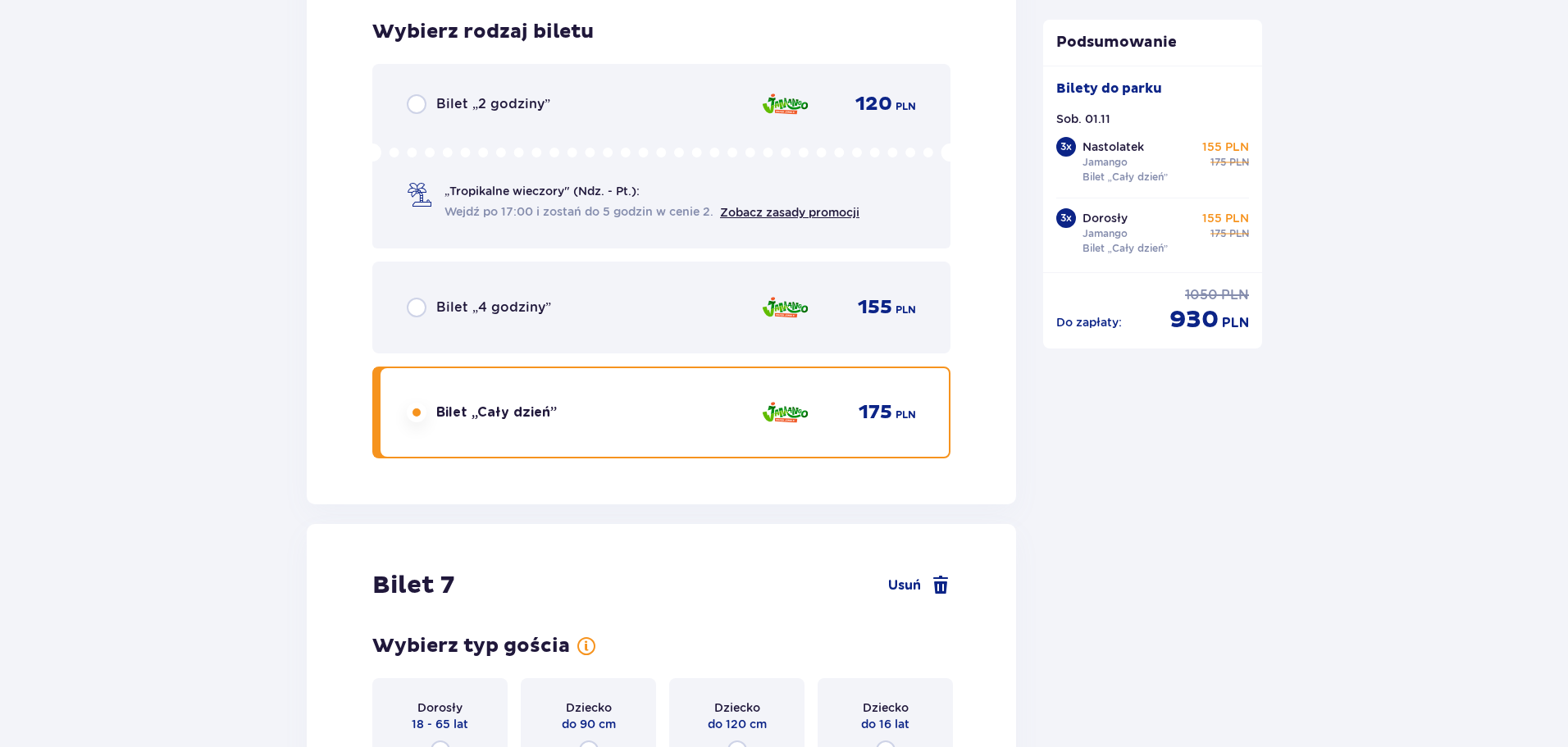
scroll to position [8745, 0]
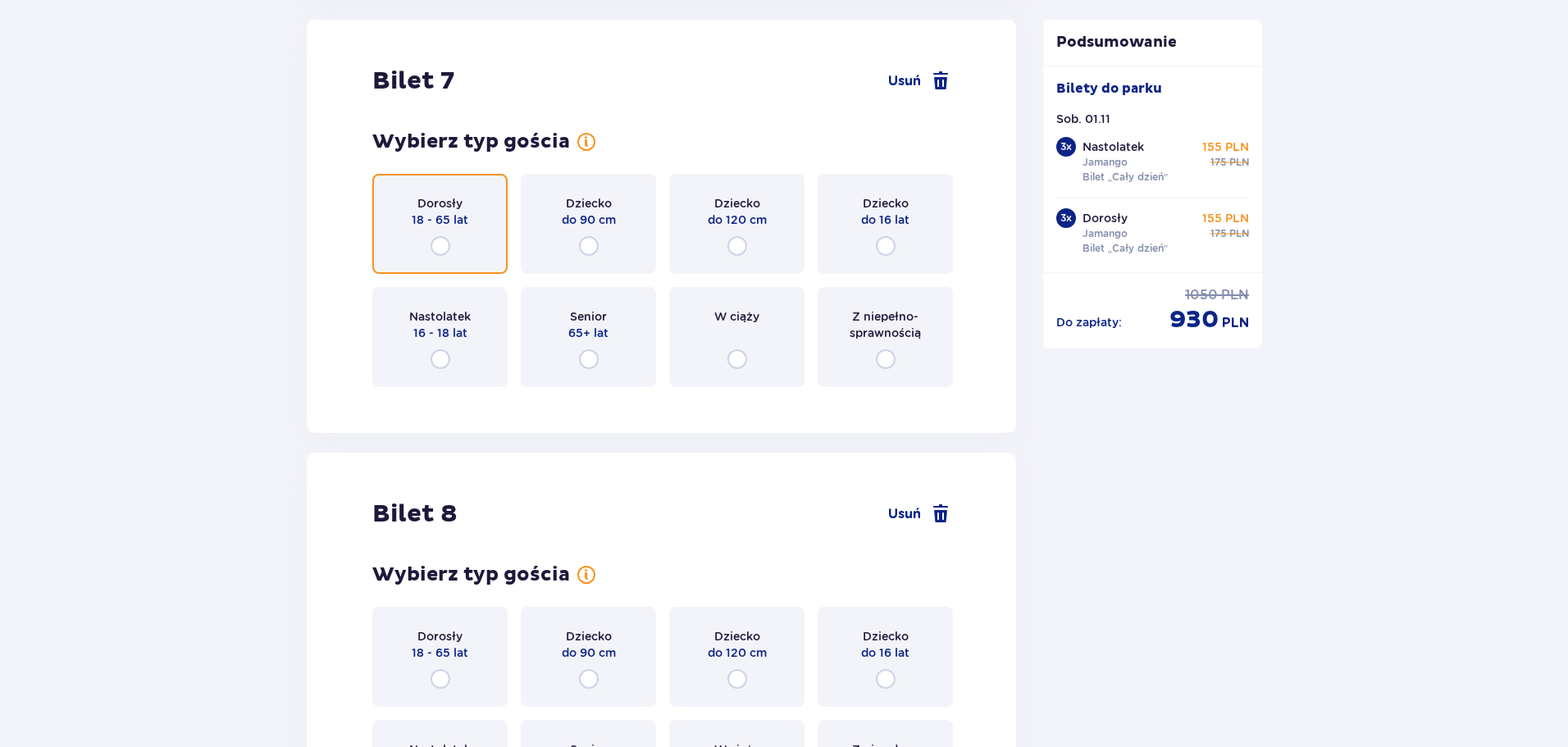
click at [442, 247] on input "radio" at bounding box center [440, 246] width 20 height 20
radio input "true"
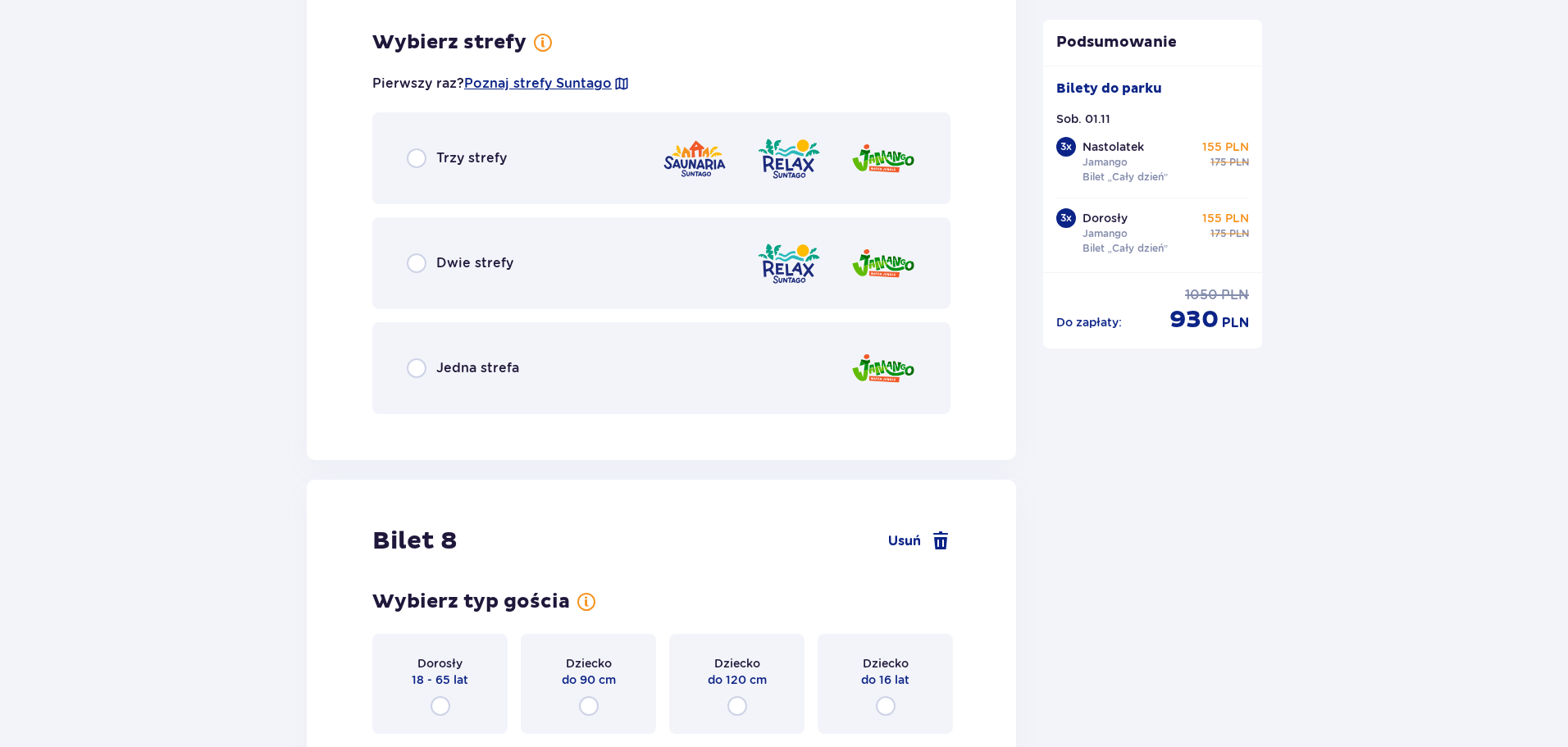
scroll to position [9145, 0]
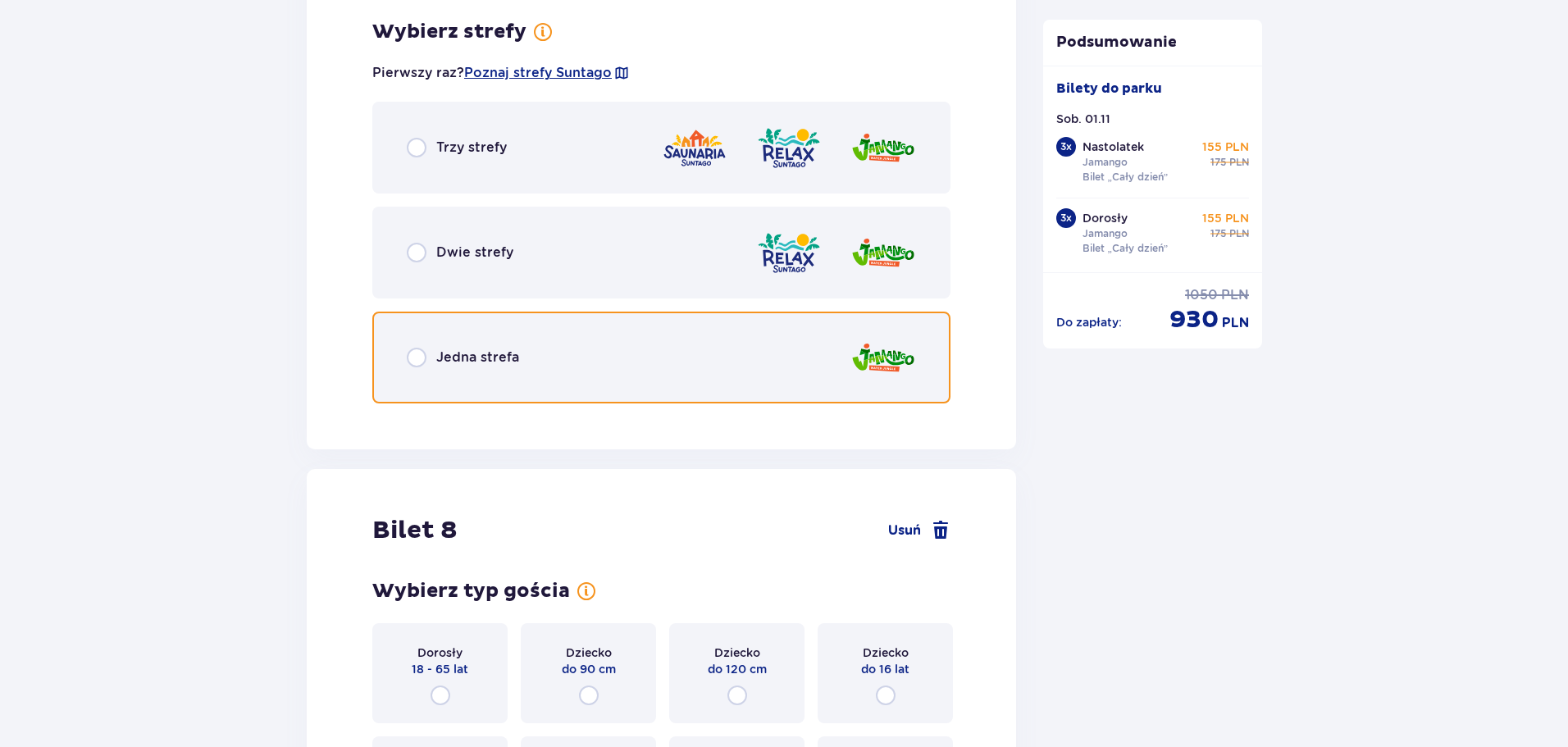
click at [418, 358] on input "radio" at bounding box center [417, 358] width 20 height 20
radio input "true"
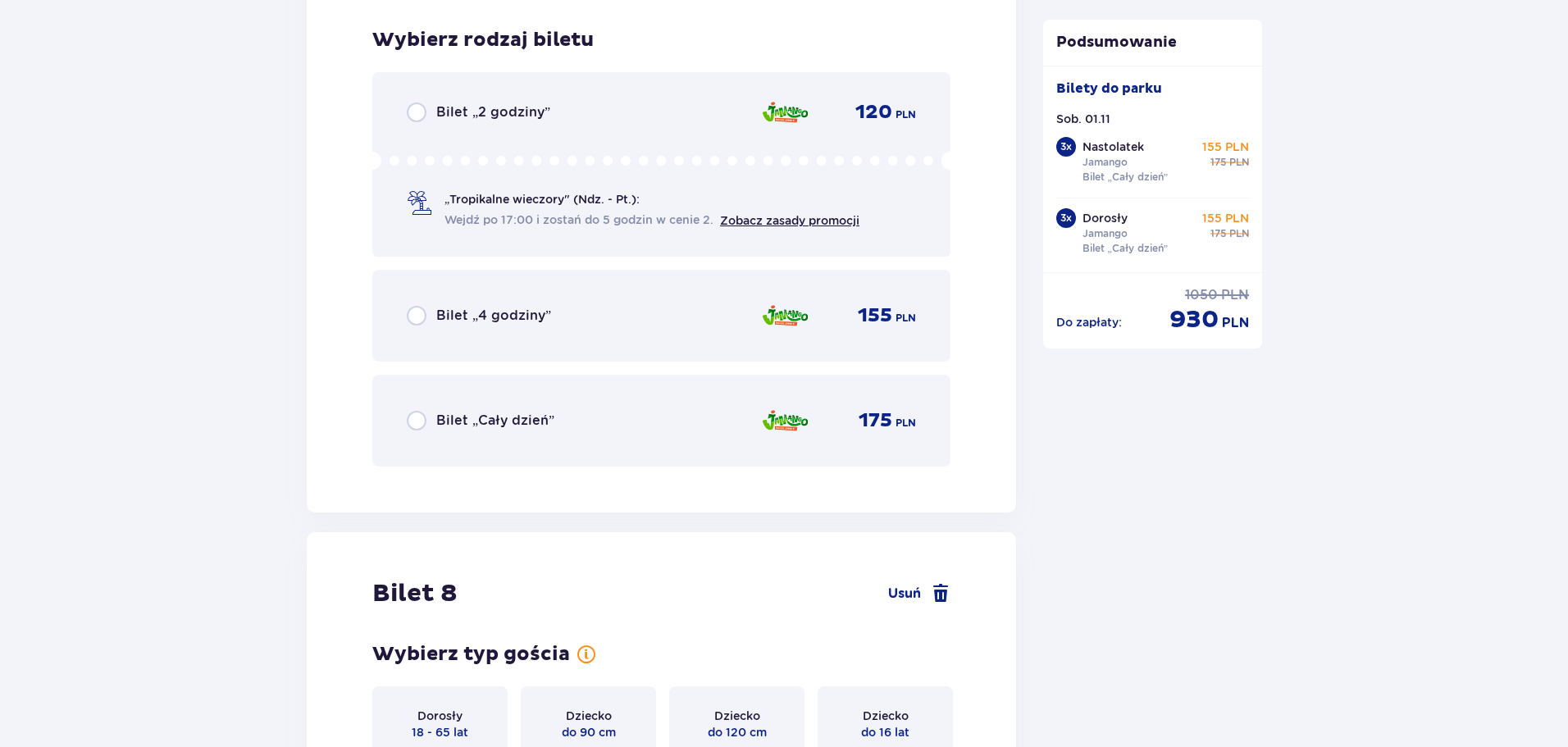
scroll to position [9562, 0]
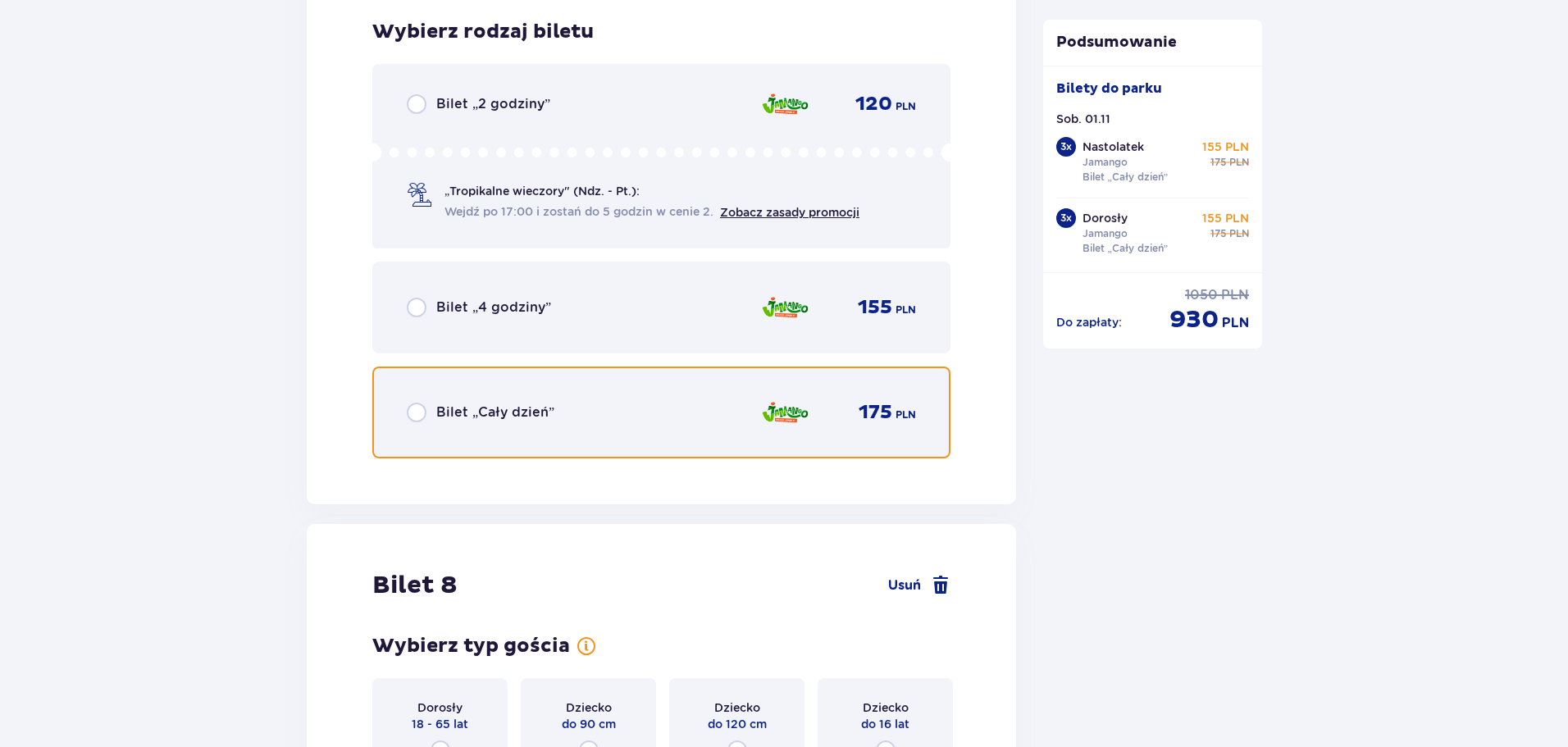
click at [419, 410] on input "radio" at bounding box center [417, 413] width 20 height 20
radio input "true"
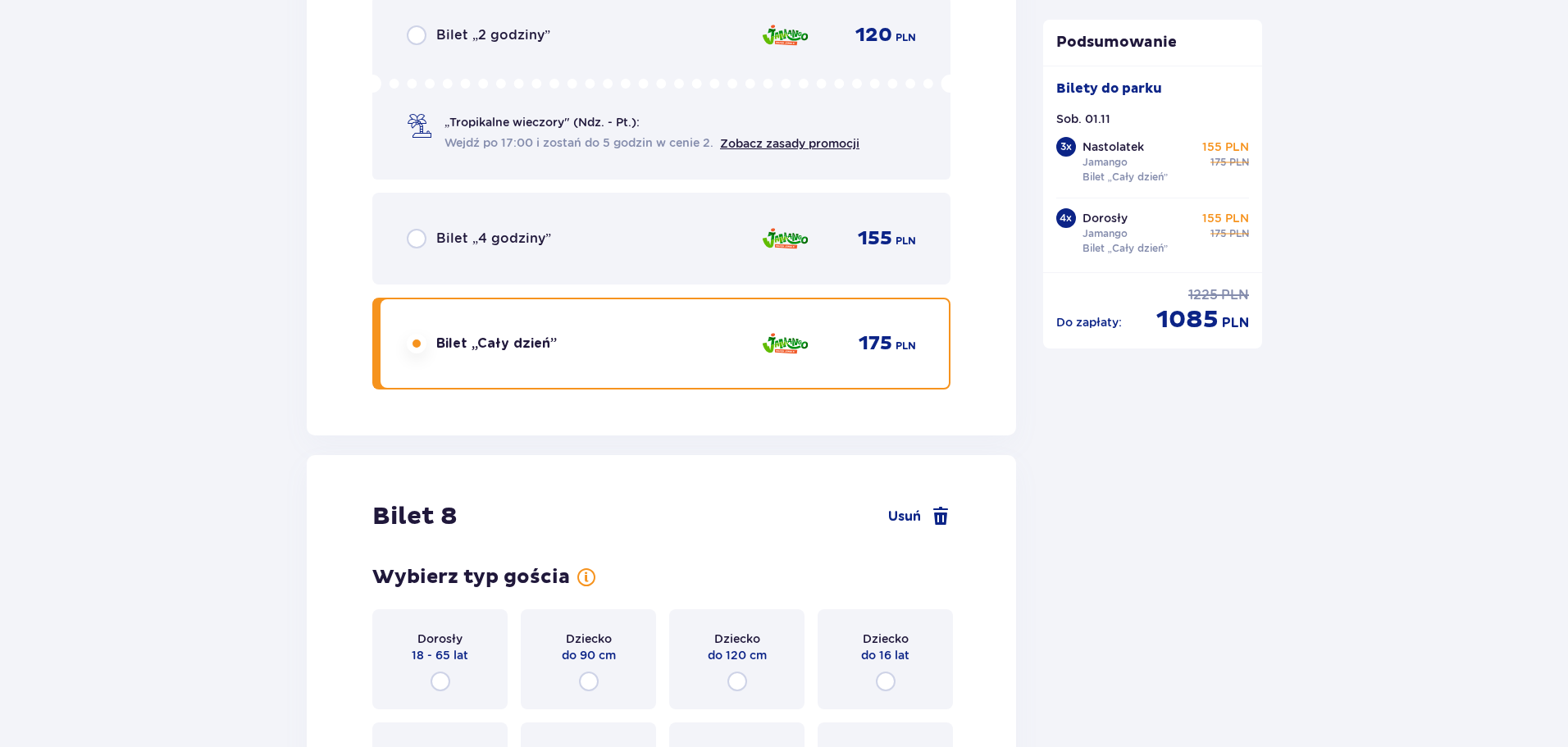
scroll to position [9929, 0]
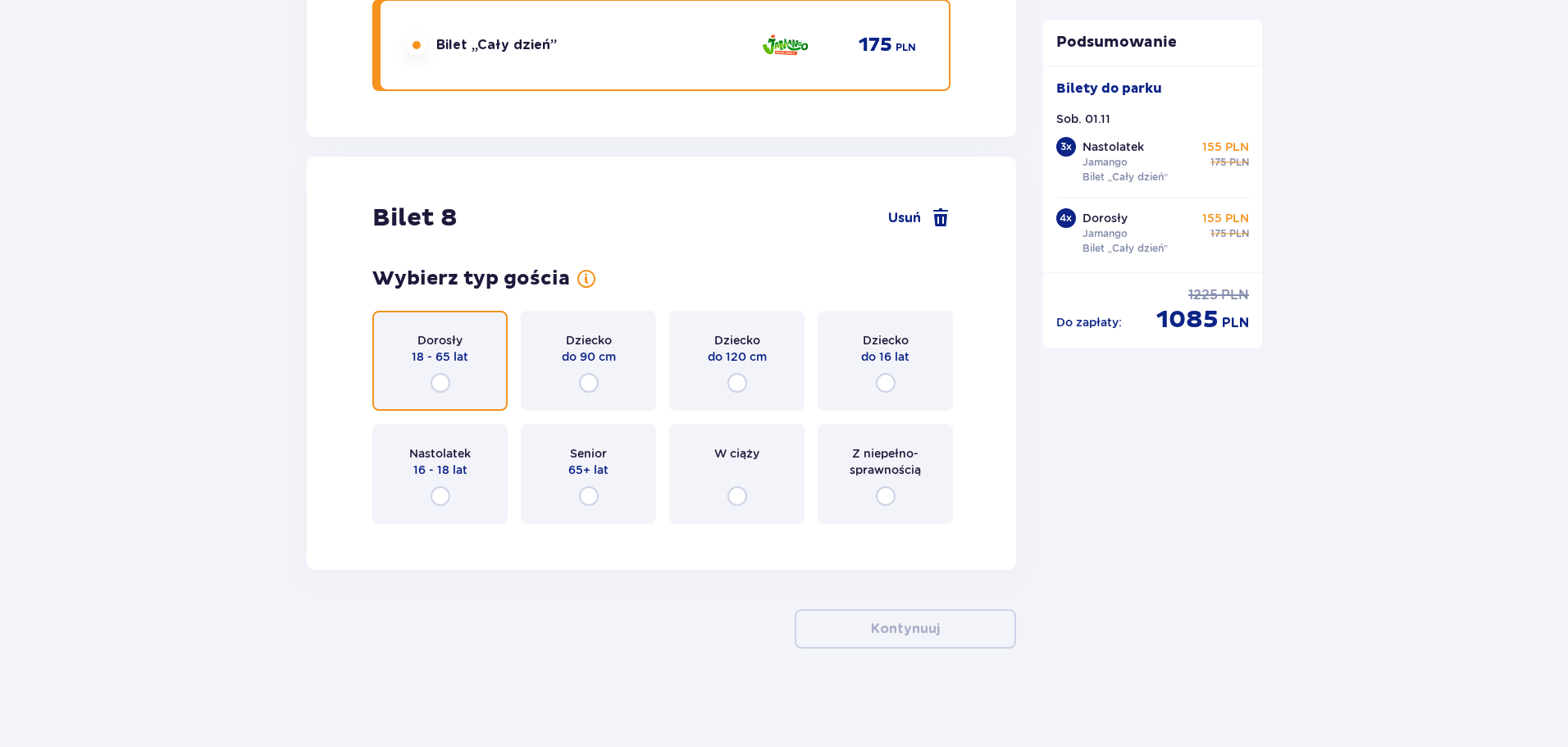
click at [439, 379] on input "radio" at bounding box center [440, 383] width 20 height 20
radio input "true"
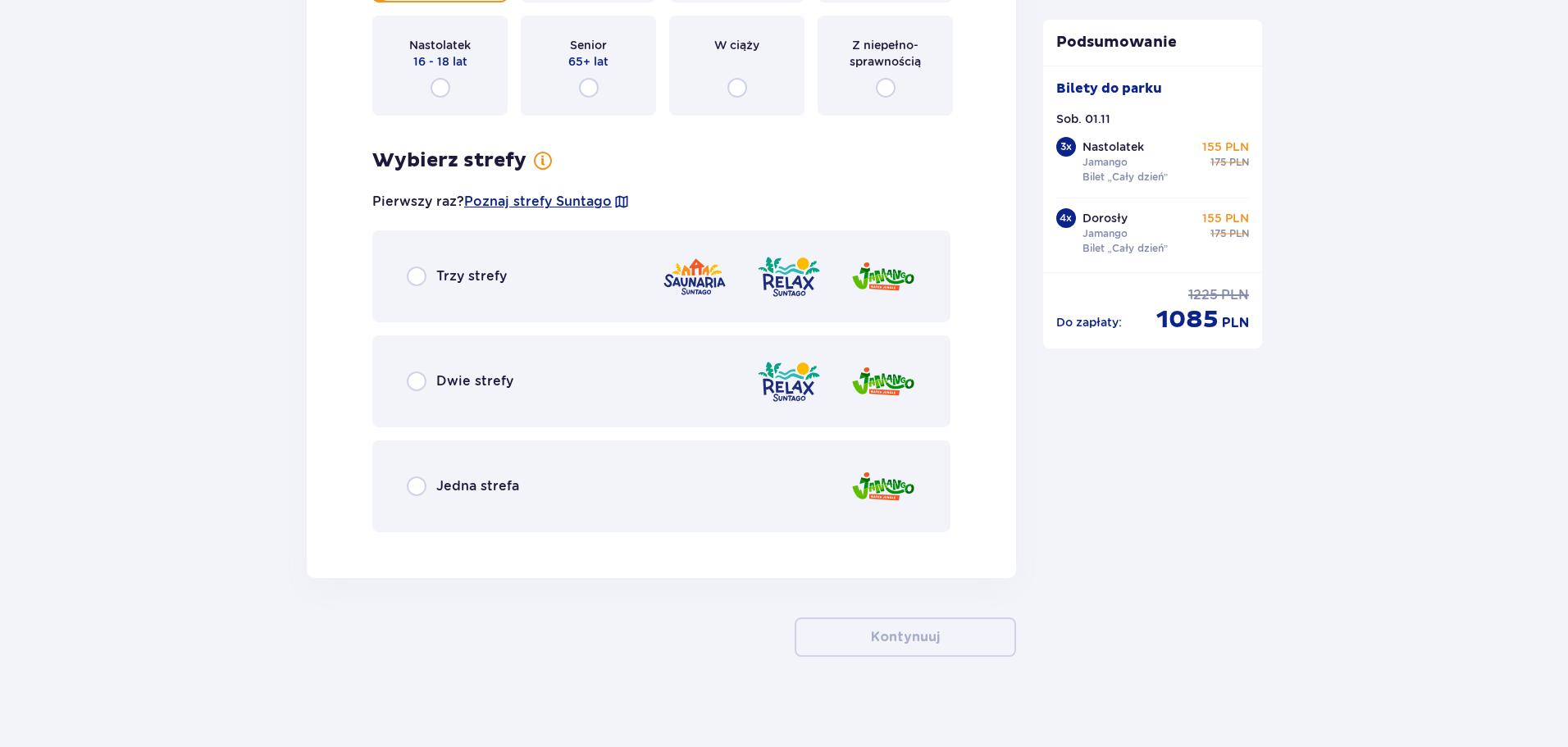
scroll to position [10345, 0]
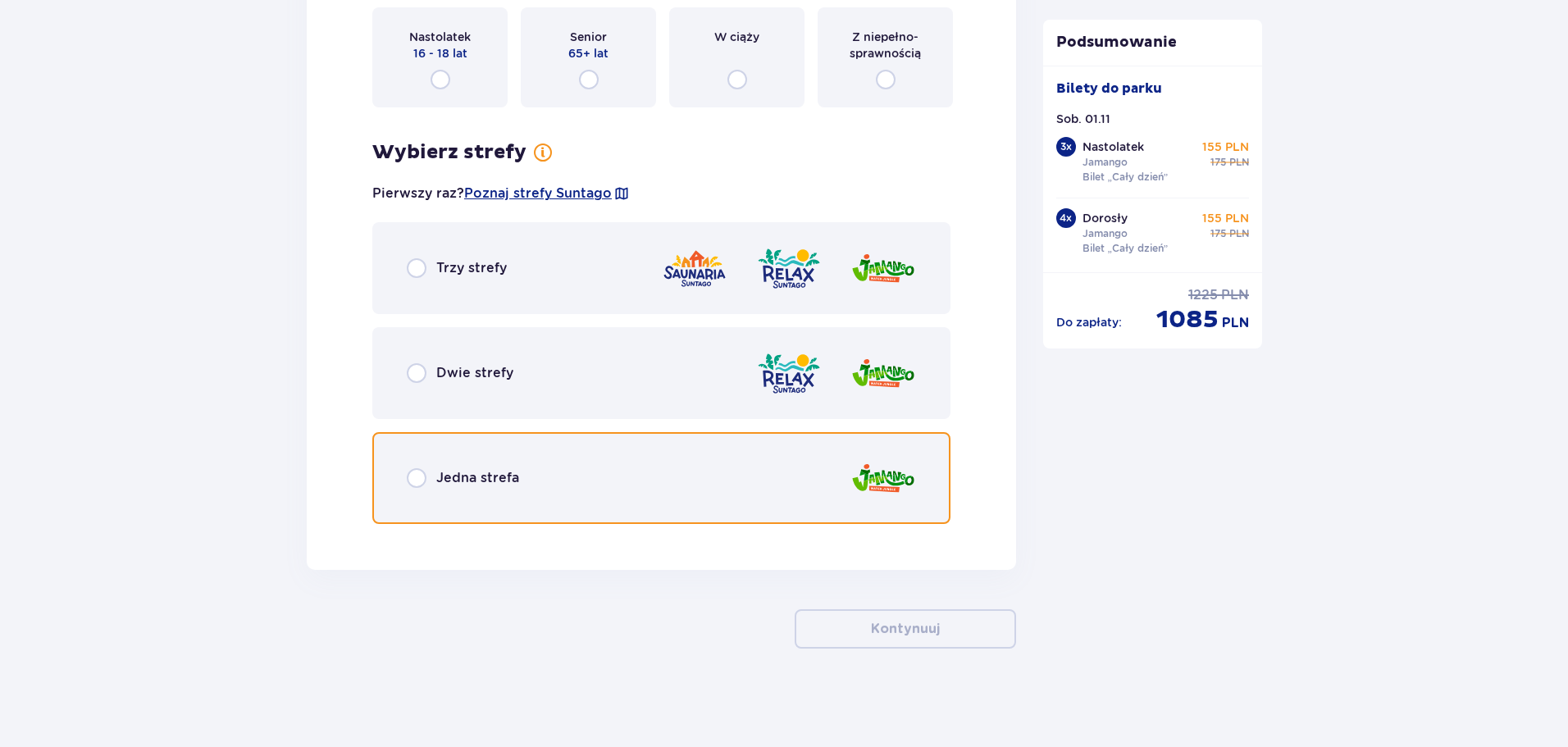
click at [411, 484] on input "radio" at bounding box center [417, 478] width 20 height 20
radio input "true"
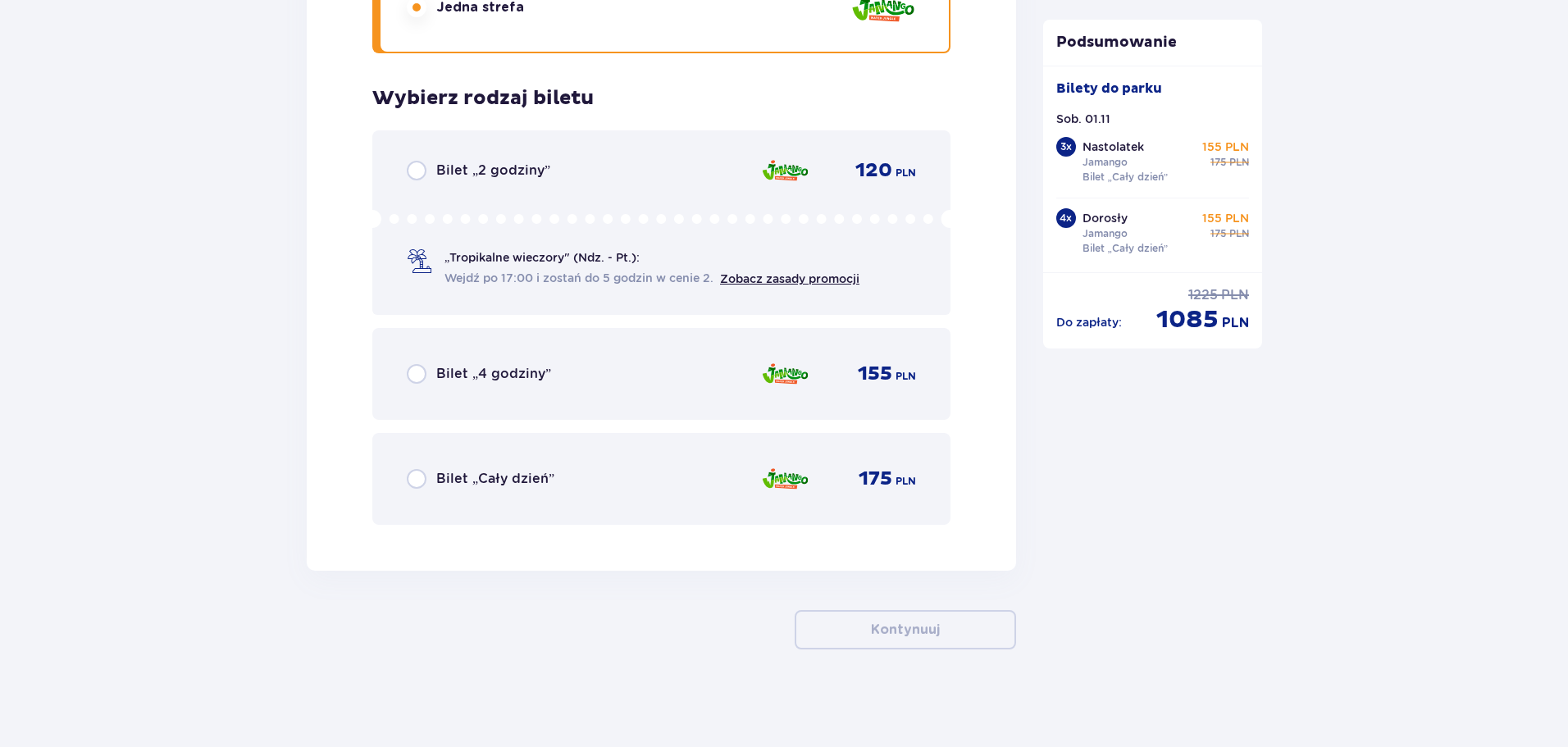
scroll to position [10816, 0]
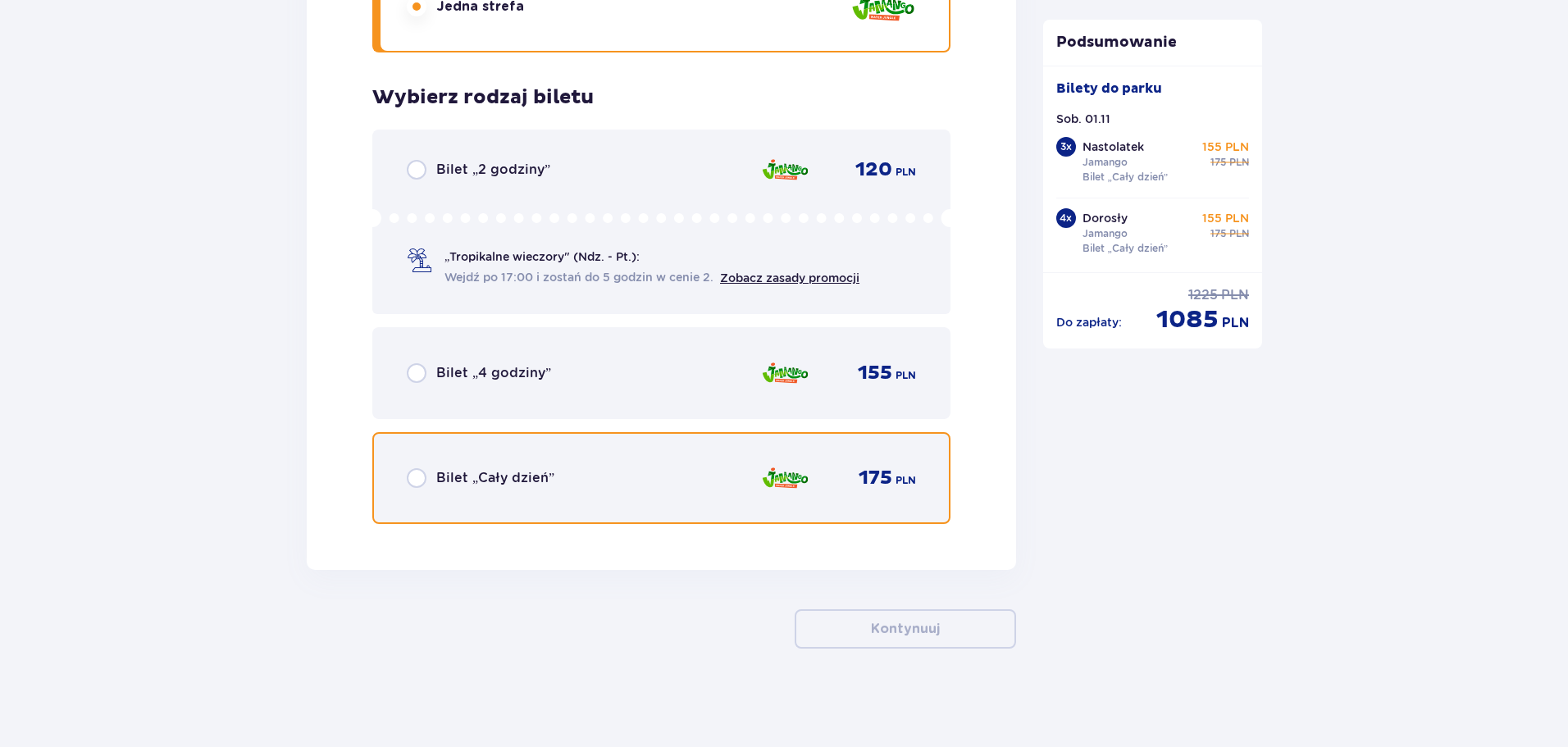
click at [416, 483] on input "radio" at bounding box center [417, 478] width 20 height 20
radio input "true"
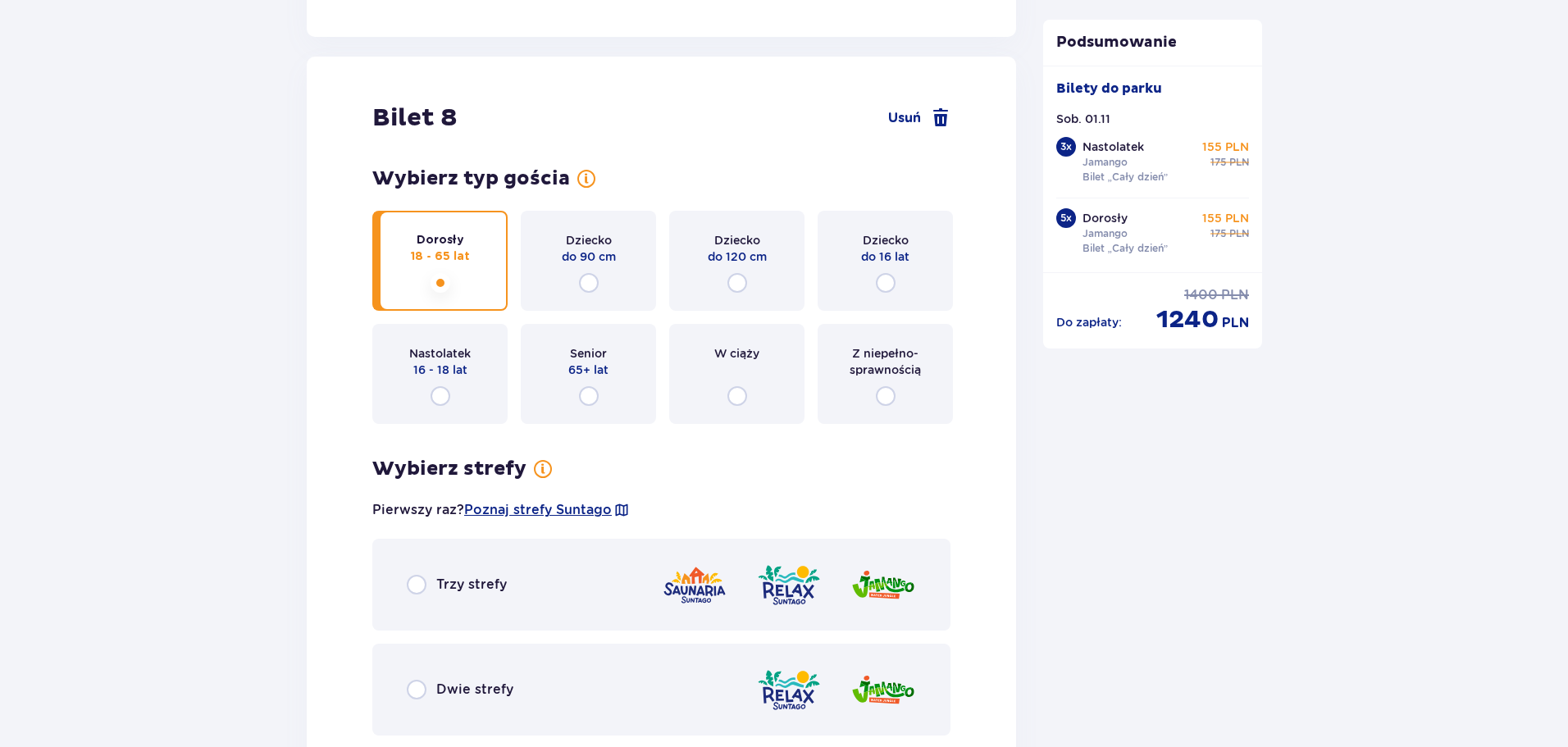
scroll to position [10000, 0]
